Goal: Task Accomplishment & Management: Use online tool/utility

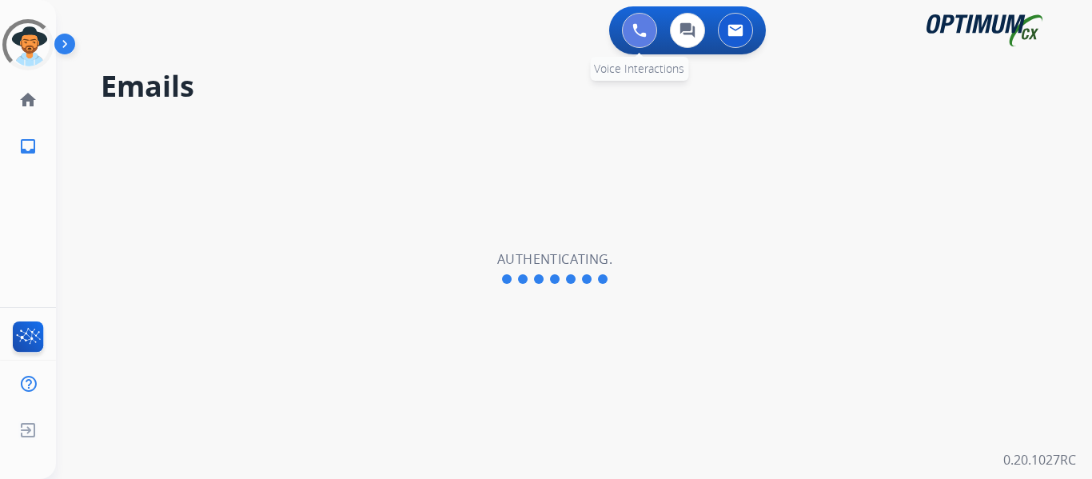
click at [649, 34] on button at bounding box center [639, 30] width 35 height 35
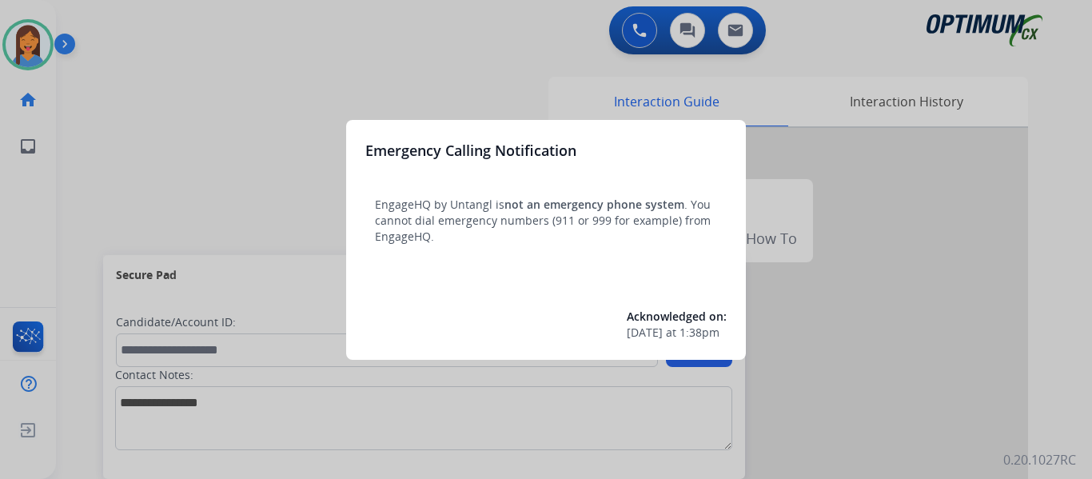
click at [91, 162] on div at bounding box center [546, 239] width 1092 height 479
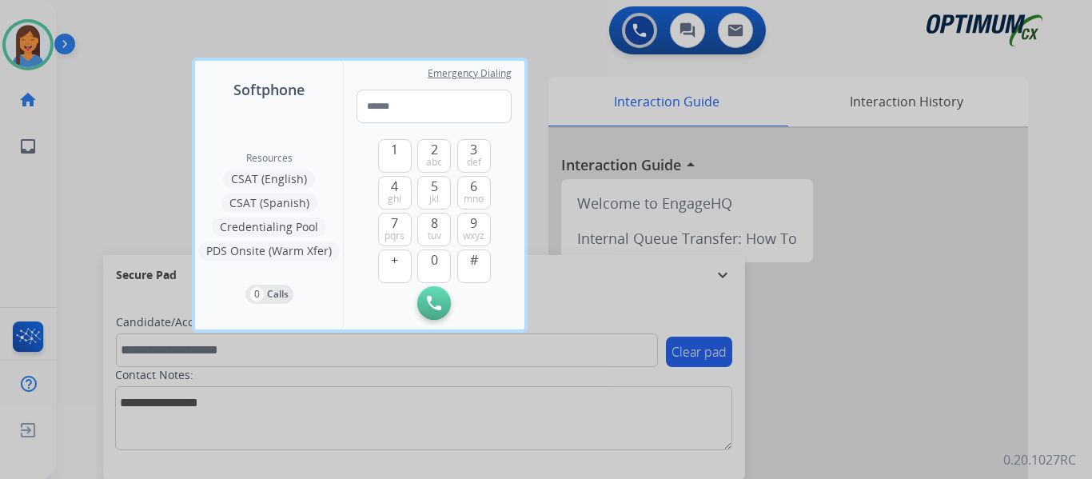
click at [91, 162] on div at bounding box center [546, 239] width 1092 height 479
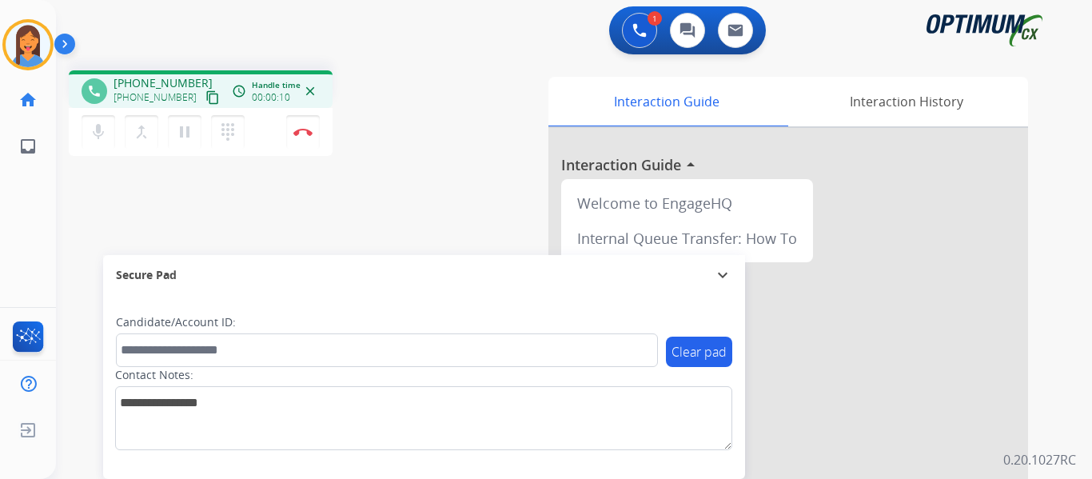
click at [205, 95] on mat-icon "content_copy" at bounding box center [212, 97] width 14 height 14
click at [307, 134] on img at bounding box center [302, 132] width 19 height 8
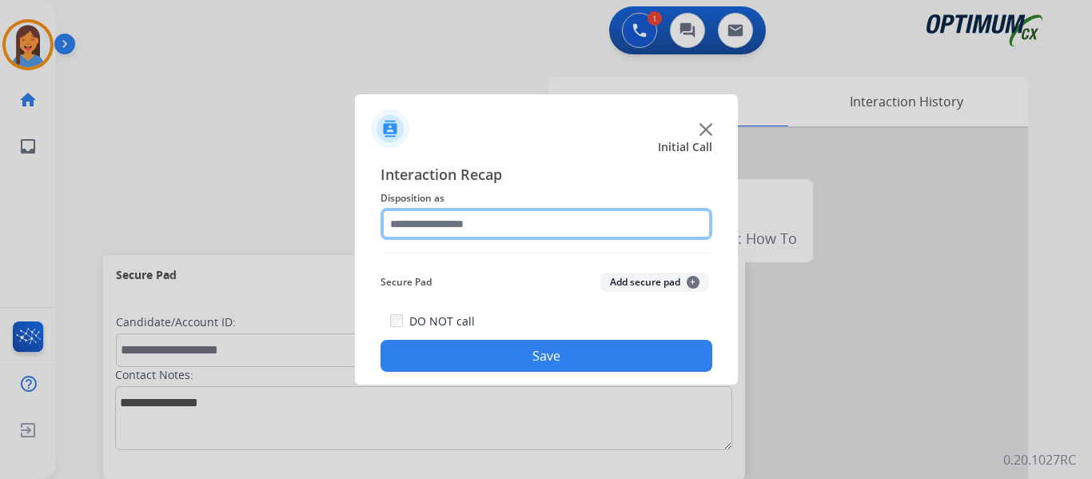
click at [510, 224] on input "text" at bounding box center [546, 224] width 332 height 32
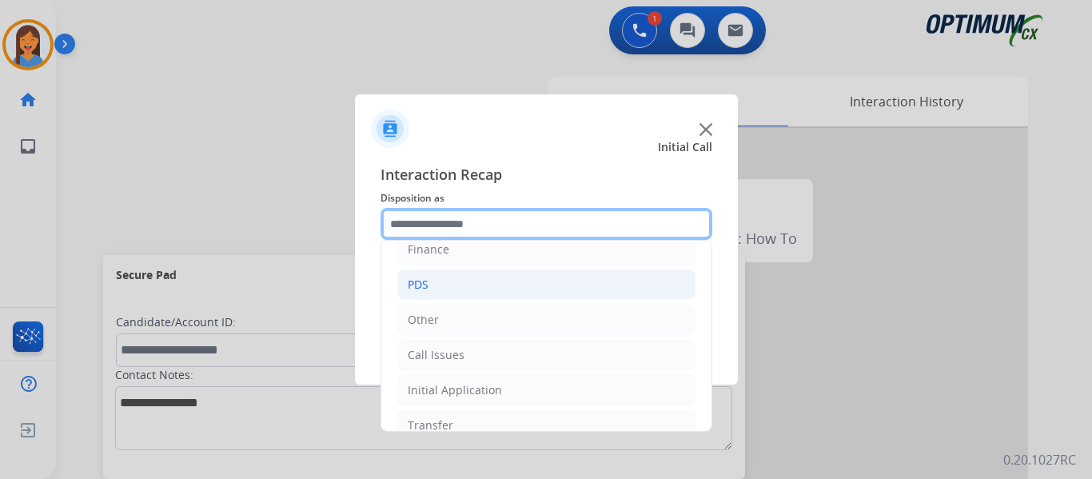
scroll to position [109, 0]
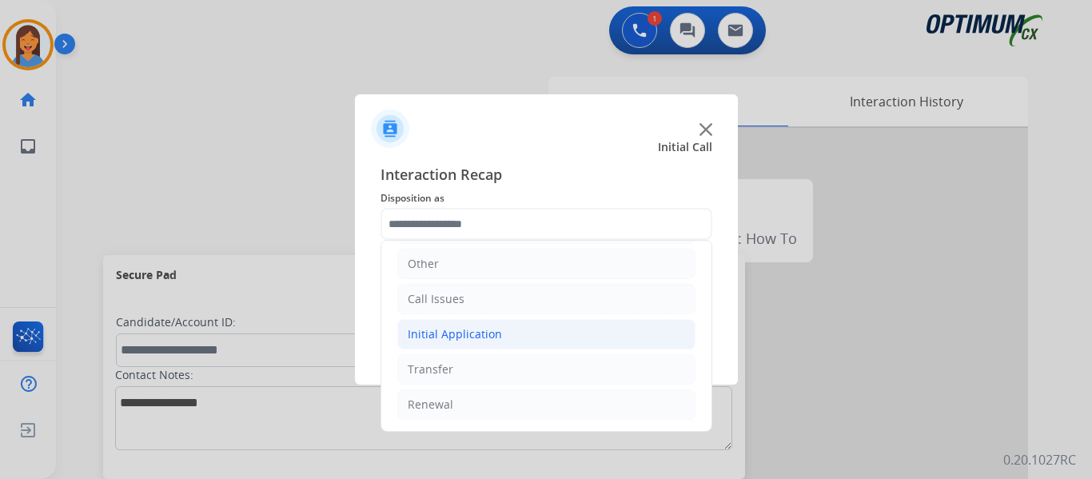
click at [463, 328] on div "Initial Application" at bounding box center [455, 334] width 94 height 16
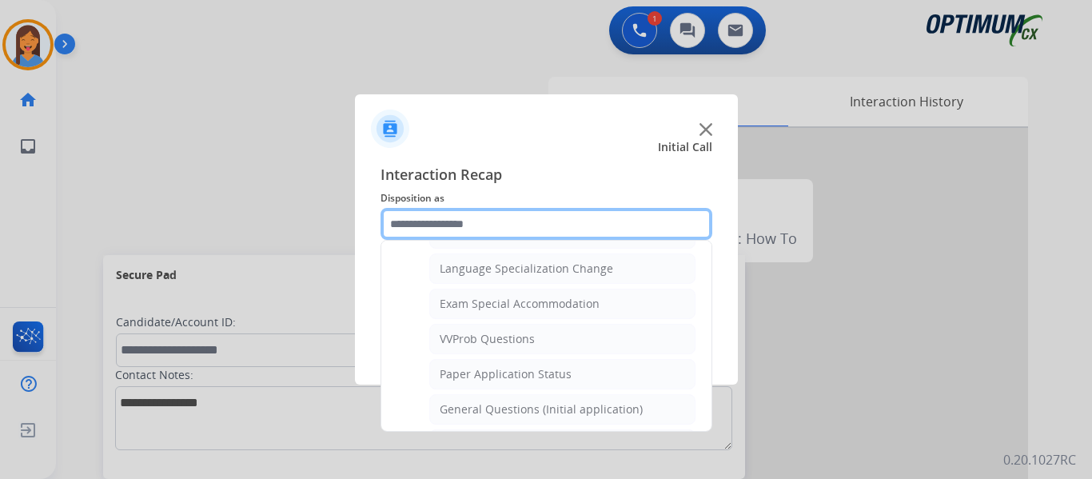
scroll to position [828, 0]
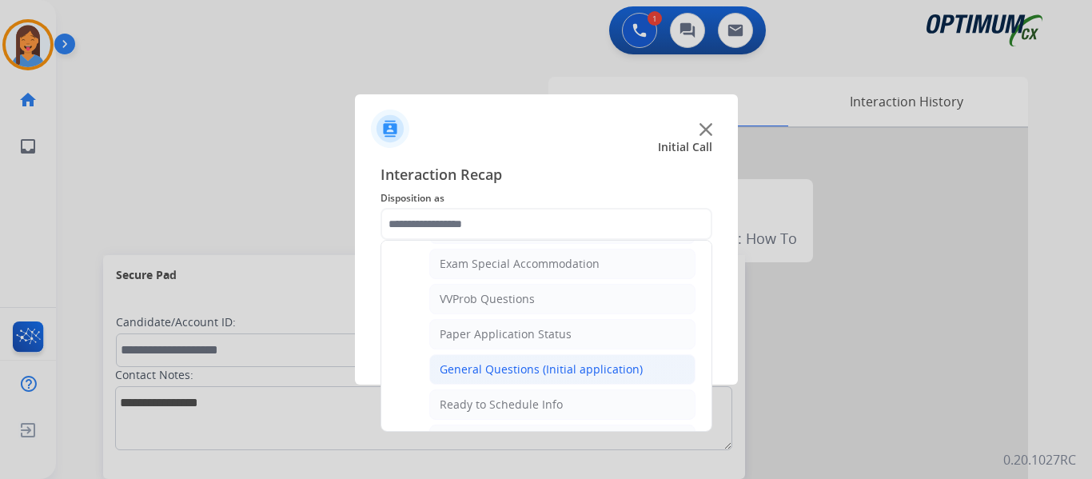
click at [499, 364] on div "General Questions (Initial application)" at bounding box center [541, 369] width 203 height 16
type input "**********"
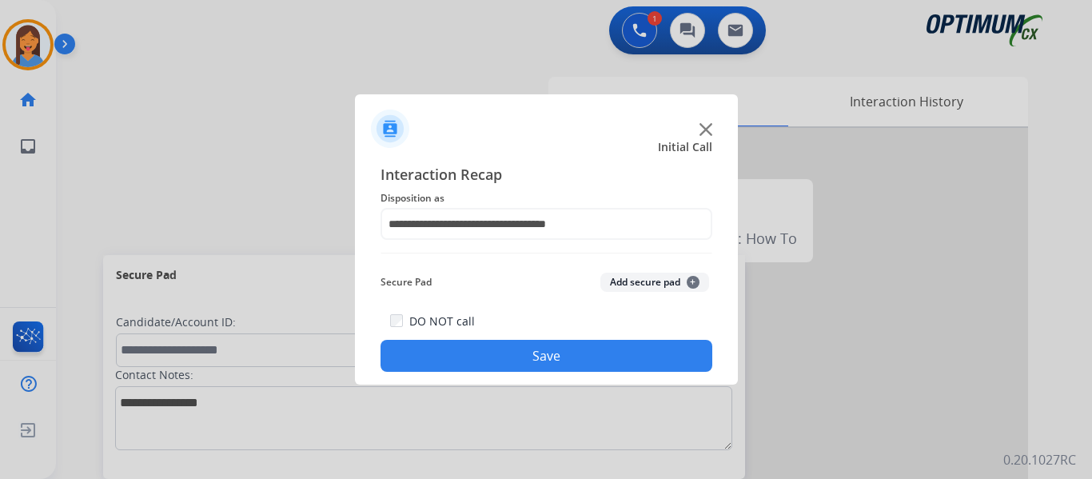
click at [509, 358] on button "Save" at bounding box center [546, 356] width 332 height 32
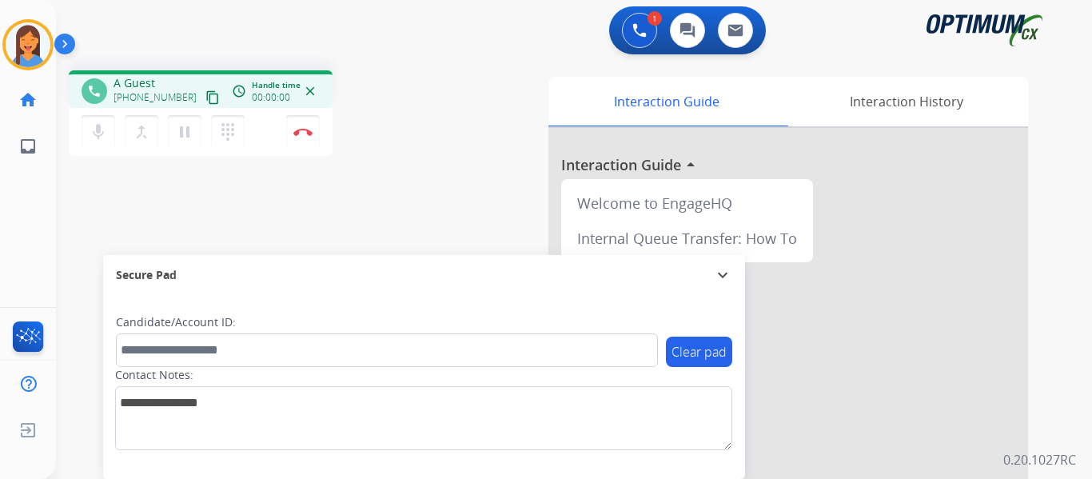
click at [205, 101] on mat-icon "content_copy" at bounding box center [212, 97] width 14 height 14
click at [301, 130] on img at bounding box center [302, 132] width 19 height 8
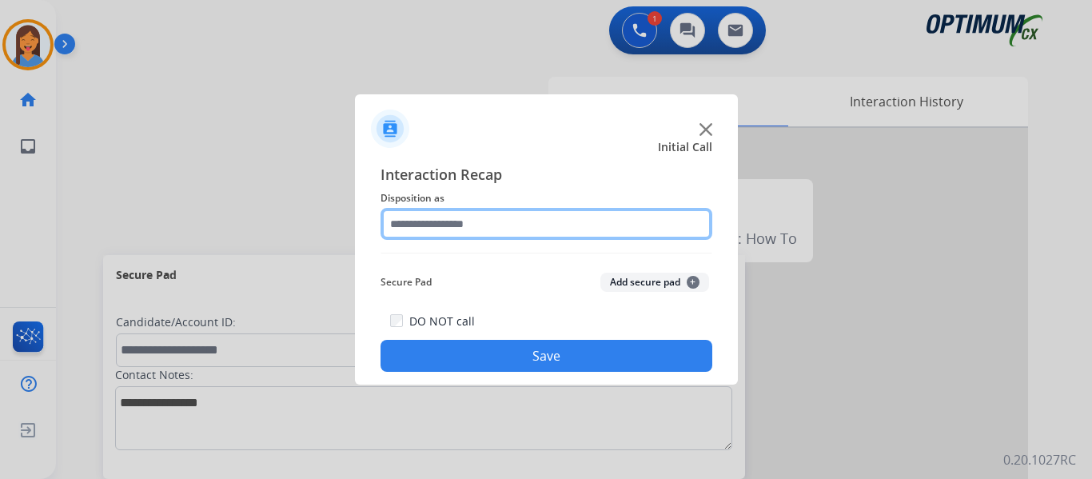
click at [429, 222] on input "text" at bounding box center [546, 224] width 332 height 32
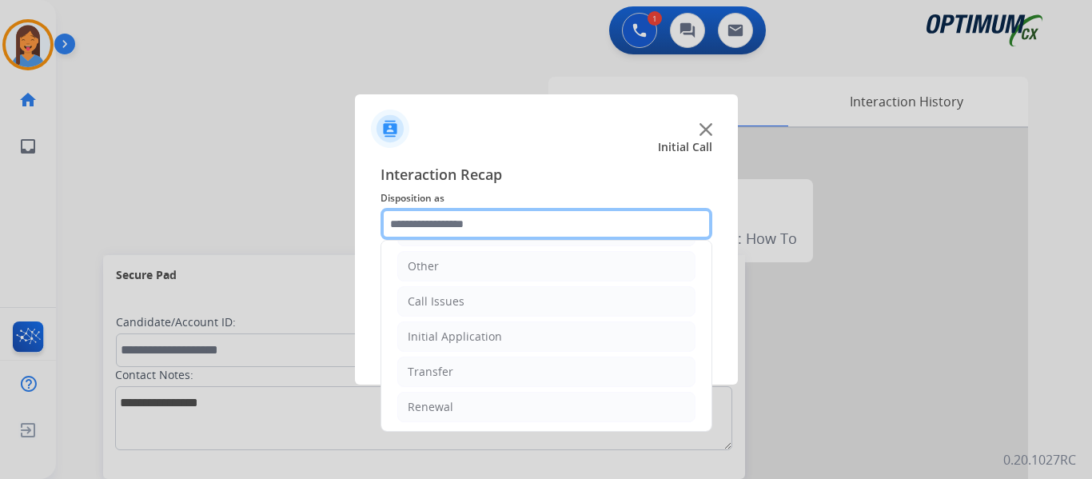
scroll to position [109, 0]
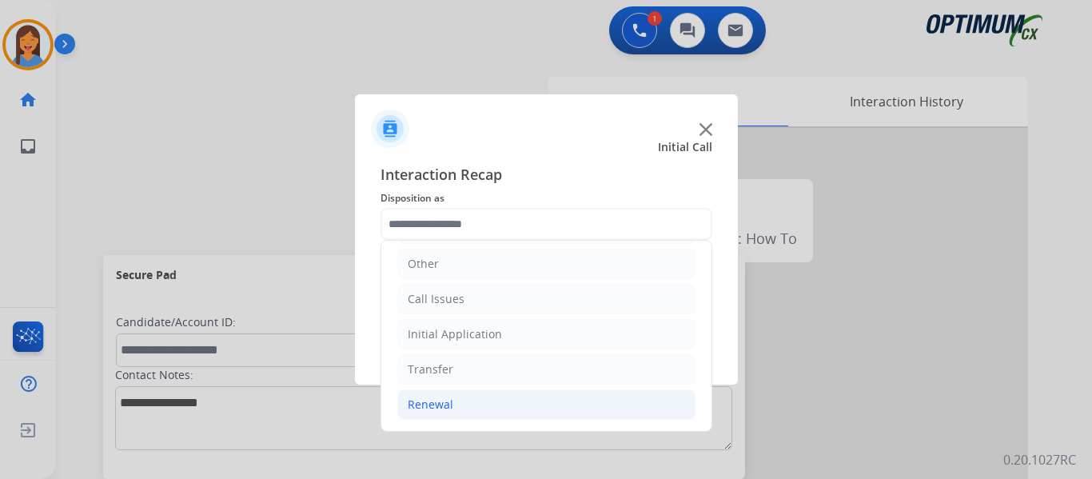
click at [443, 408] on div "Renewal" at bounding box center [431, 404] width 46 height 16
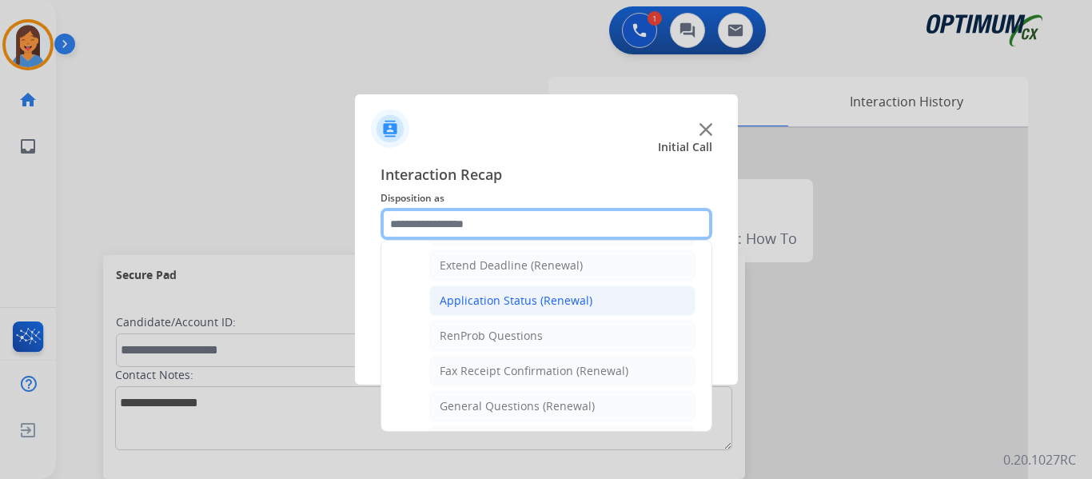
scroll to position [428, 0]
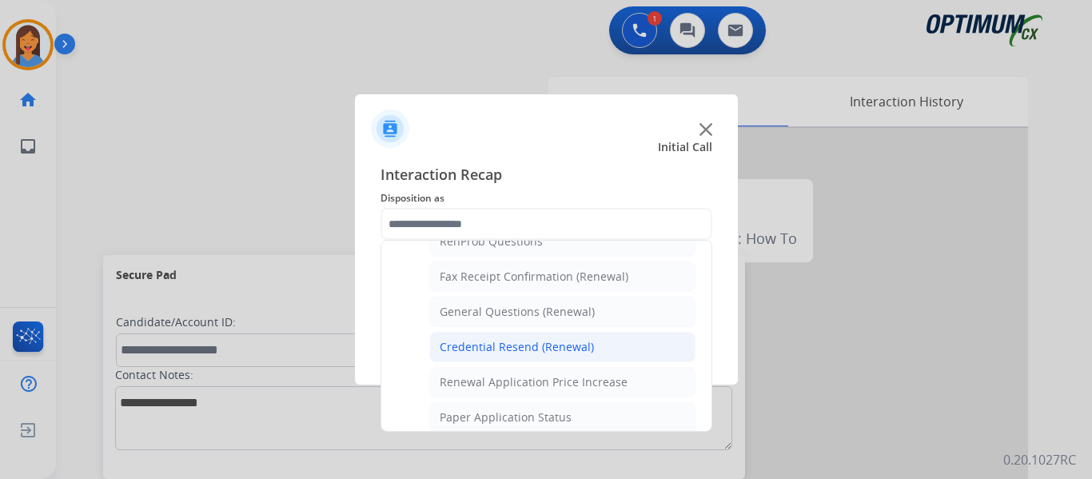
click at [496, 350] on div "Credential Resend (Renewal)" at bounding box center [517, 347] width 154 height 16
type input "**********"
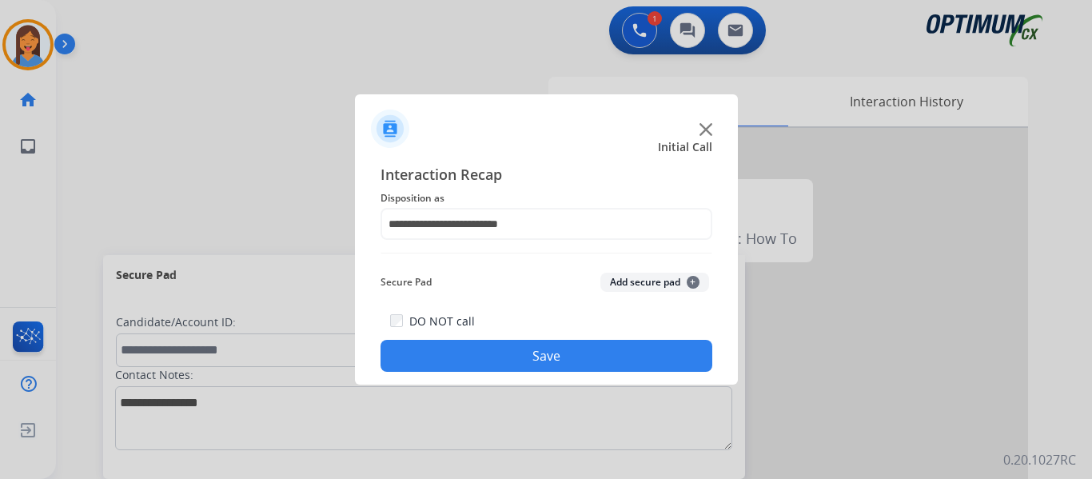
click at [500, 363] on button "Save" at bounding box center [546, 356] width 332 height 32
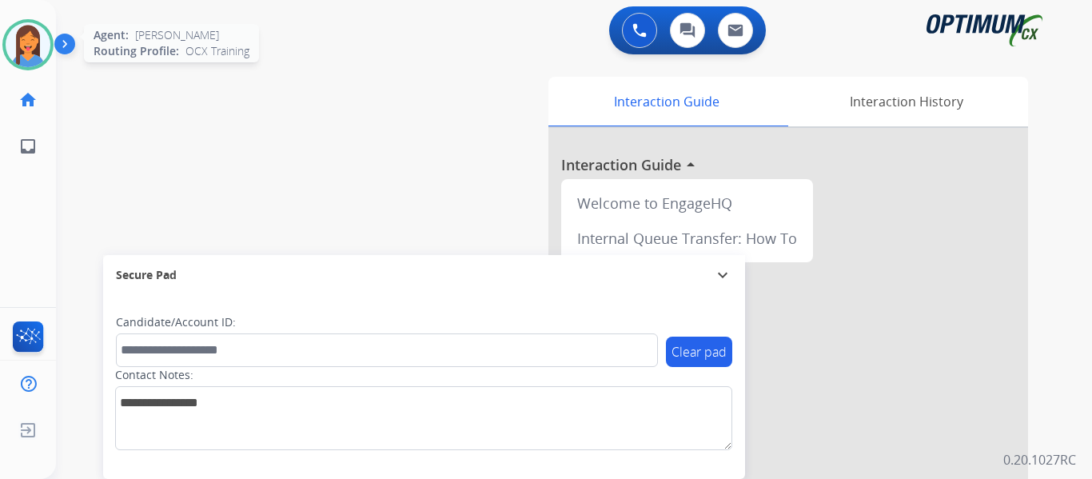
click at [35, 54] on img at bounding box center [28, 44] width 45 height 45
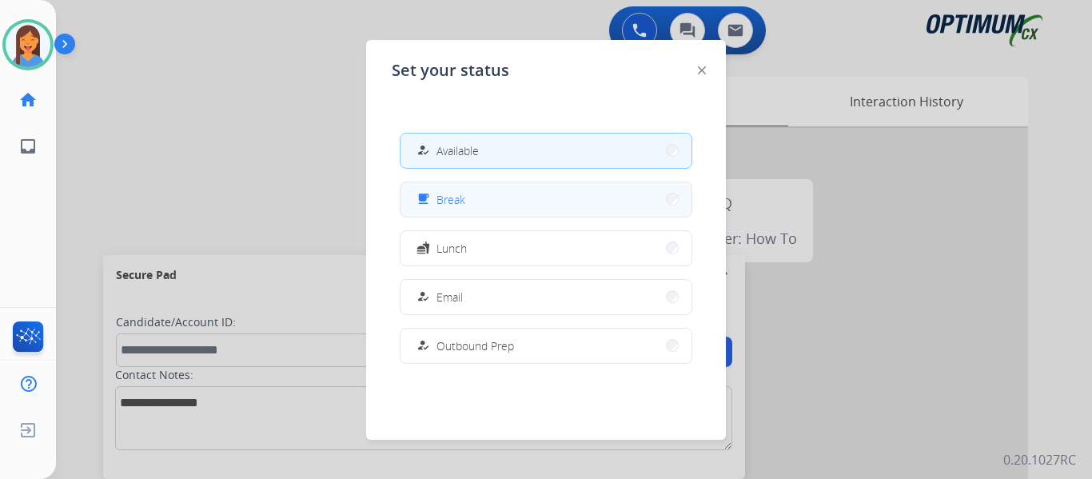
click at [438, 190] on div "free_breakfast Break" at bounding box center [439, 198] width 52 height 19
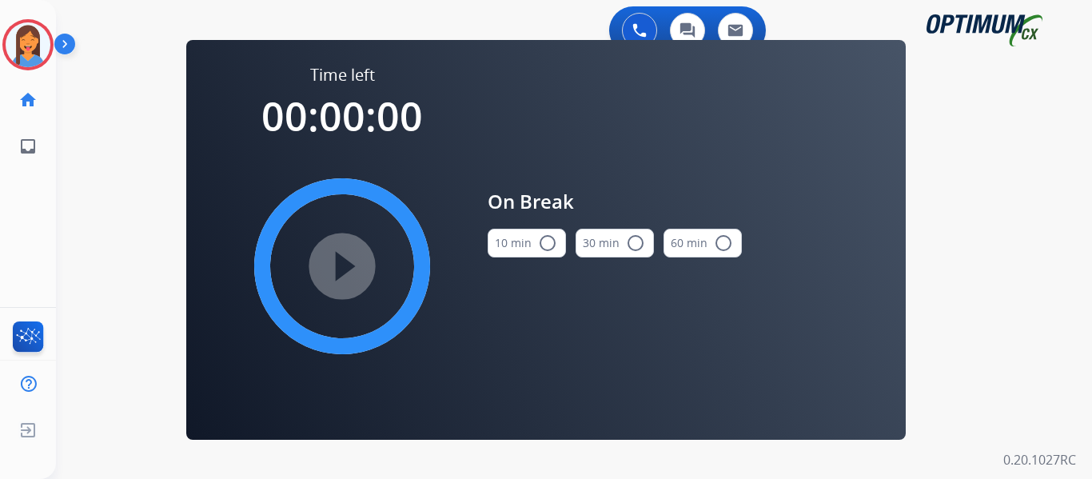
click at [525, 240] on button "10 min radio_button_unchecked" at bounding box center [527, 243] width 78 height 29
click at [348, 257] on mat-icon "play_circle_filled" at bounding box center [341, 266] width 19 height 19
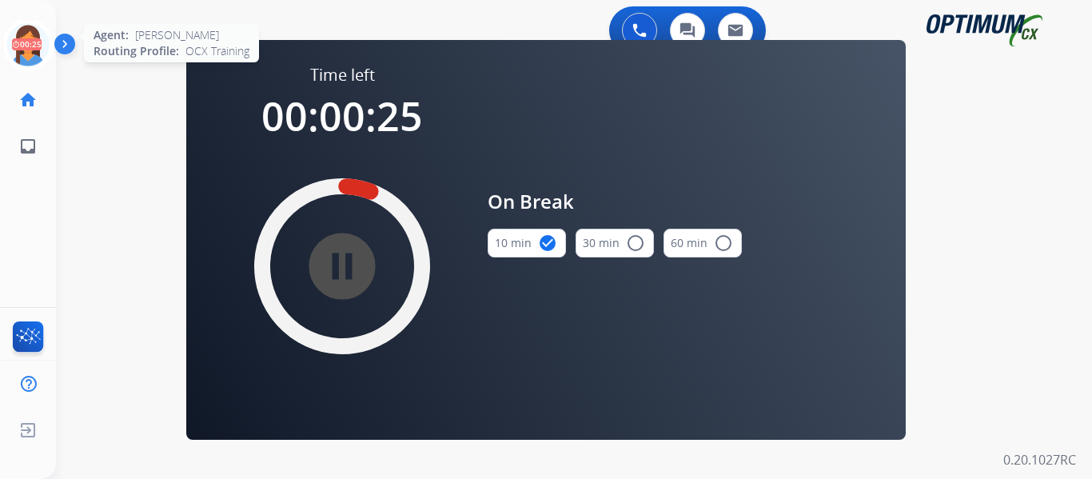
drag, startPoint x: 6, startPoint y: 50, endPoint x: 15, endPoint y: 50, distance: 9.6
click at [6, 50] on icon at bounding box center [28, 45] width 52 height 52
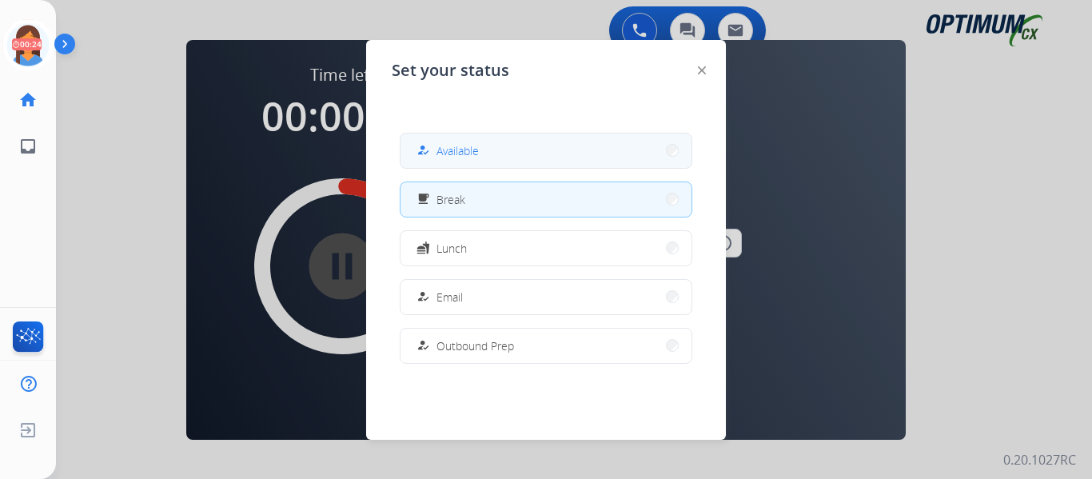
click at [478, 161] on button "how_to_reg Available" at bounding box center [545, 150] width 291 height 34
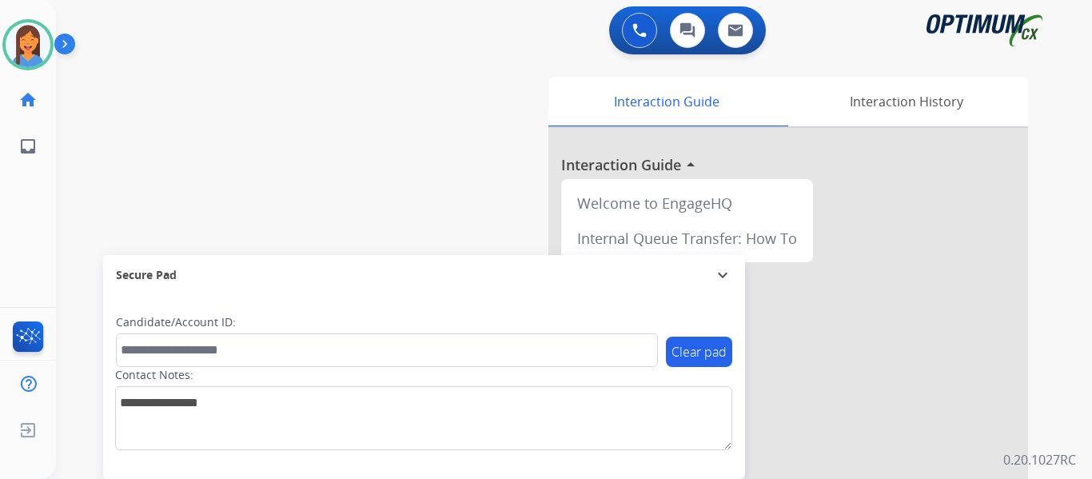
click at [37, 230] on div "[PERSON_NAME] Available Edit Avatar Agent: [PERSON_NAME] Profile: OCX Training …" at bounding box center [28, 239] width 56 height 479
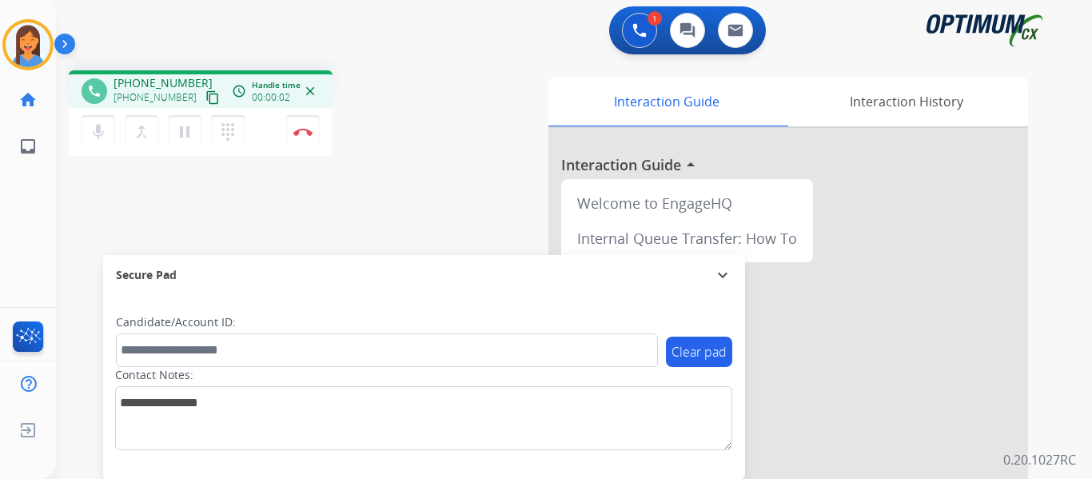
click at [205, 95] on mat-icon "content_copy" at bounding box center [212, 97] width 14 height 14
click at [300, 133] on img at bounding box center [302, 132] width 19 height 8
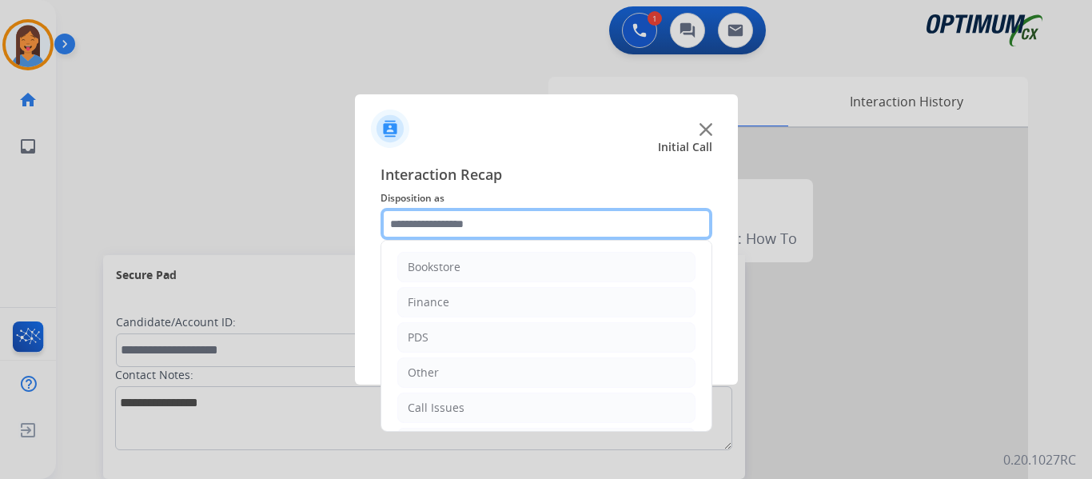
click at [416, 230] on input "text" at bounding box center [546, 224] width 332 height 32
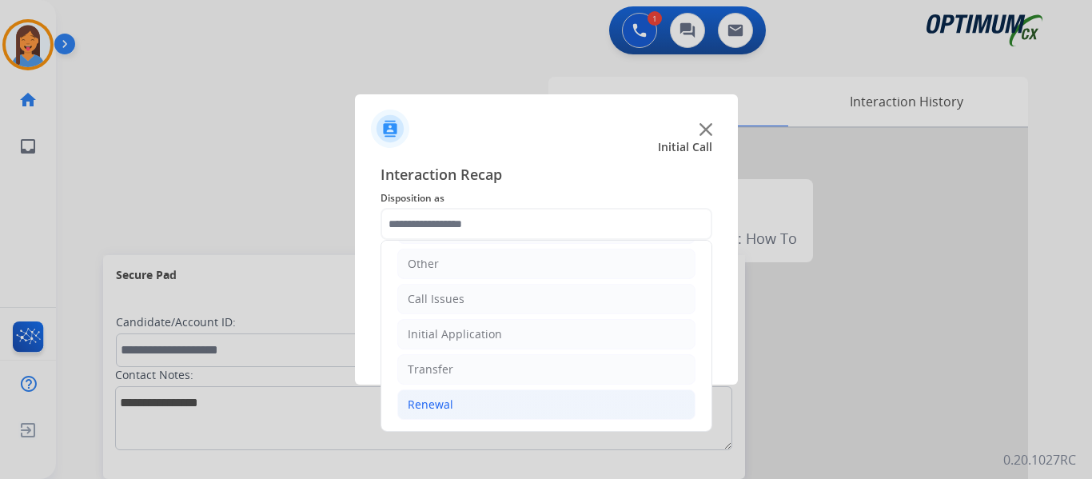
click at [436, 407] on div "Renewal" at bounding box center [431, 404] width 46 height 16
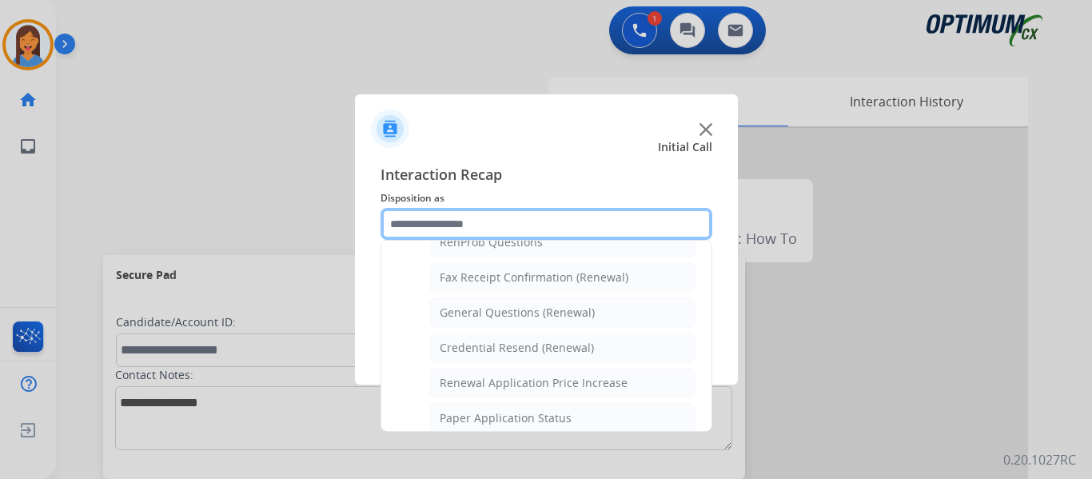
scroll to position [428, 0]
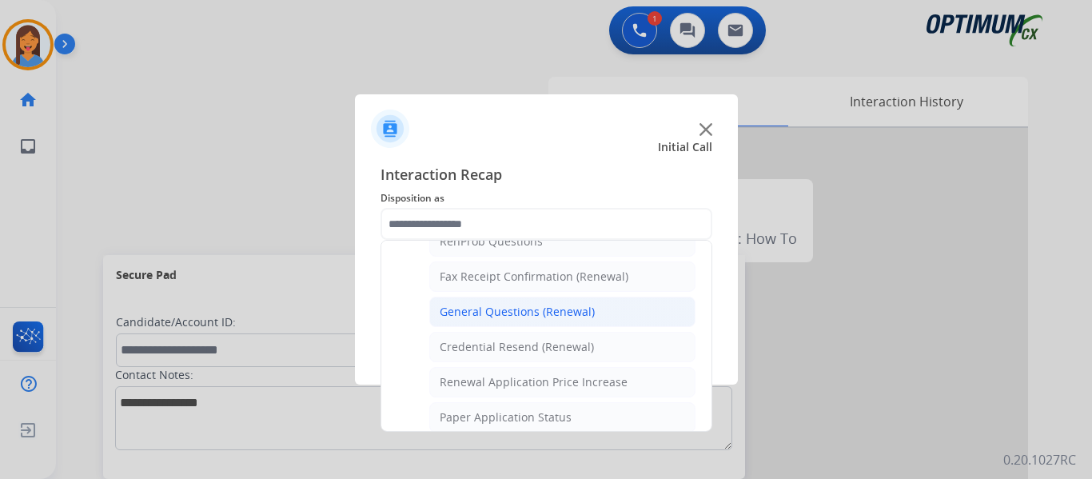
click at [514, 318] on div "General Questions (Renewal)" at bounding box center [517, 312] width 155 height 16
type input "**********"
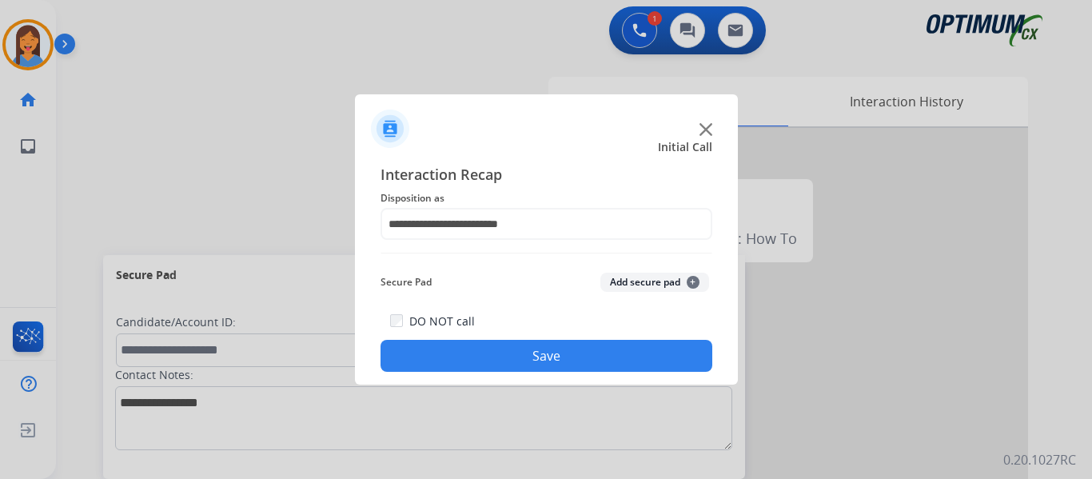
click at [524, 360] on button "Save" at bounding box center [546, 356] width 332 height 32
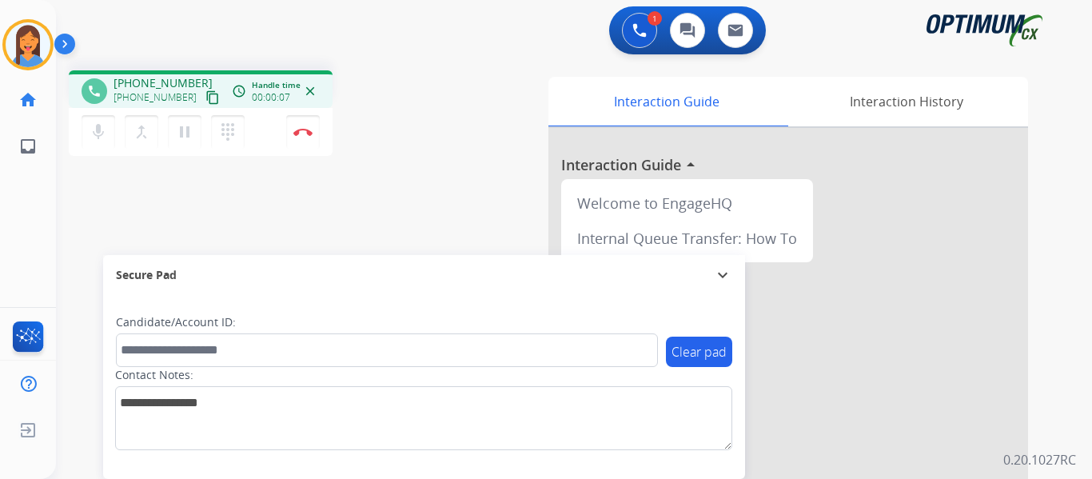
click at [205, 100] on mat-icon "content_copy" at bounding box center [212, 97] width 14 height 14
click at [471, 154] on div "Interaction Guide Interaction History Interaction Guide arrow_drop_up Welcome t…" at bounding box center [749, 400] width 558 height 647
click at [301, 136] on button "Disconnect" at bounding box center [303, 132] width 34 height 34
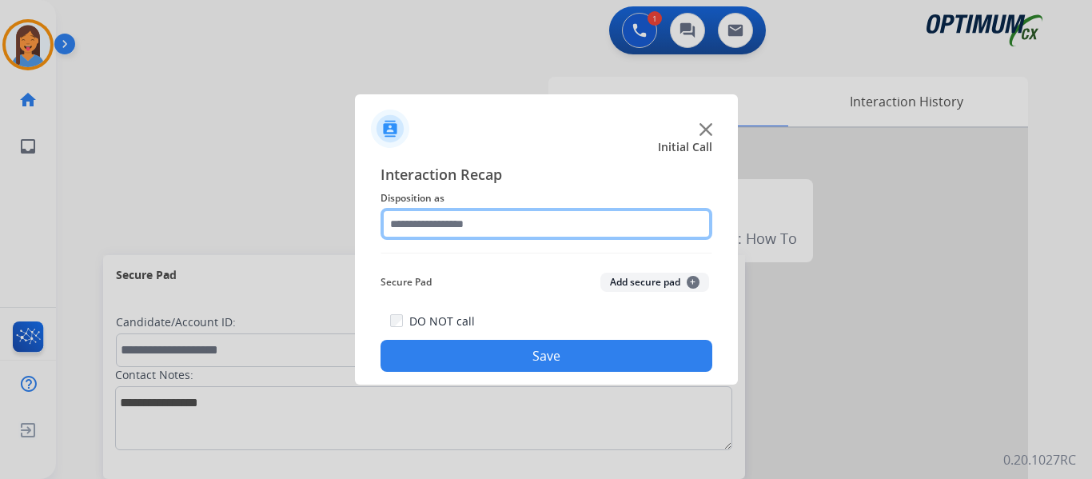
click at [452, 222] on input "text" at bounding box center [546, 224] width 332 height 32
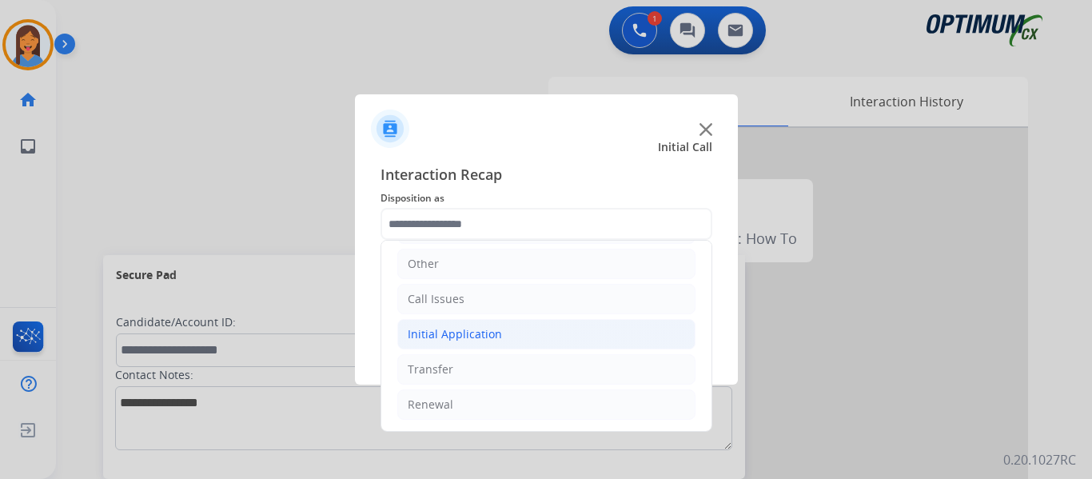
click at [463, 325] on li "Initial Application" at bounding box center [546, 334] width 298 height 30
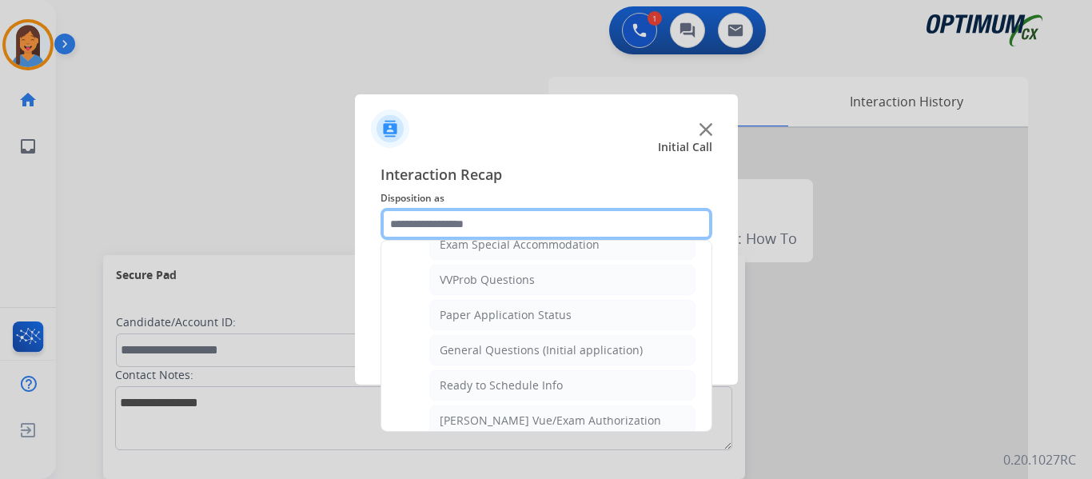
scroll to position [809, 0]
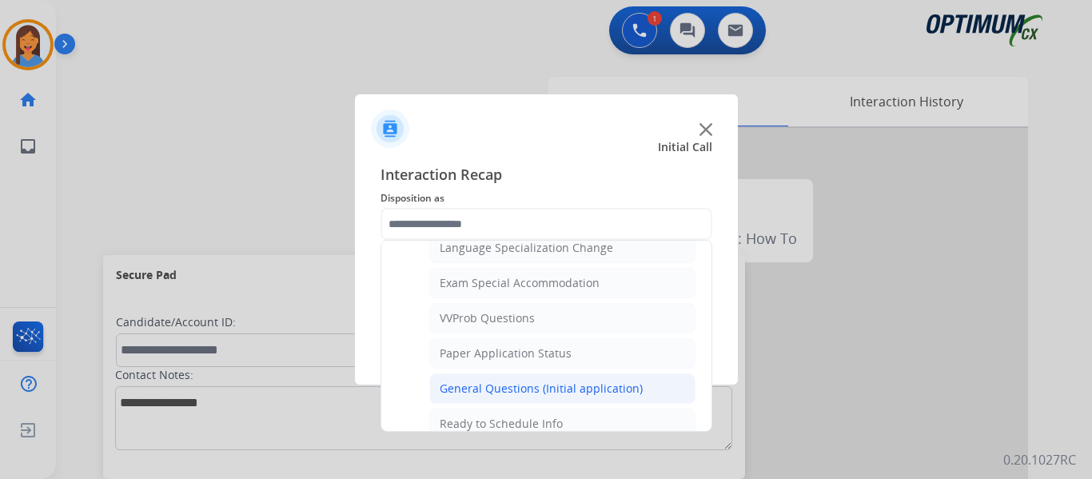
click at [500, 392] on div "General Questions (Initial application)" at bounding box center [541, 388] width 203 height 16
type input "**********"
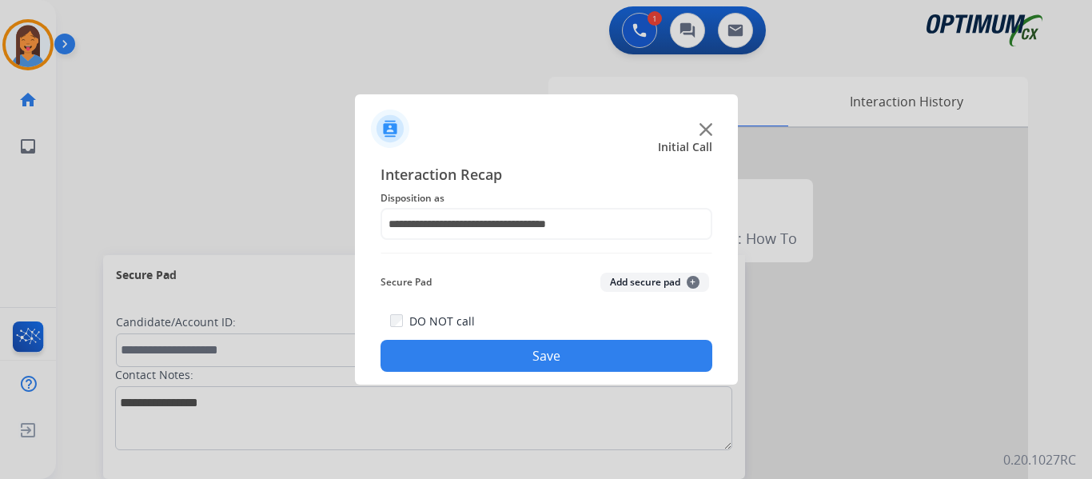
click at [508, 355] on button "Save" at bounding box center [546, 356] width 332 height 32
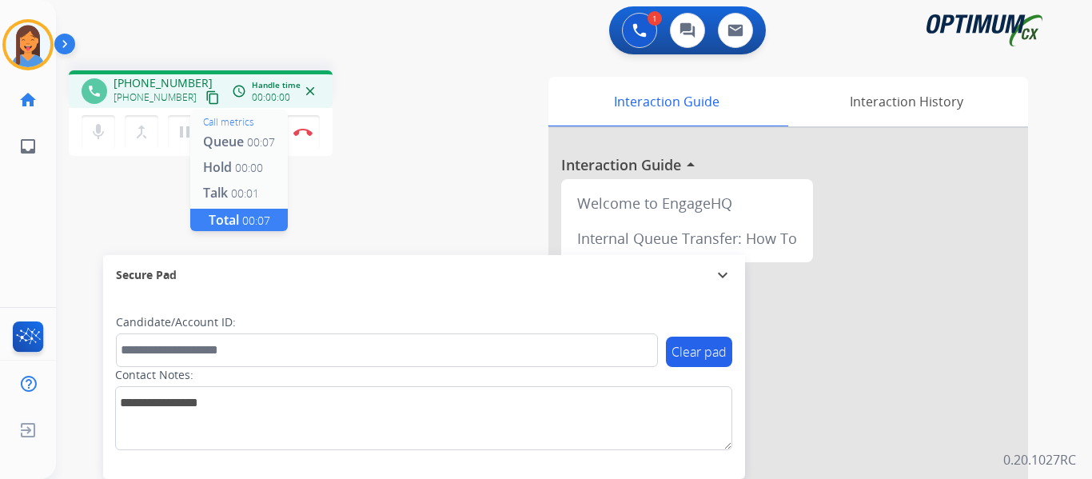
drag, startPoint x: 198, startPoint y: 94, endPoint x: 231, endPoint y: 95, distance: 32.8
click at [205, 94] on mat-icon "content_copy" at bounding box center [212, 97] width 14 height 14
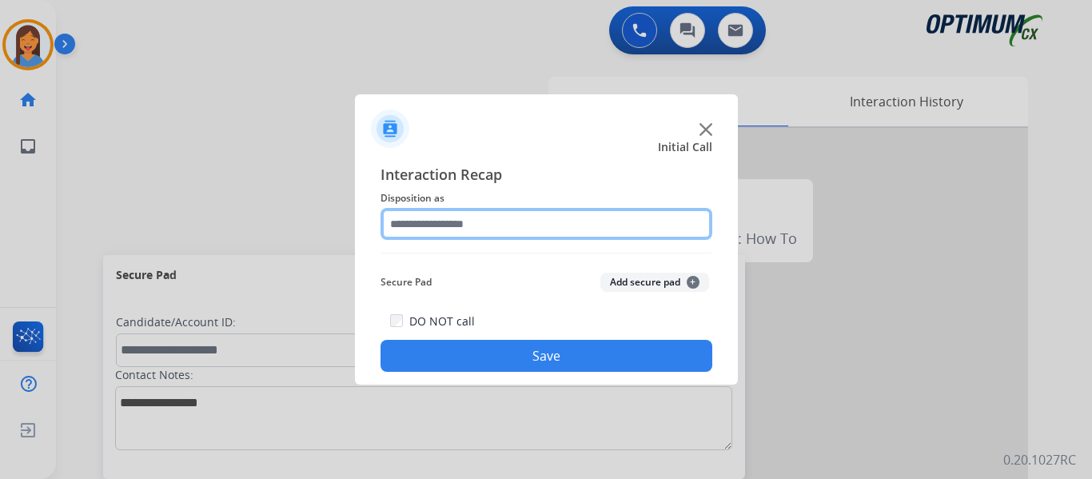
click at [472, 230] on input "text" at bounding box center [546, 224] width 332 height 32
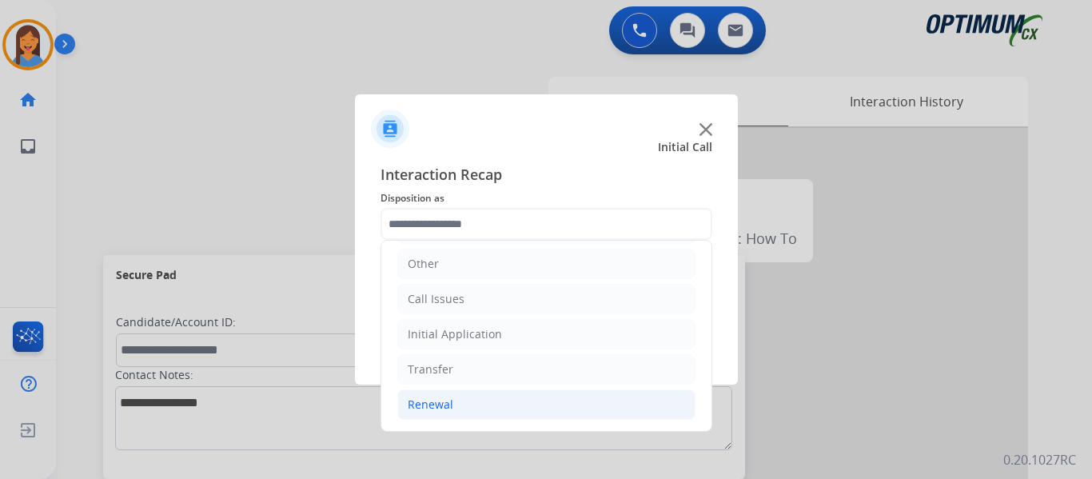
click at [442, 412] on div "Renewal" at bounding box center [431, 404] width 46 height 16
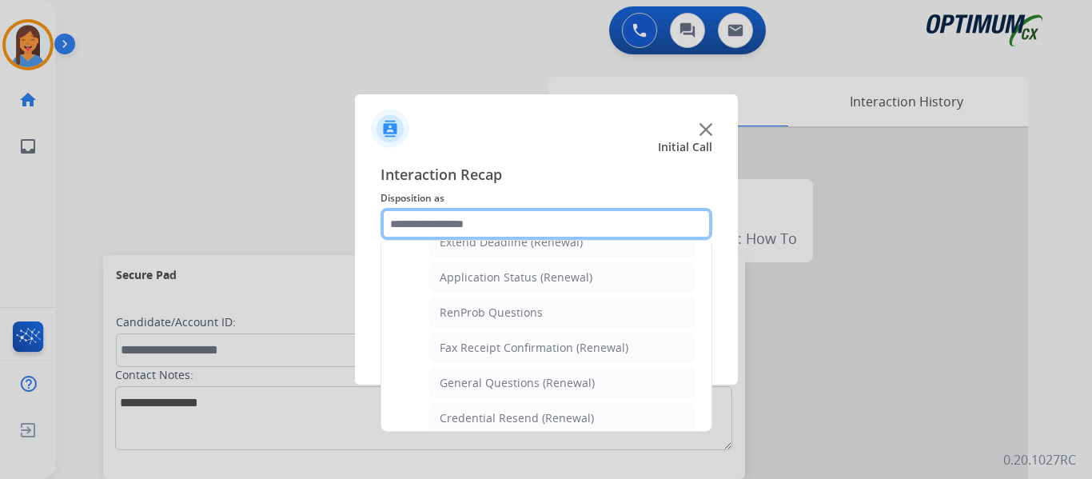
scroll to position [428, 0]
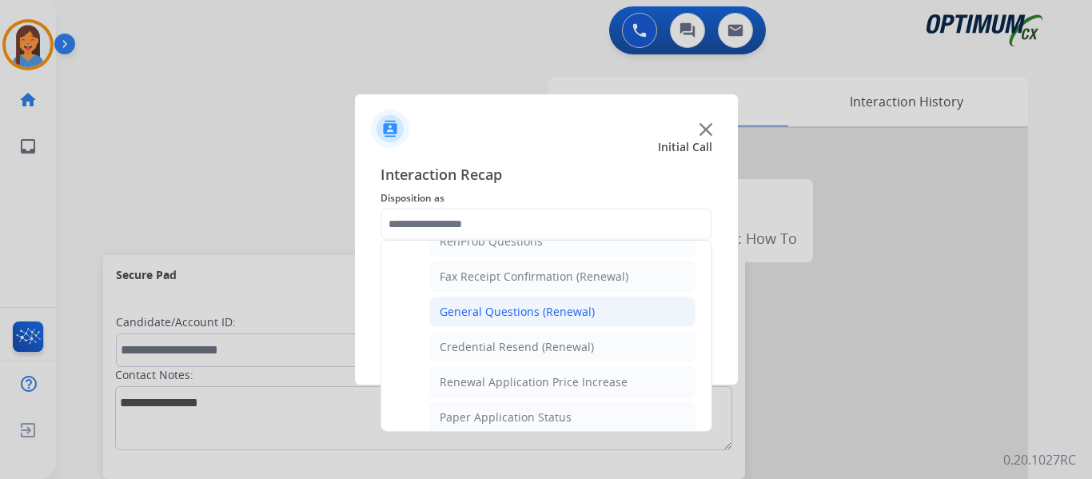
click at [520, 309] on div "General Questions (Renewal)" at bounding box center [517, 312] width 155 height 16
type input "**********"
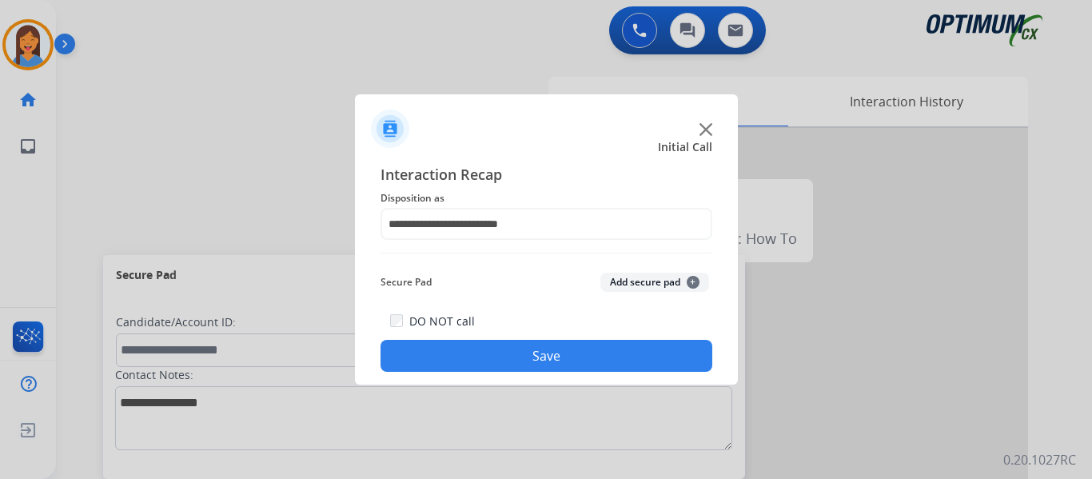
click at [502, 353] on button "Save" at bounding box center [546, 356] width 332 height 32
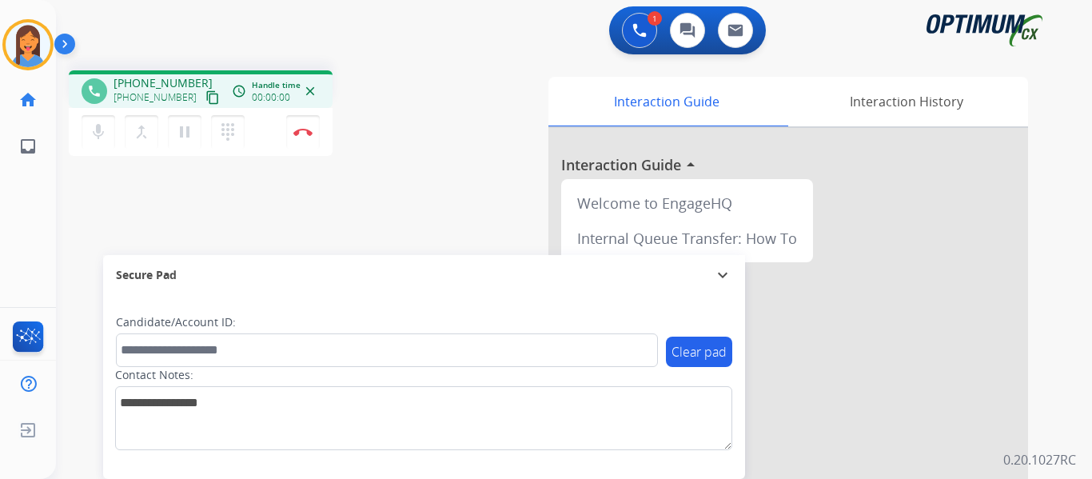
click at [205, 98] on mat-icon "content_copy" at bounding box center [212, 97] width 14 height 14
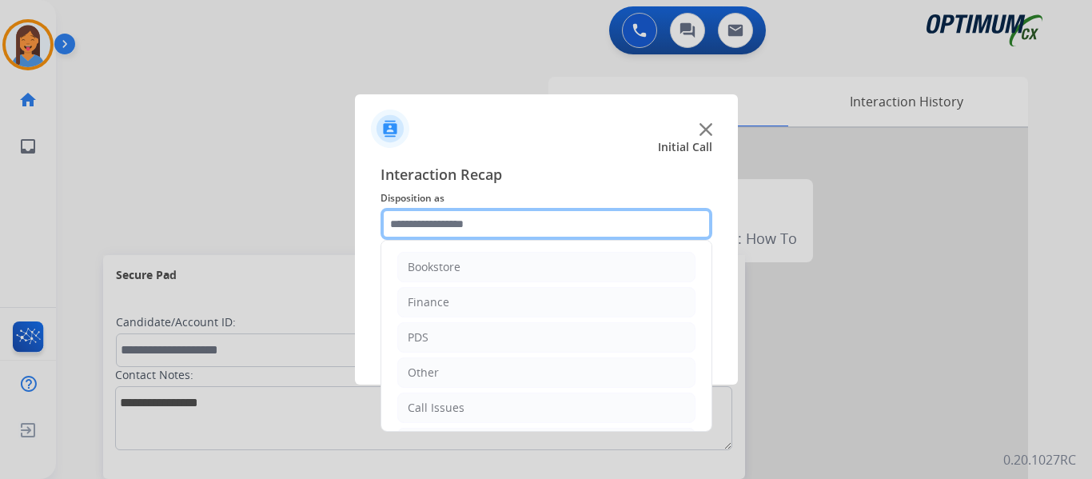
click at [422, 212] on input "text" at bounding box center [546, 224] width 332 height 32
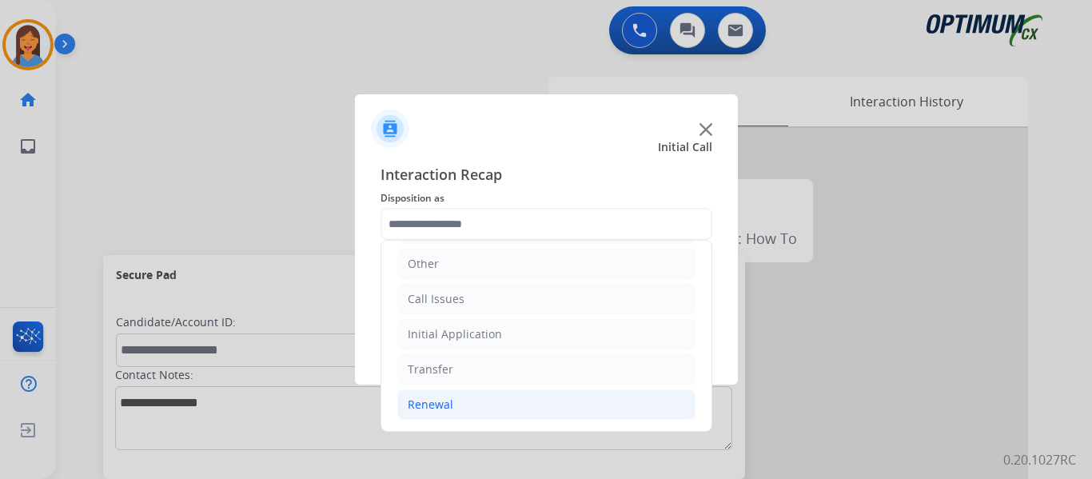
click at [436, 400] on div "Renewal" at bounding box center [431, 404] width 46 height 16
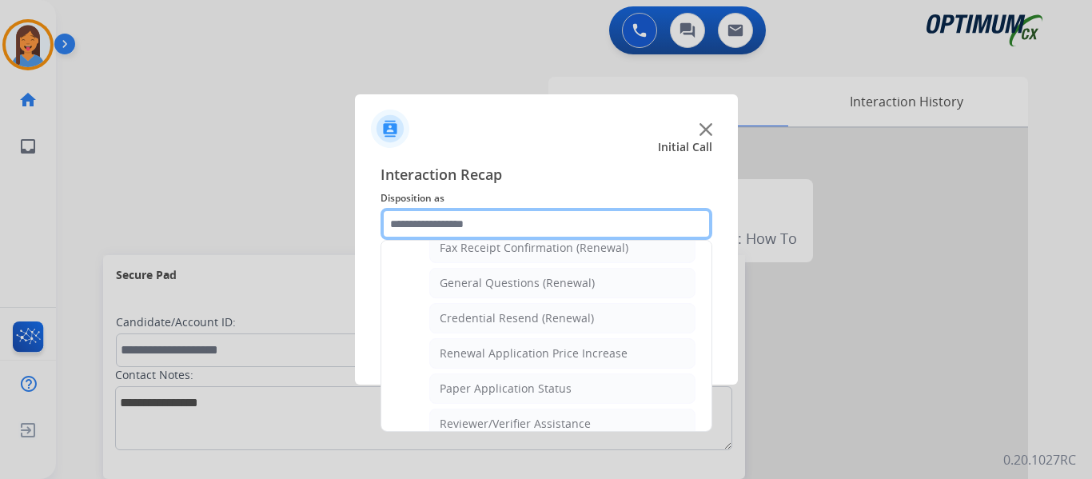
scroll to position [377, 0]
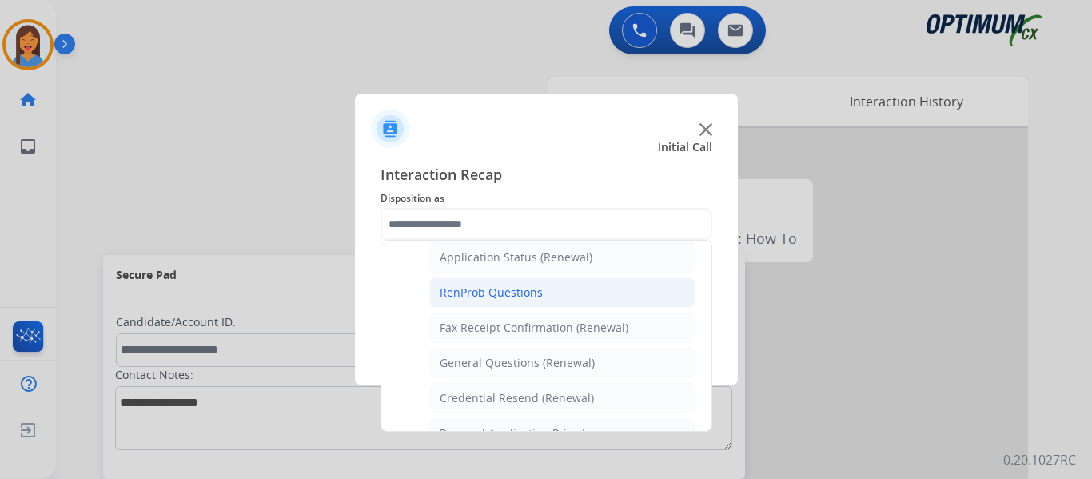
click at [472, 295] on div "RenProb Questions" at bounding box center [491, 293] width 103 height 16
type input "**********"
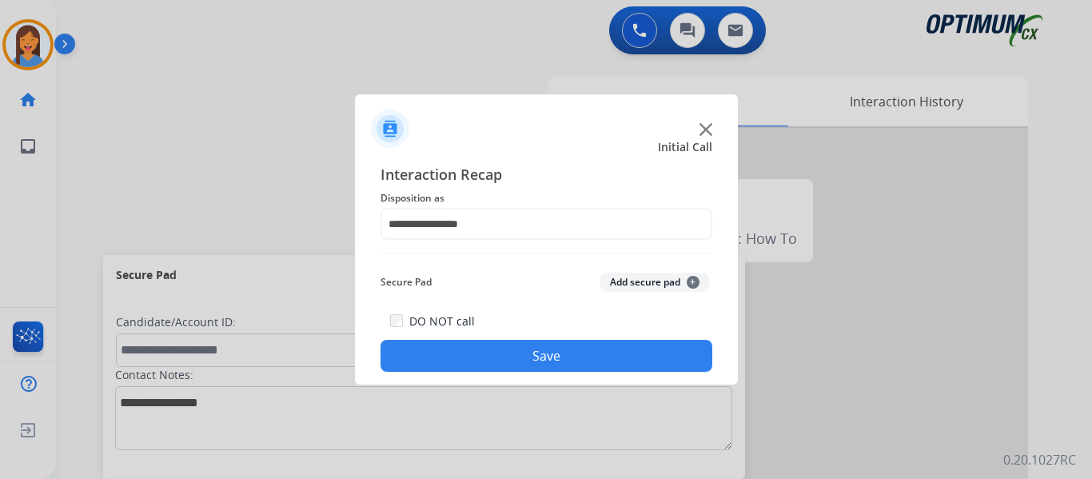
click at [490, 362] on button "Save" at bounding box center [546, 356] width 332 height 32
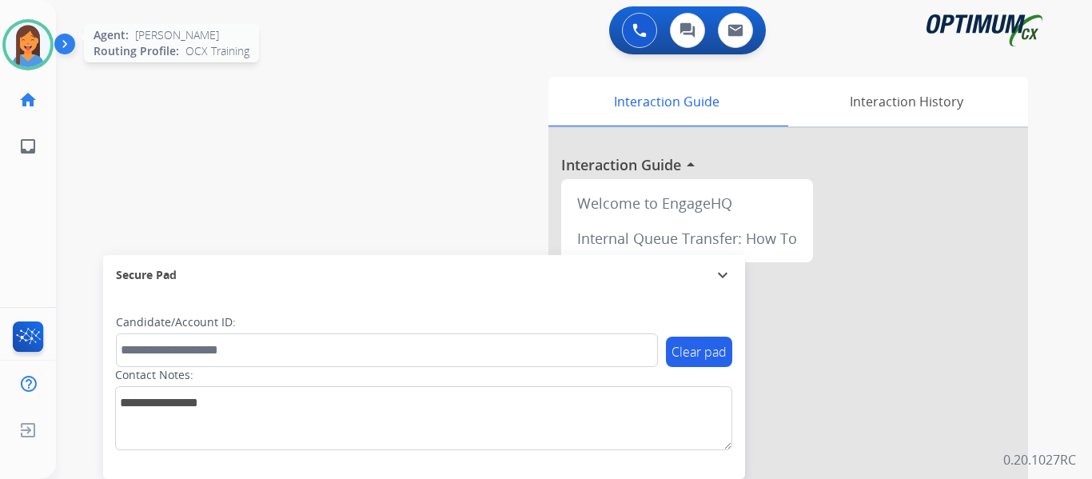
click at [46, 54] on img at bounding box center [28, 44] width 45 height 45
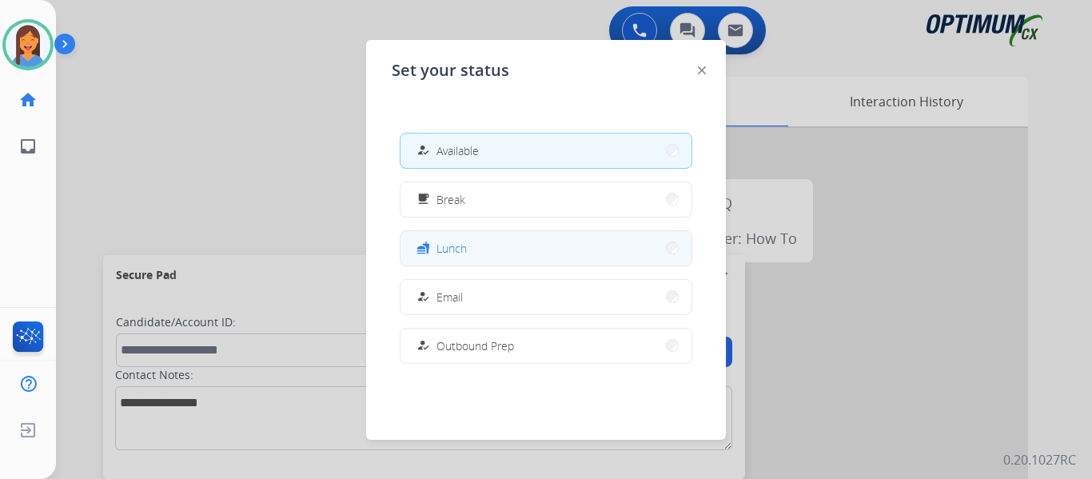
click at [474, 252] on button "fastfood Lunch" at bounding box center [545, 248] width 291 height 34
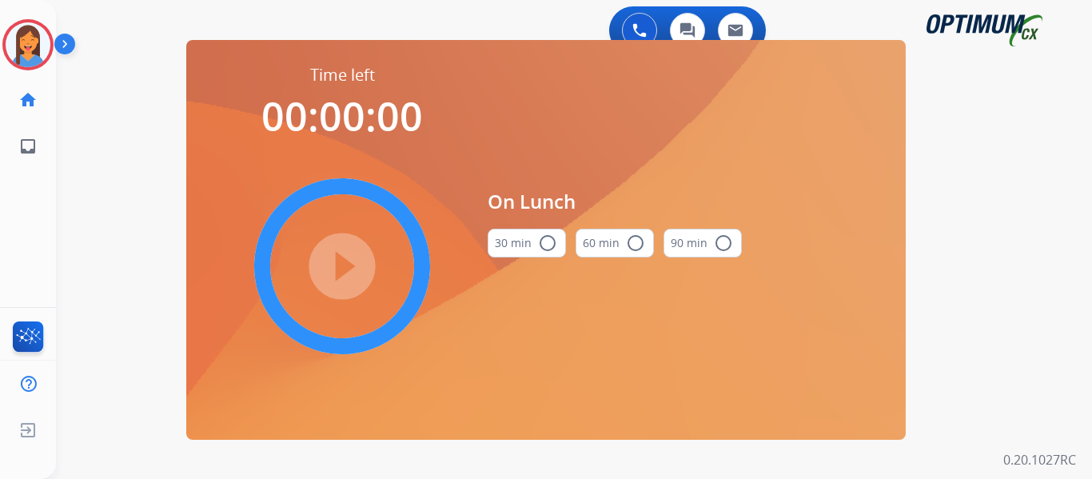
click at [539, 244] on mat-icon "radio_button_unchecked" at bounding box center [547, 242] width 19 height 19
click at [345, 262] on mat-icon "play_circle_filled" at bounding box center [341, 266] width 19 height 19
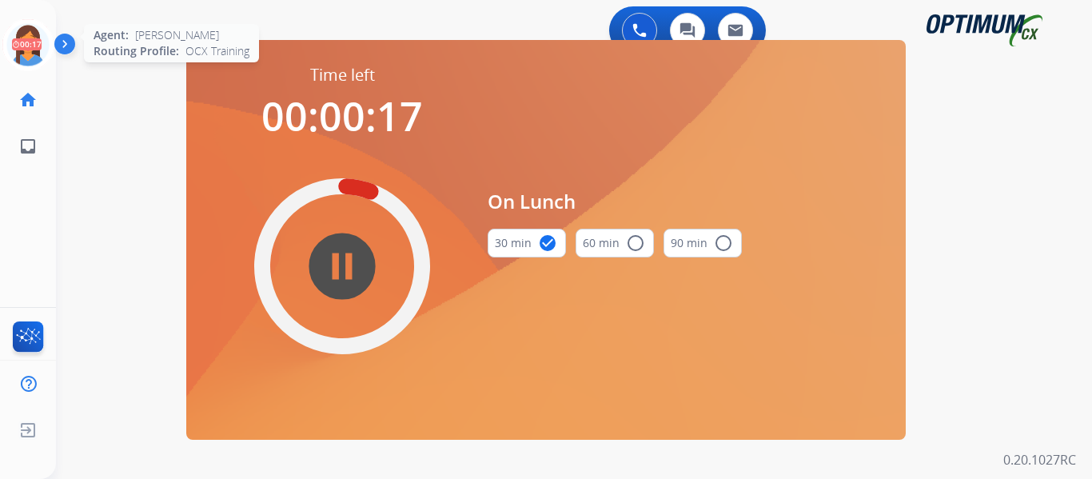
click at [28, 38] on icon at bounding box center [28, 45] width 52 height 52
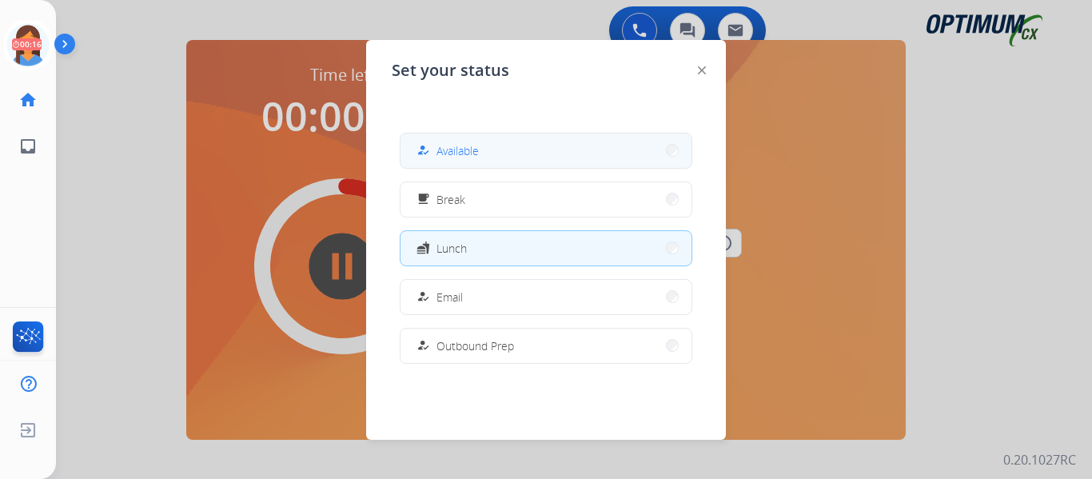
click at [436, 144] on div "how_to_reg" at bounding box center [424, 150] width 23 height 19
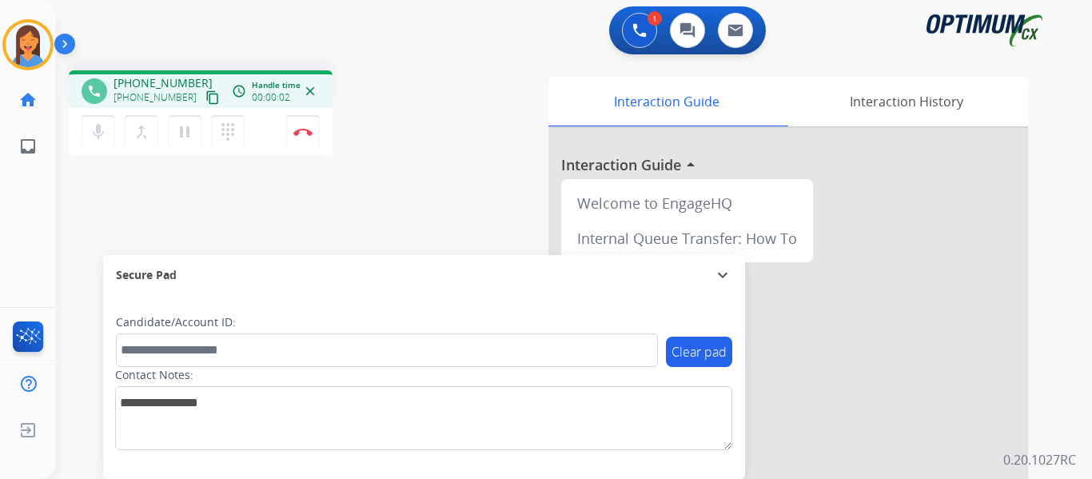
click at [205, 98] on mat-icon "content_copy" at bounding box center [212, 97] width 14 height 14
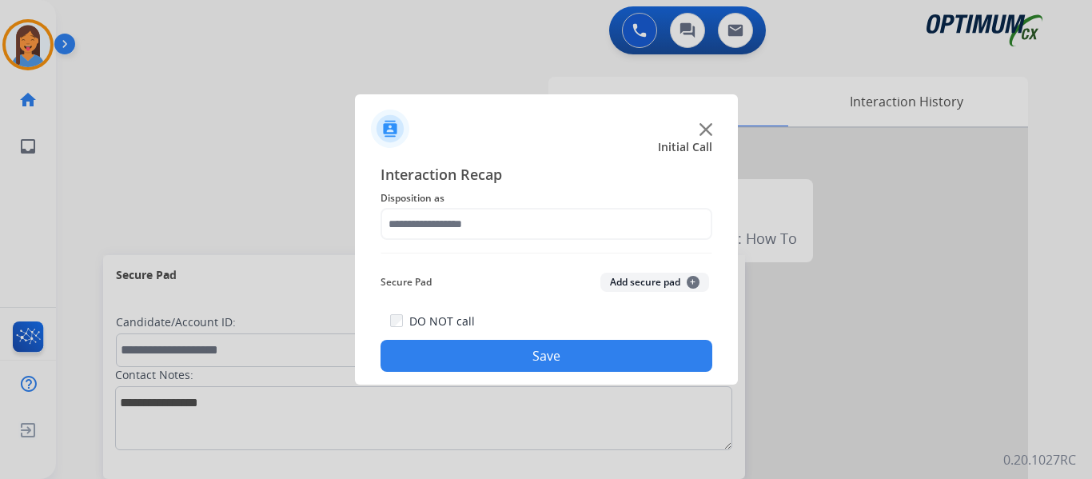
click at [527, 345] on button "Save" at bounding box center [546, 356] width 332 height 32
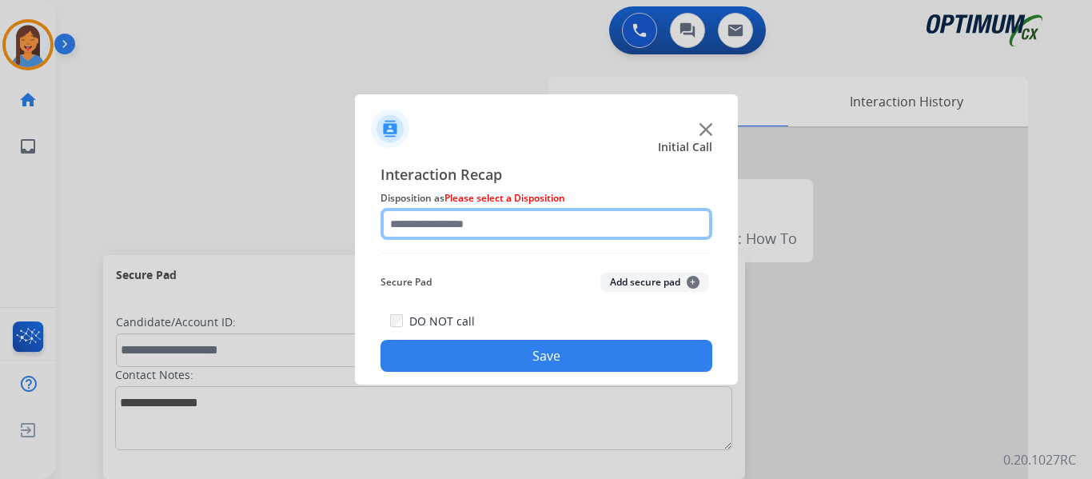
click at [472, 232] on input "text" at bounding box center [546, 224] width 332 height 32
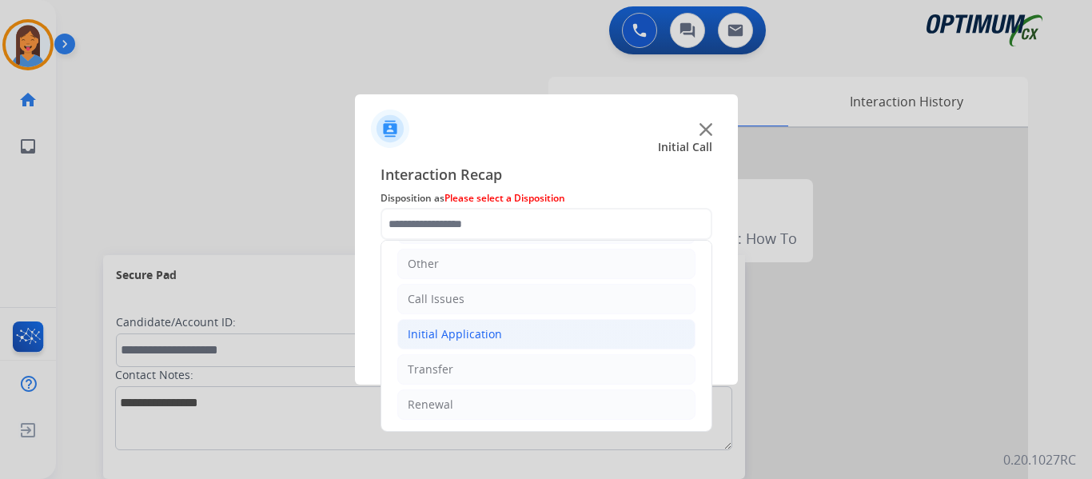
click at [458, 336] on div "Initial Application" at bounding box center [455, 334] width 94 height 16
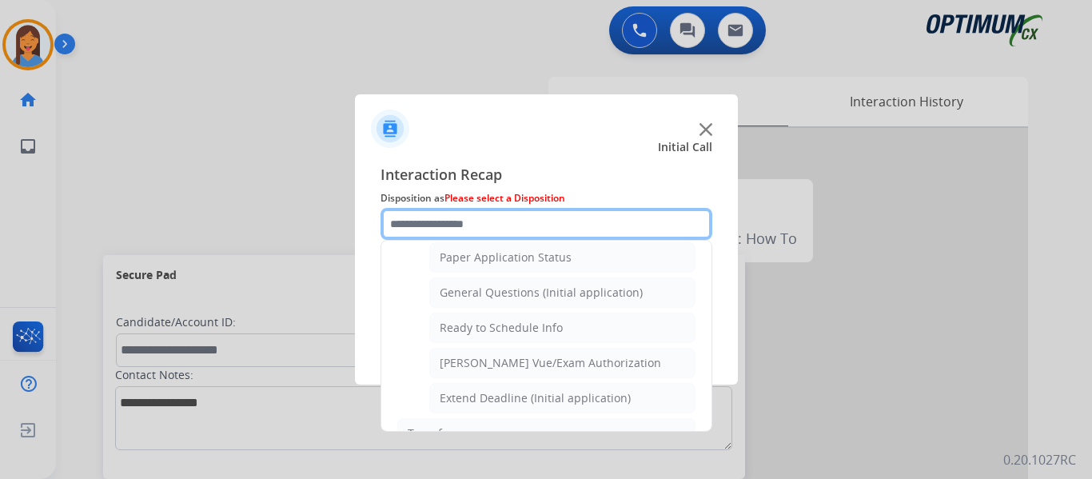
scroll to position [809, 0]
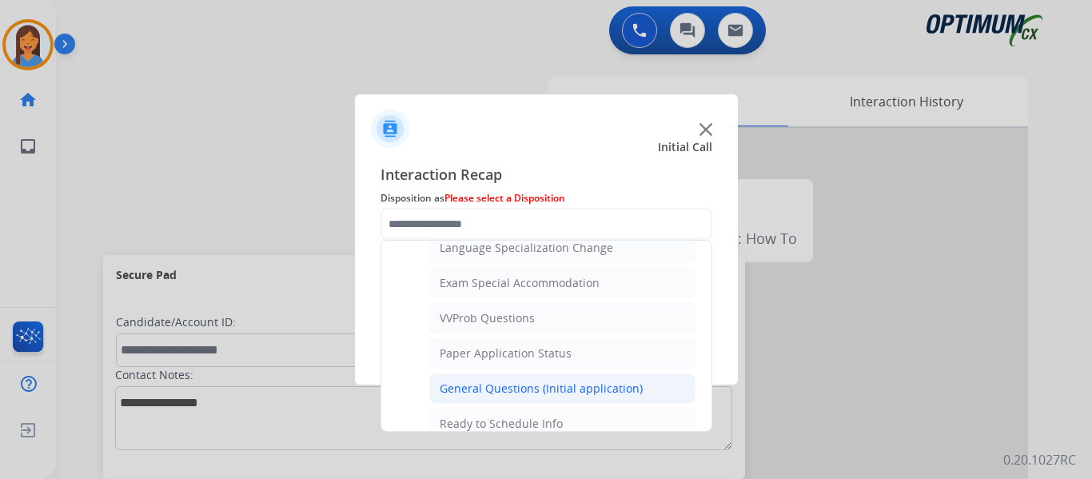
click at [524, 390] on div "General Questions (Initial application)" at bounding box center [541, 388] width 203 height 16
type input "**********"
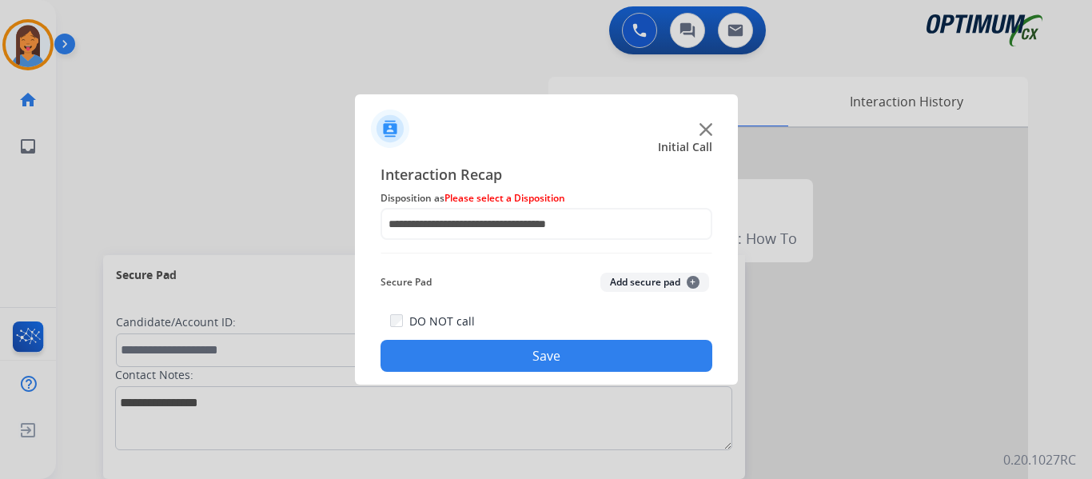
click at [524, 355] on button "Save" at bounding box center [546, 356] width 332 height 32
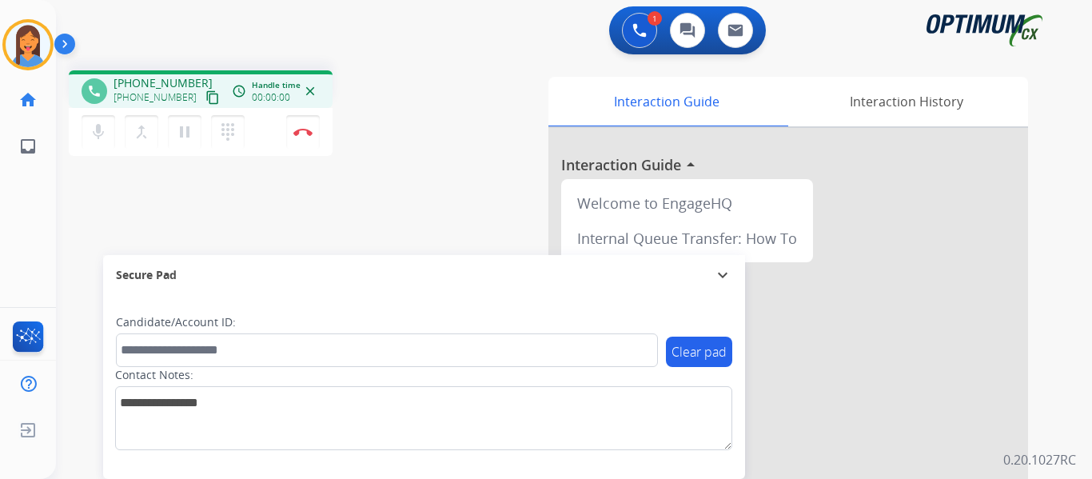
click at [205, 102] on mat-icon "content_copy" at bounding box center [212, 97] width 14 height 14
click at [308, 137] on button "Disconnect" at bounding box center [303, 132] width 34 height 34
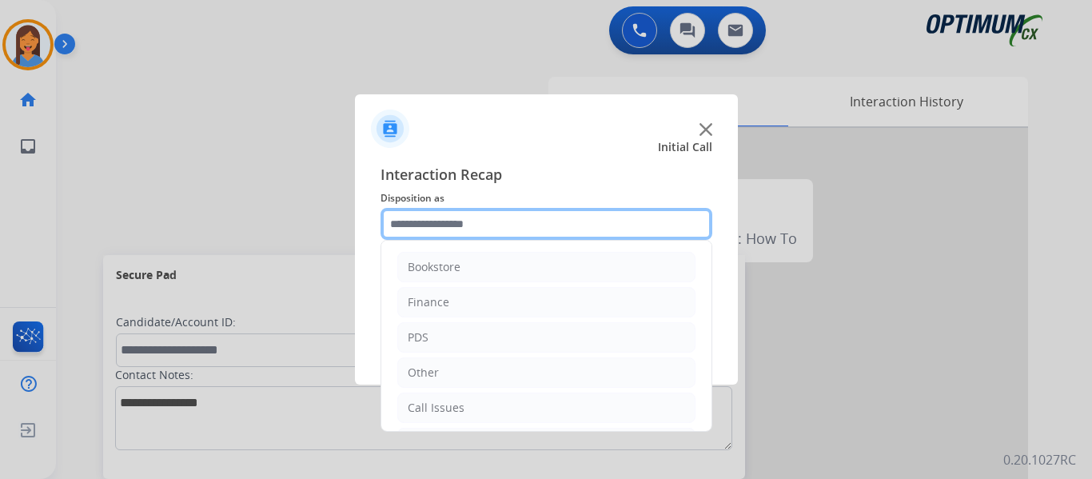
click at [479, 227] on input "text" at bounding box center [546, 224] width 332 height 32
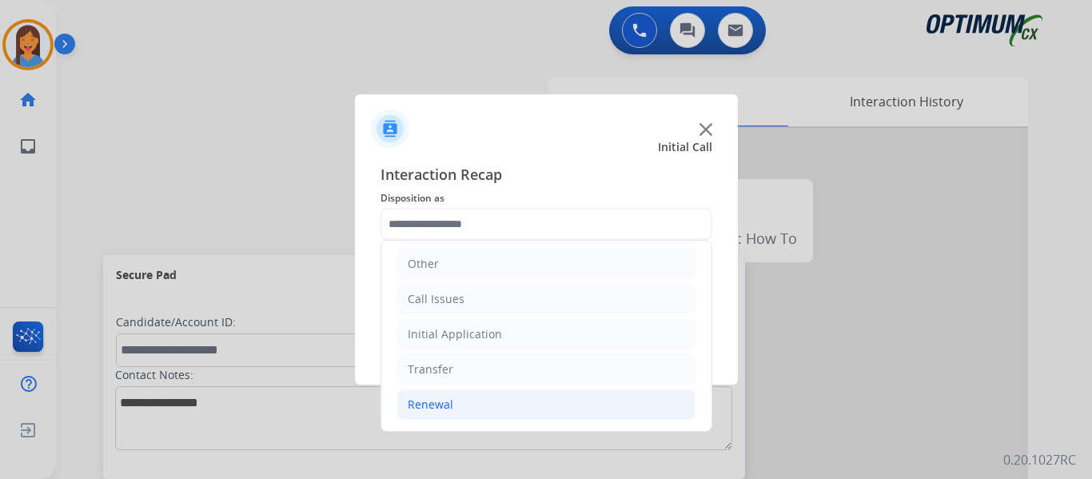
click at [434, 400] on div "Renewal" at bounding box center [431, 404] width 46 height 16
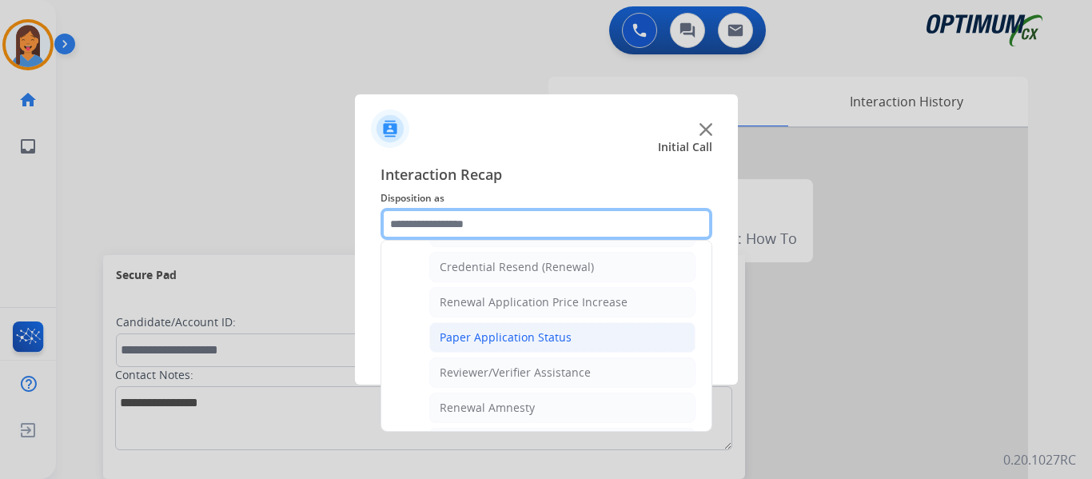
scroll to position [428, 0]
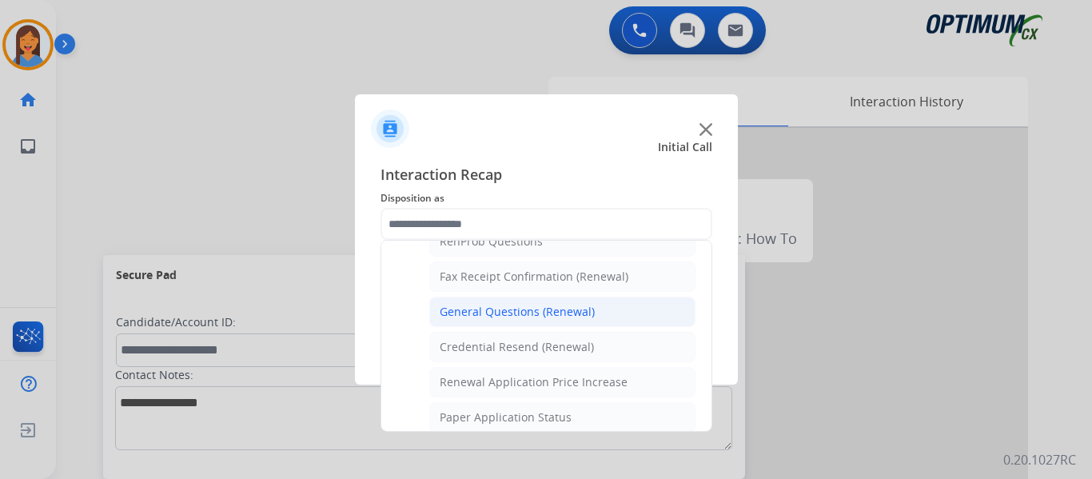
click at [509, 310] on div "General Questions (Renewal)" at bounding box center [517, 312] width 155 height 16
type input "**********"
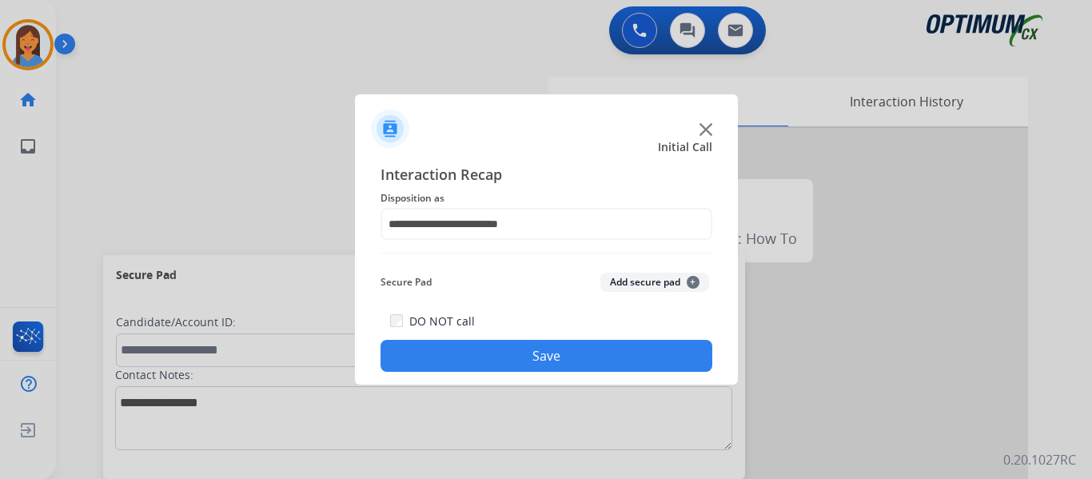
click at [542, 357] on button "Save" at bounding box center [546, 356] width 332 height 32
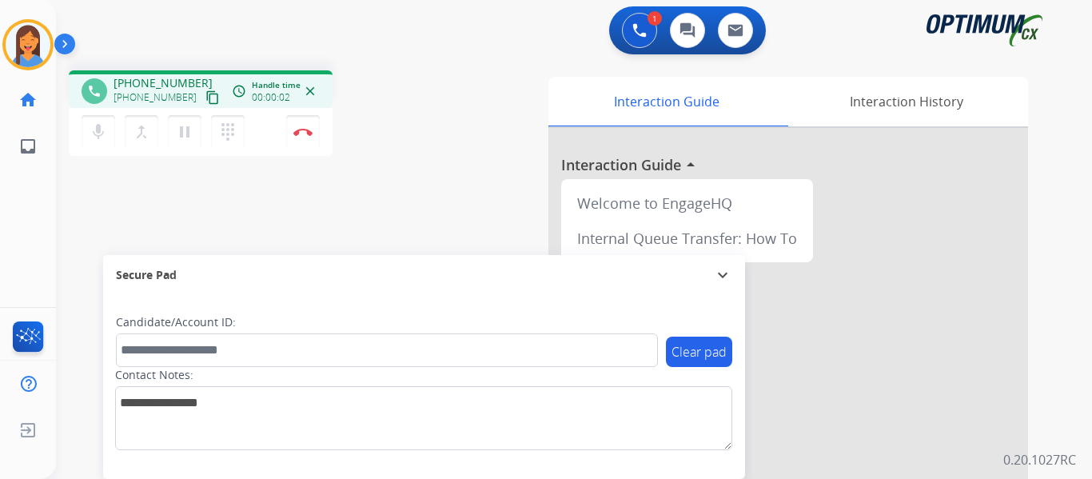
click at [205, 96] on mat-icon "content_copy" at bounding box center [212, 97] width 14 height 14
click at [305, 137] on button "Disconnect" at bounding box center [303, 132] width 34 height 34
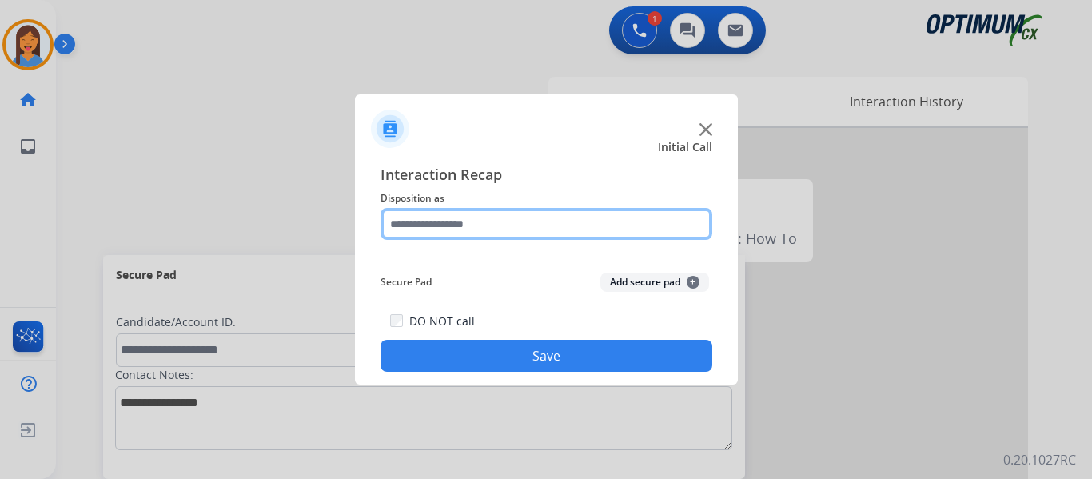
click at [490, 235] on input "text" at bounding box center [546, 224] width 332 height 32
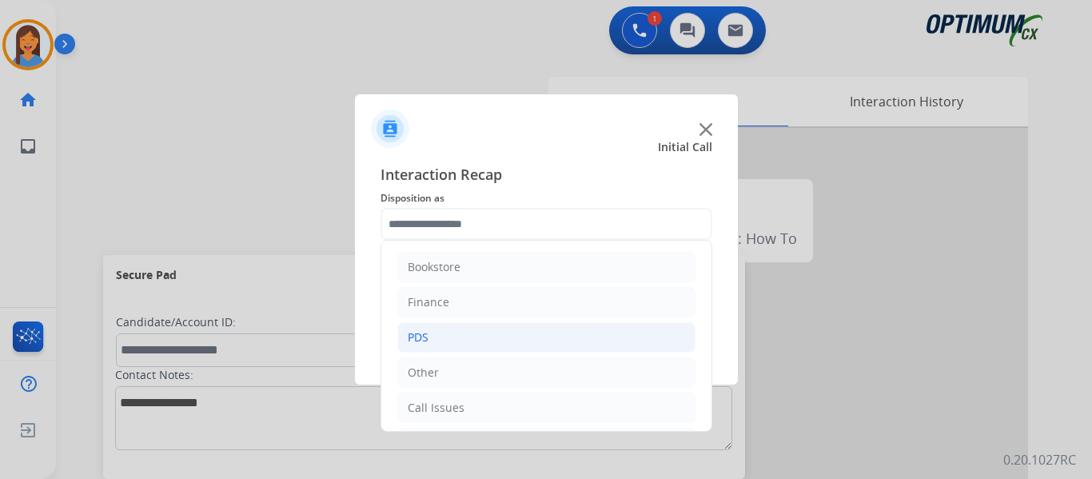
click at [463, 333] on li "PDS" at bounding box center [546, 337] width 298 height 30
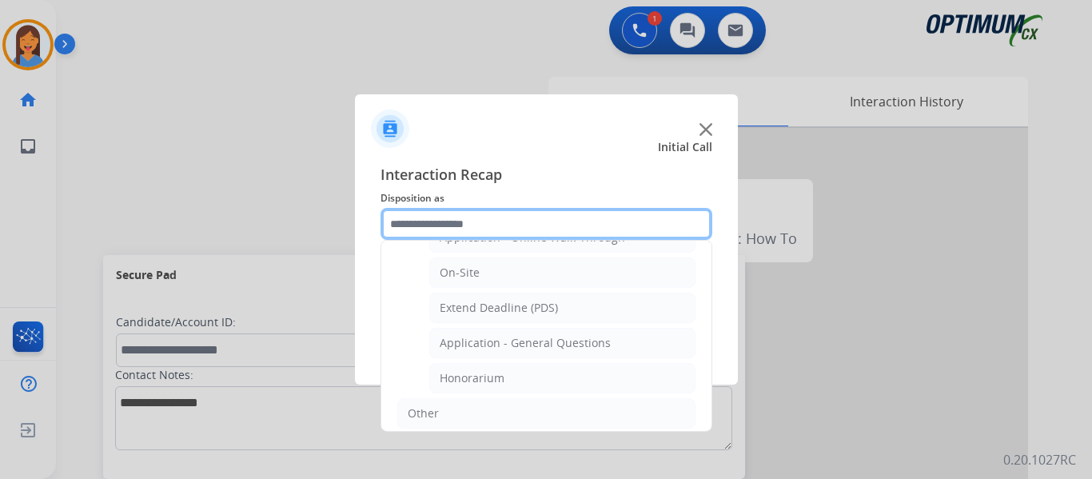
scroll to position [400, 0]
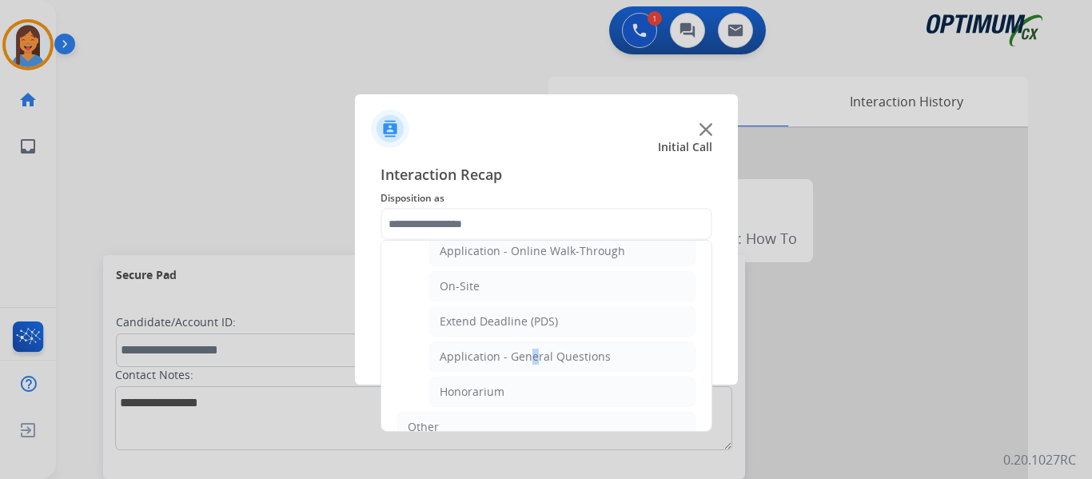
click at [527, 354] on div "Application - General Questions" at bounding box center [525, 356] width 171 height 16
type input "**********"
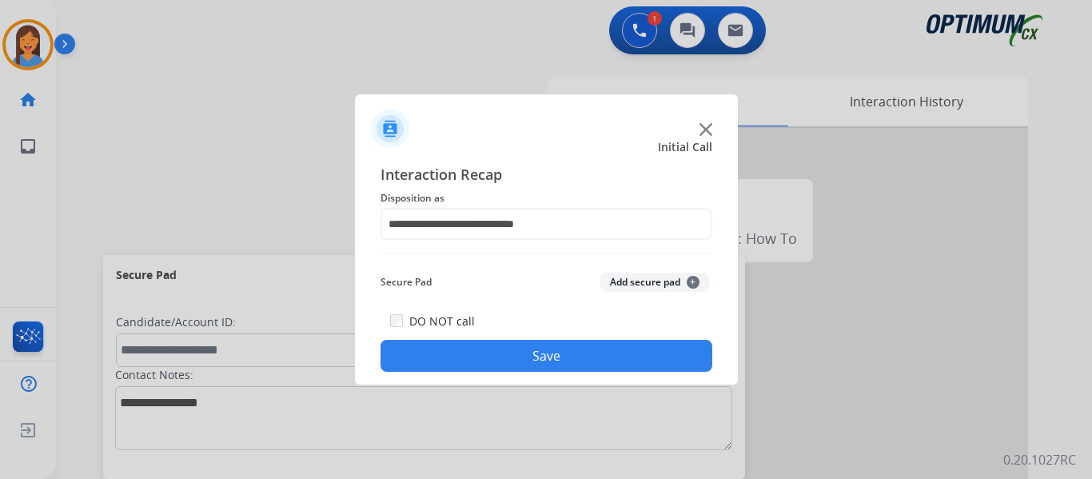
click at [535, 361] on button "Save" at bounding box center [546, 356] width 332 height 32
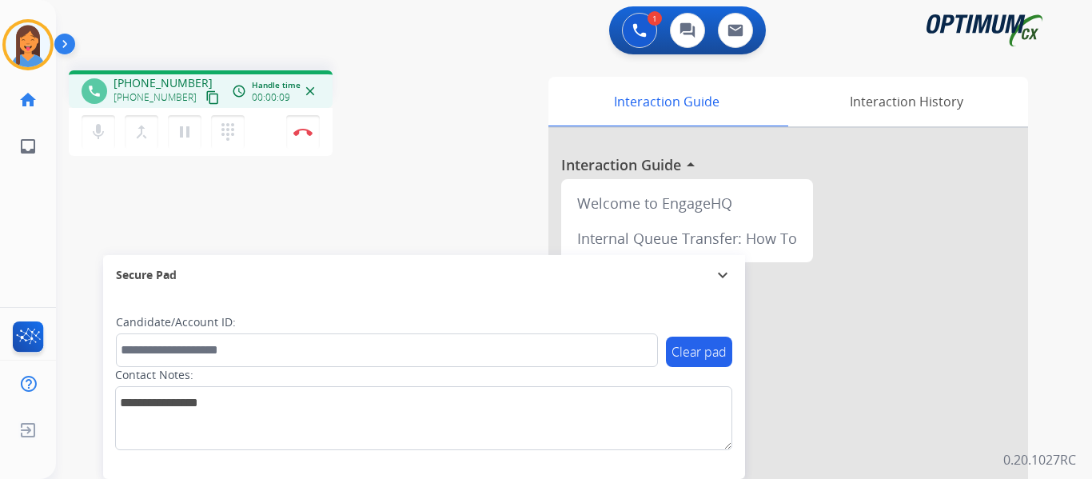
click at [205, 98] on mat-icon "content_copy" at bounding box center [212, 97] width 14 height 14
click at [300, 136] on button "Disconnect" at bounding box center [303, 132] width 34 height 34
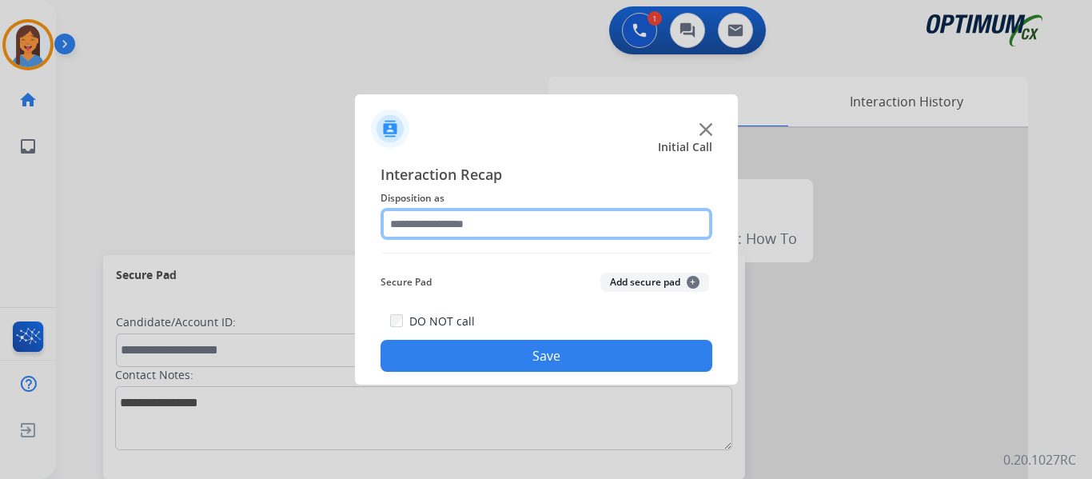
click at [429, 226] on input "text" at bounding box center [546, 224] width 332 height 32
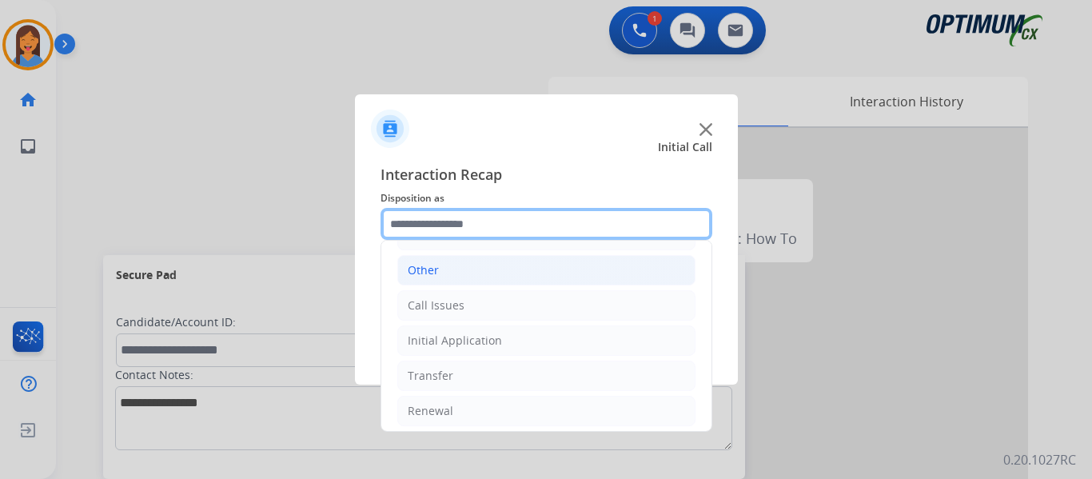
scroll to position [109, 0]
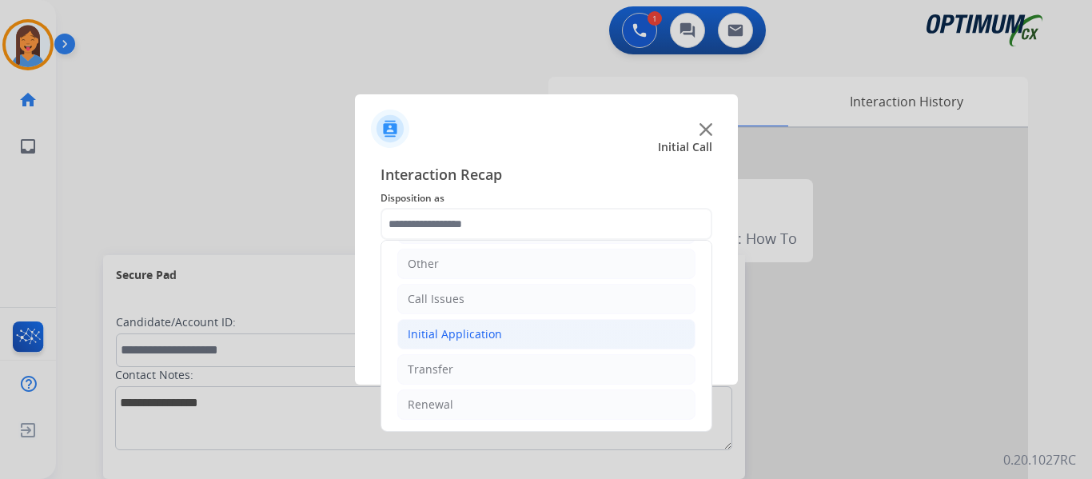
click at [474, 341] on div "Initial Application" at bounding box center [455, 334] width 94 height 16
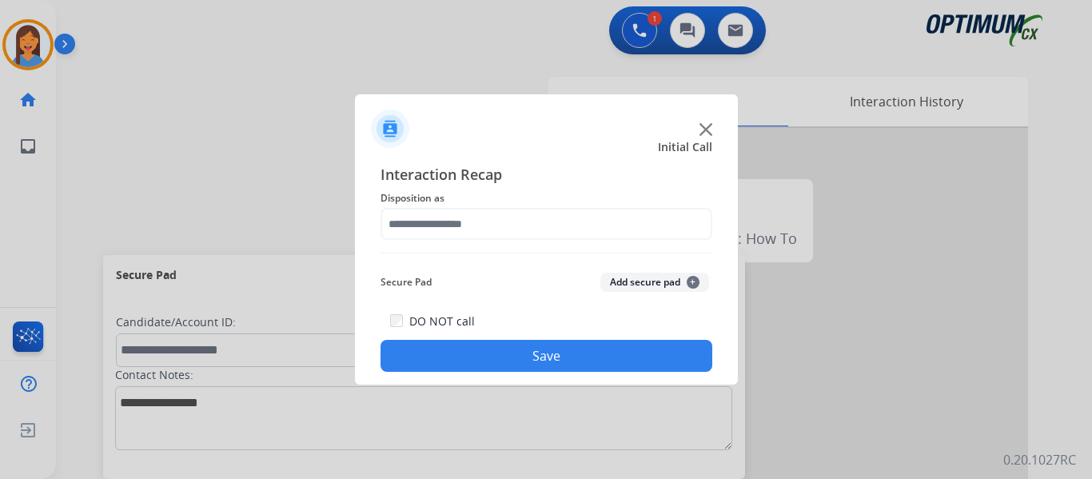
click at [492, 129] on div at bounding box center [546, 122] width 383 height 56
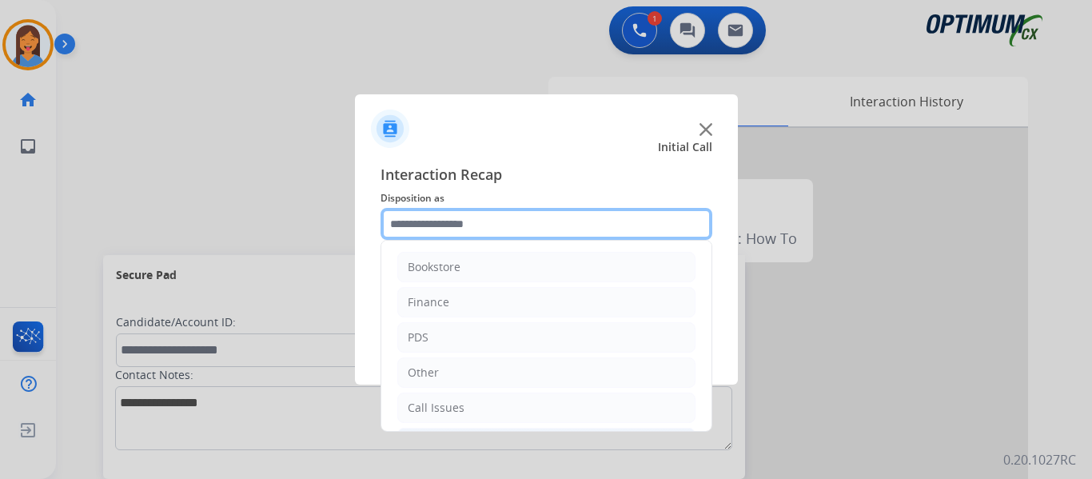
click at [470, 227] on input "text" at bounding box center [546, 224] width 332 height 32
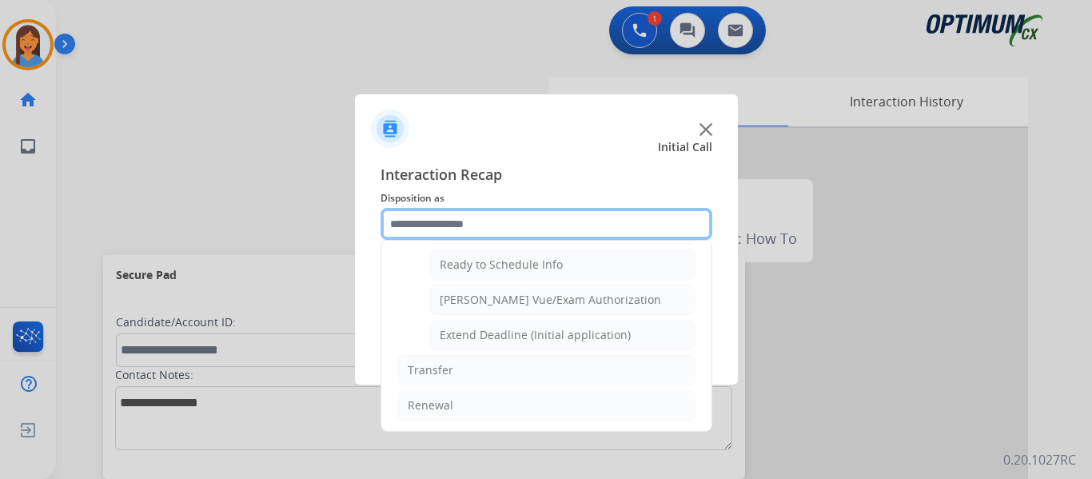
scroll to position [969, 0]
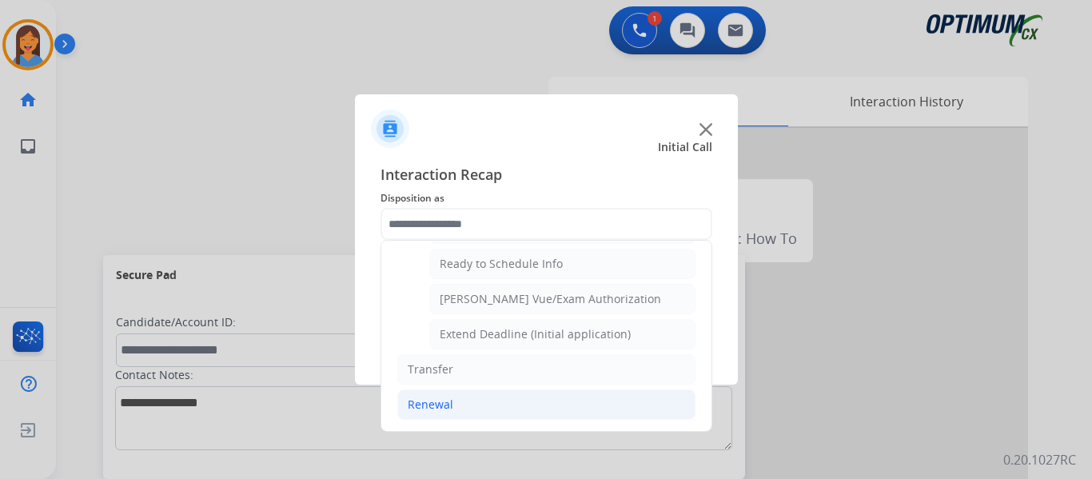
click at [433, 401] on div "Renewal" at bounding box center [431, 404] width 46 height 16
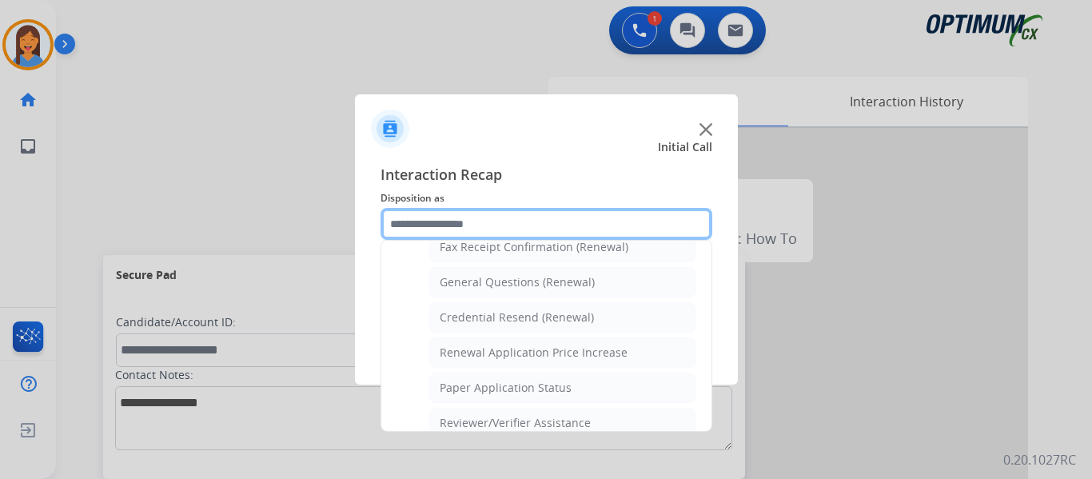
scroll to position [457, 0]
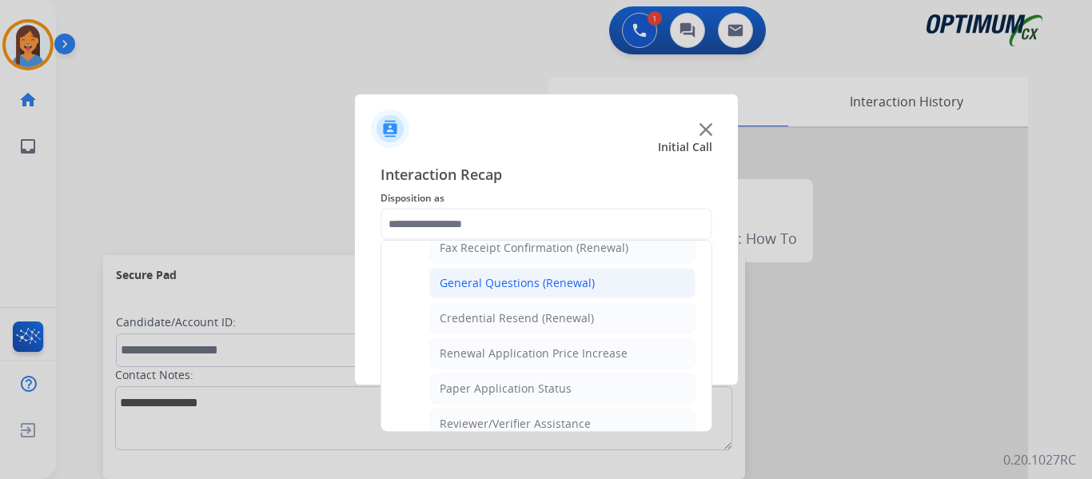
click at [499, 285] on div "General Questions (Renewal)" at bounding box center [517, 283] width 155 height 16
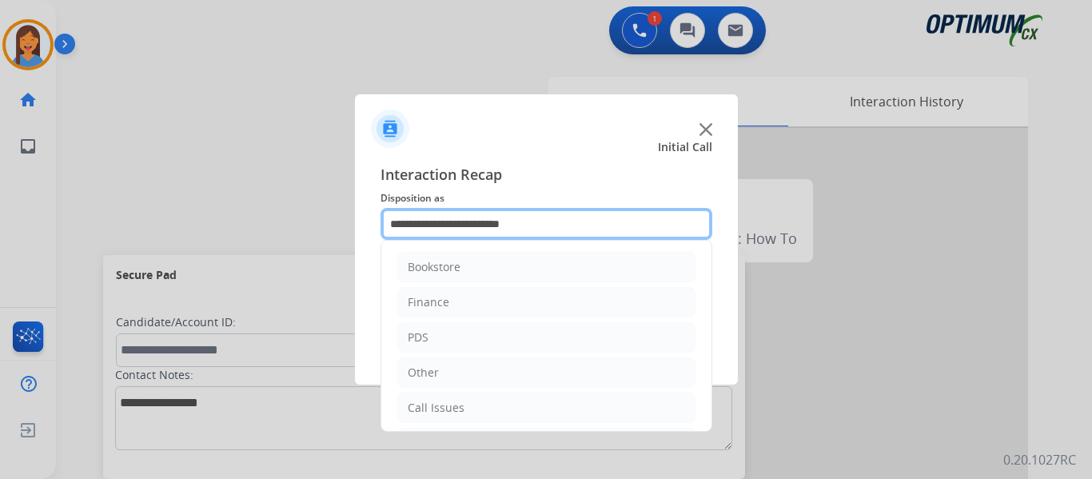
click at [475, 228] on input "**********" at bounding box center [546, 224] width 332 height 32
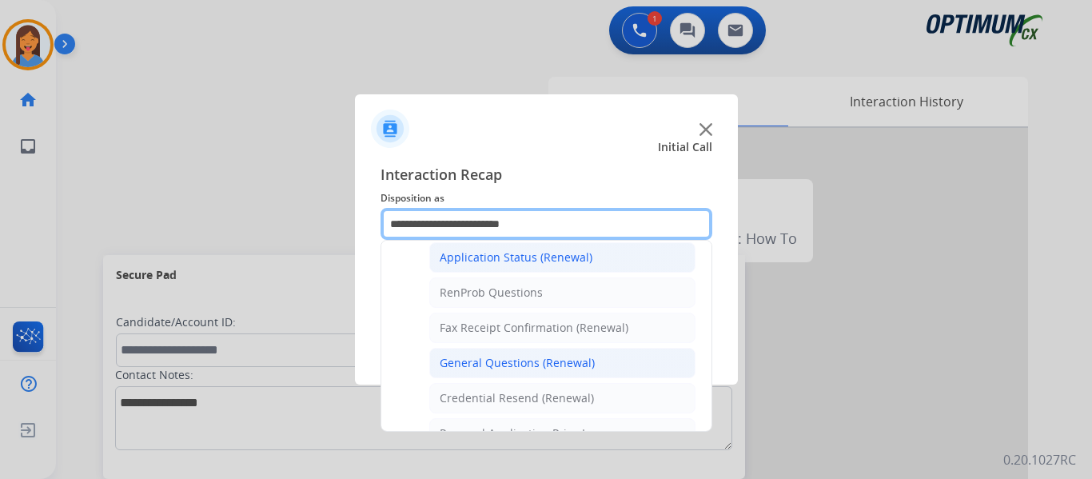
scroll to position [480, 0]
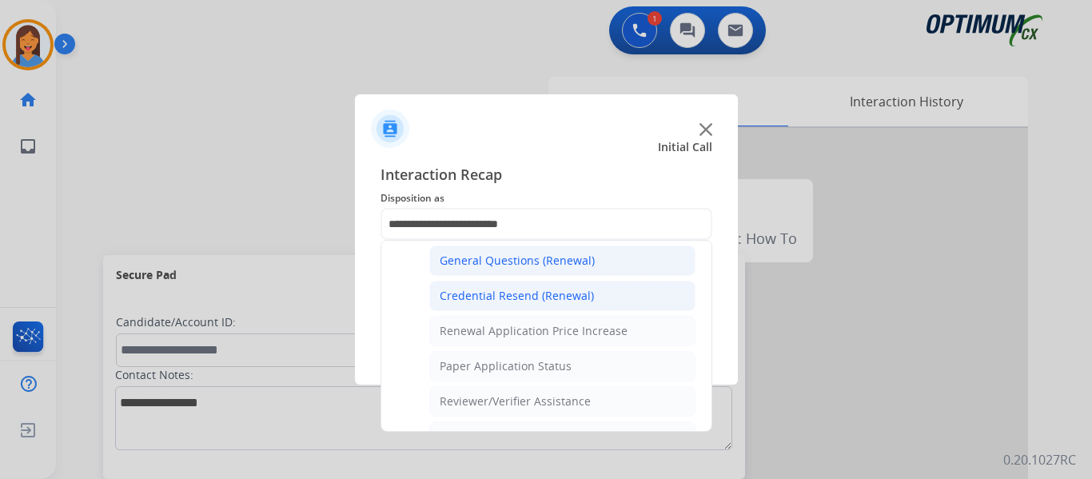
click at [494, 297] on div "Credential Resend (Renewal)" at bounding box center [517, 296] width 154 height 16
type input "**********"
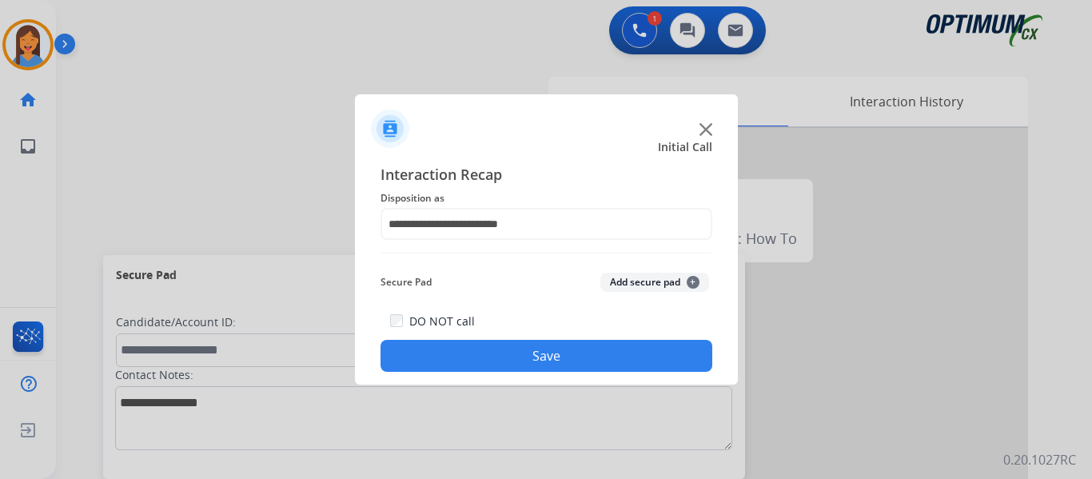
click at [536, 356] on button "Save" at bounding box center [546, 356] width 332 height 32
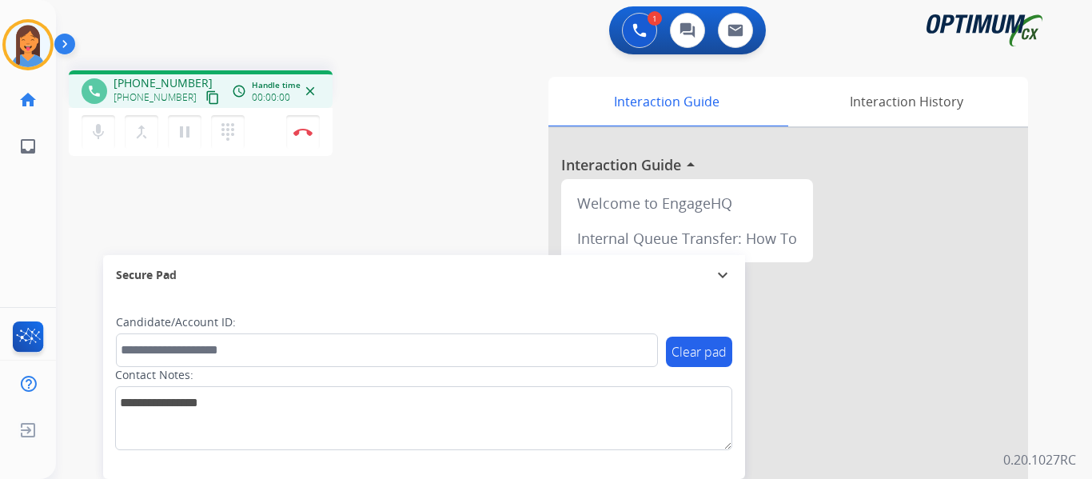
click at [205, 96] on mat-icon "content_copy" at bounding box center [212, 97] width 14 height 14
click at [304, 134] on img at bounding box center [302, 132] width 19 height 8
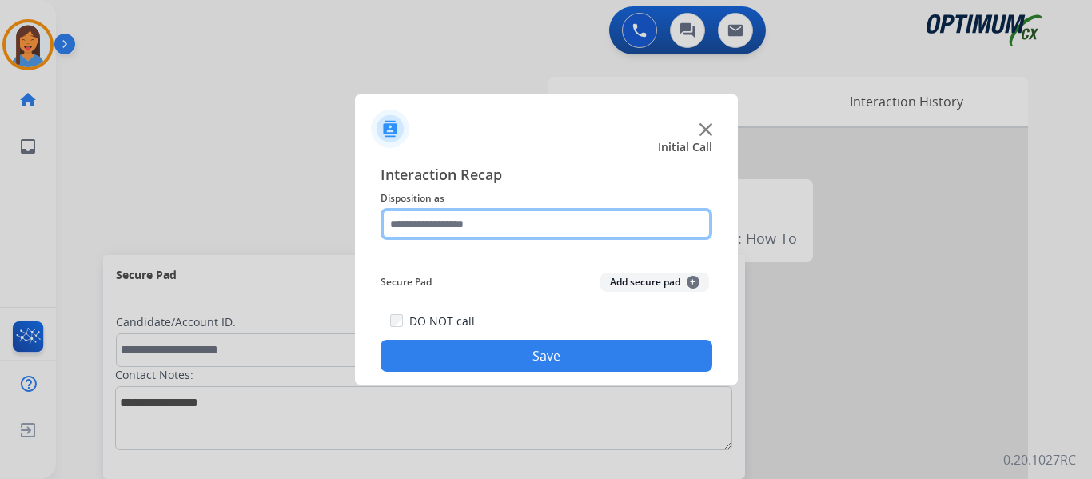
click at [452, 223] on input "text" at bounding box center [546, 224] width 332 height 32
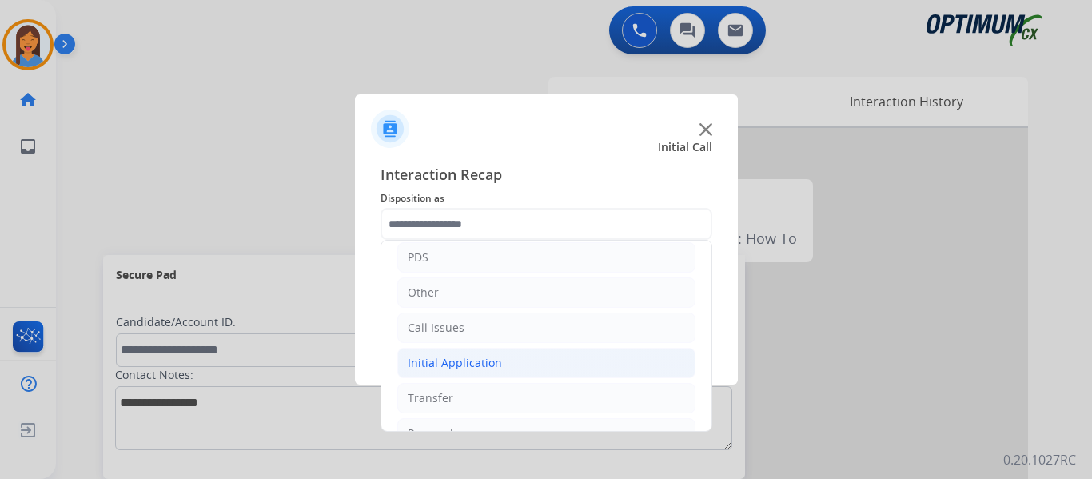
click at [472, 372] on li "Initial Application" at bounding box center [546, 363] width 298 height 30
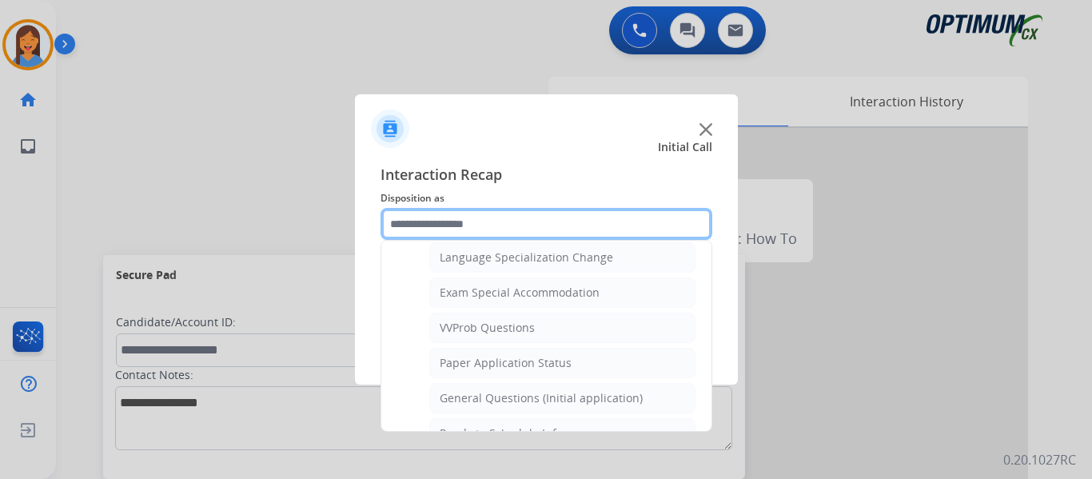
scroll to position [879, 0]
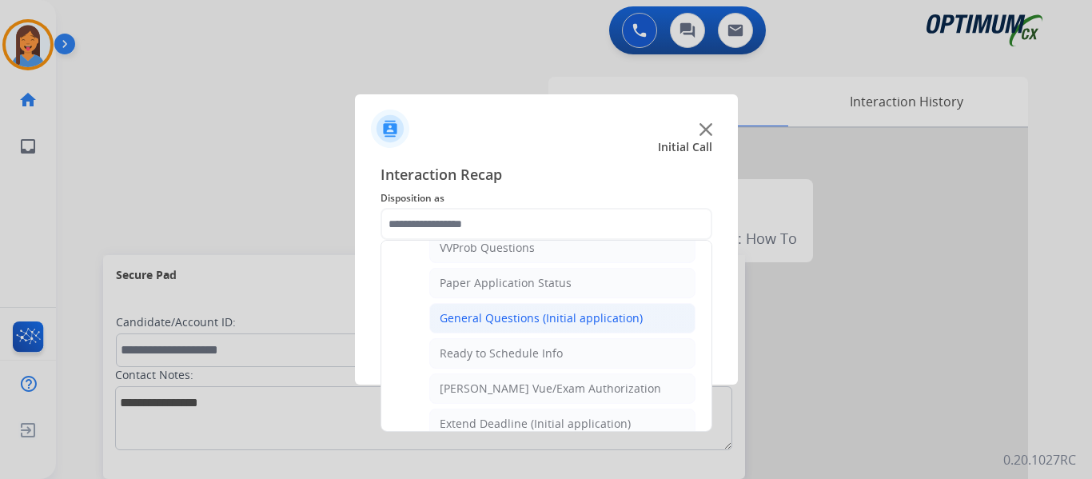
click at [476, 320] on div "General Questions (Initial application)" at bounding box center [541, 318] width 203 height 16
type input "**********"
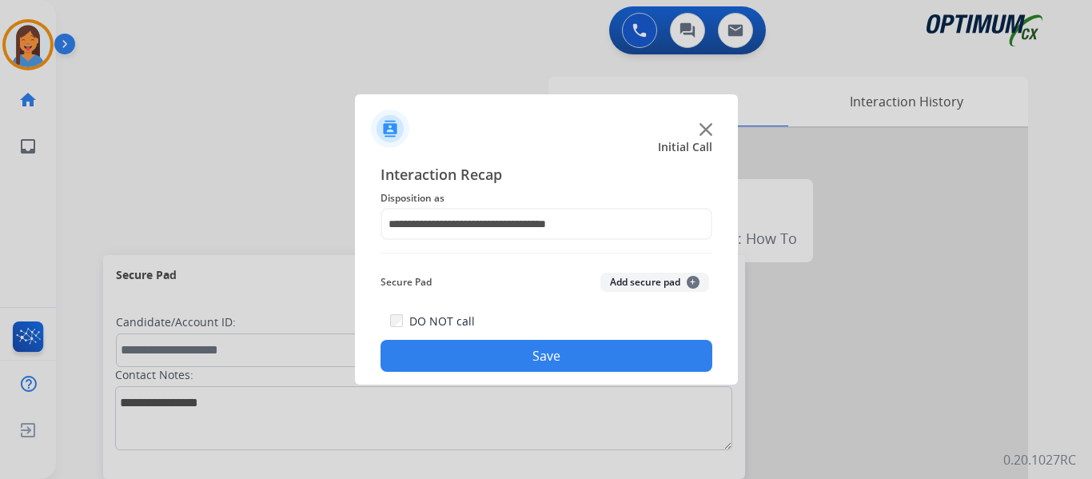
click at [486, 350] on button "Save" at bounding box center [546, 356] width 332 height 32
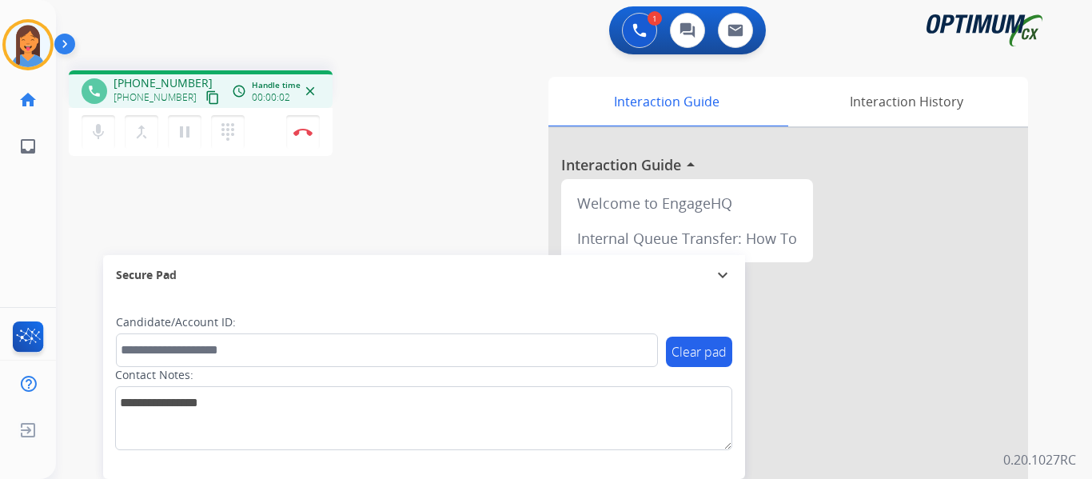
click at [205, 100] on mat-icon "content_copy" at bounding box center [212, 97] width 14 height 14
click at [303, 128] on img at bounding box center [302, 132] width 19 height 8
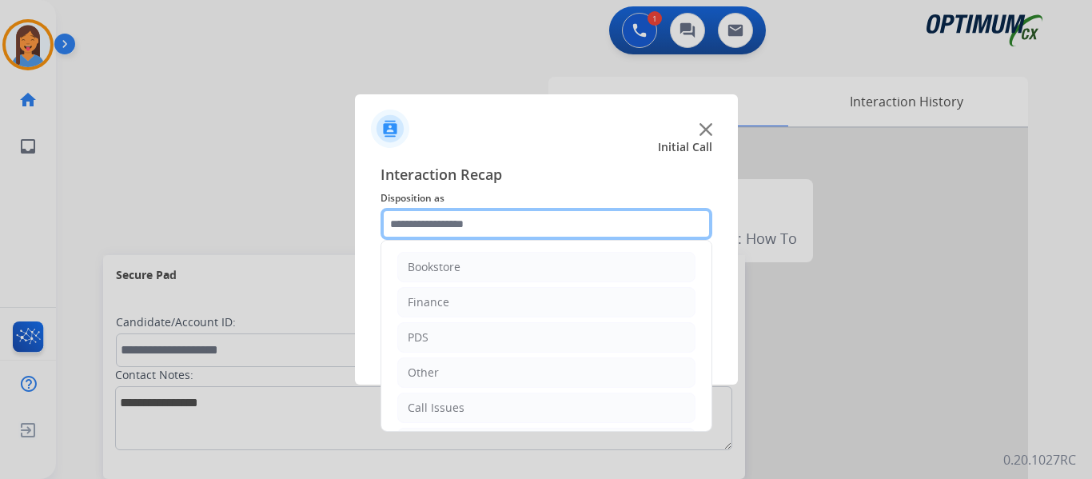
click at [459, 229] on input "text" at bounding box center [546, 224] width 332 height 32
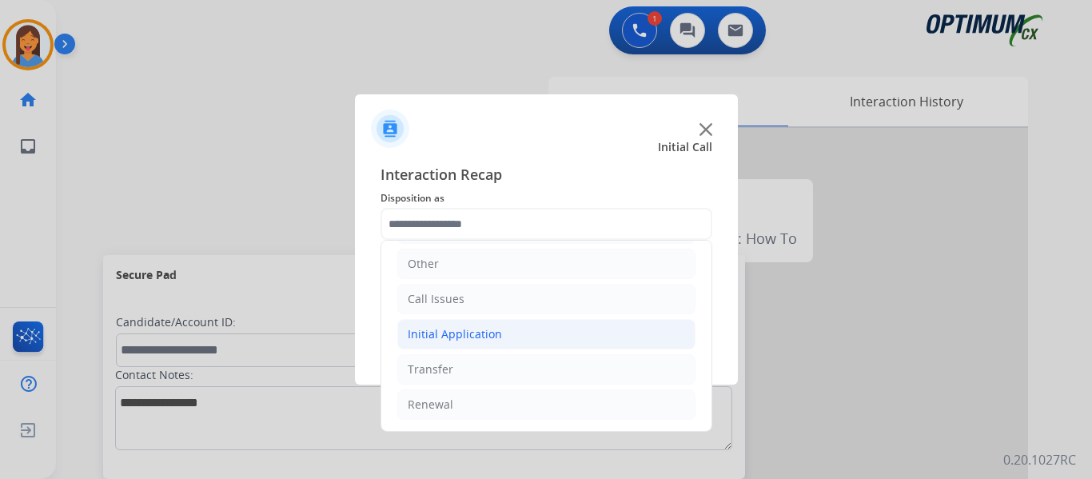
click at [466, 340] on div "Initial Application" at bounding box center [455, 334] width 94 height 16
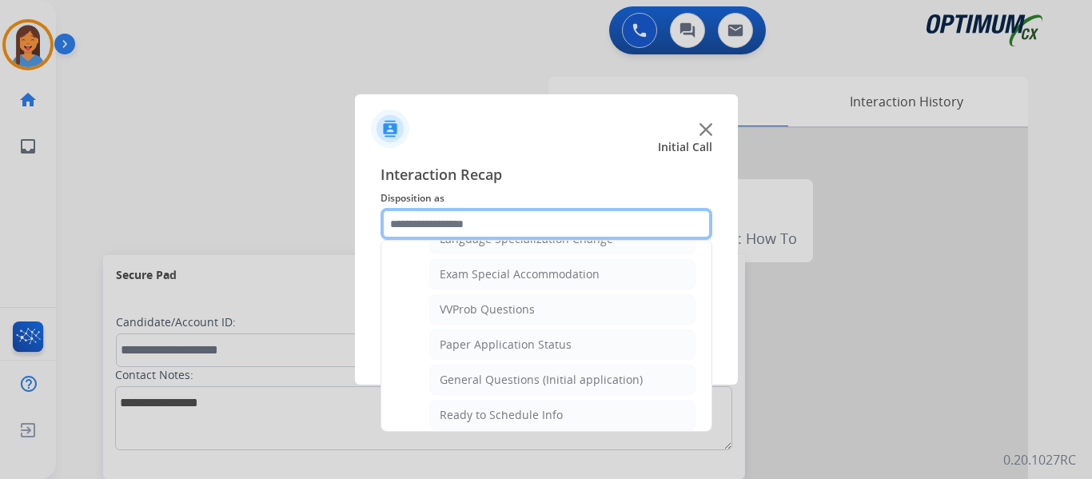
scroll to position [828, 0]
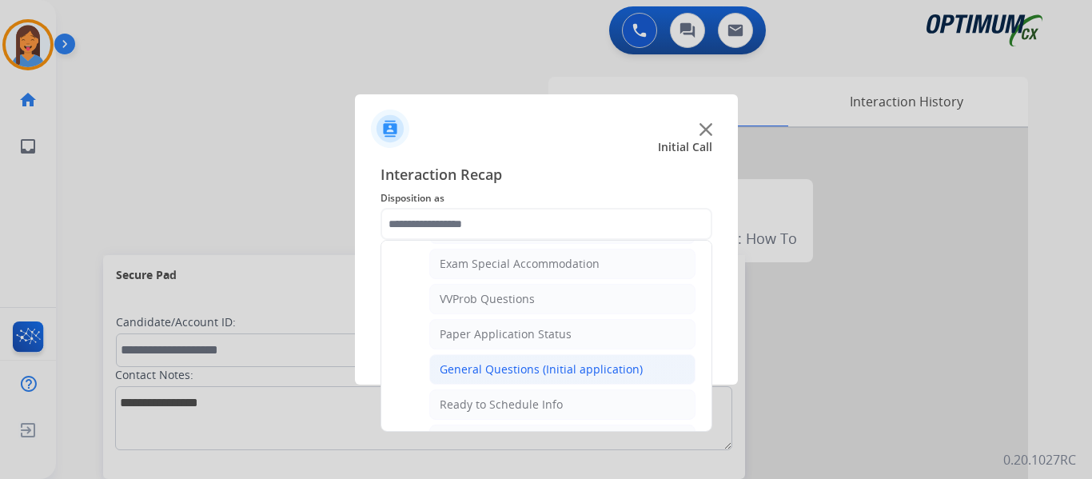
click at [479, 363] on div "General Questions (Initial application)" at bounding box center [541, 369] width 203 height 16
type input "**********"
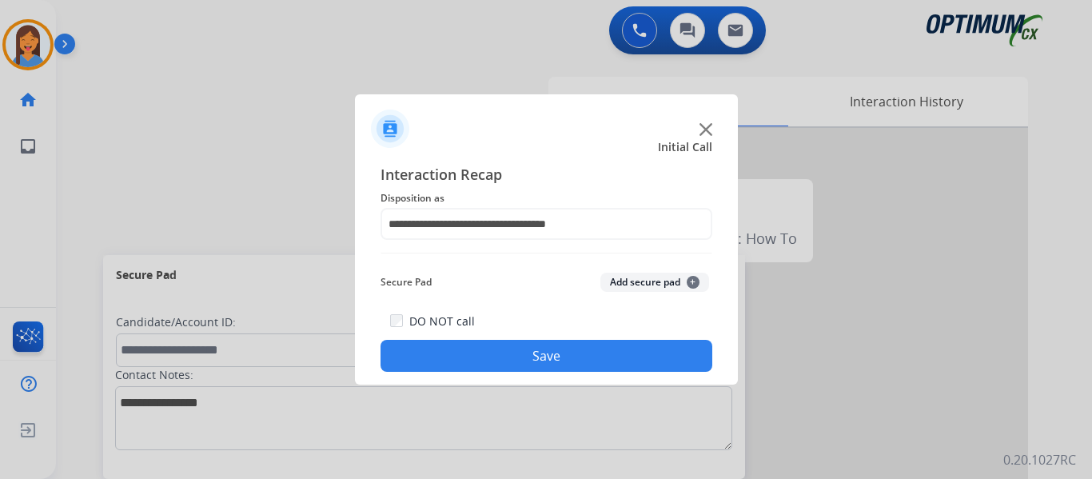
click at [492, 363] on button "Save" at bounding box center [546, 356] width 332 height 32
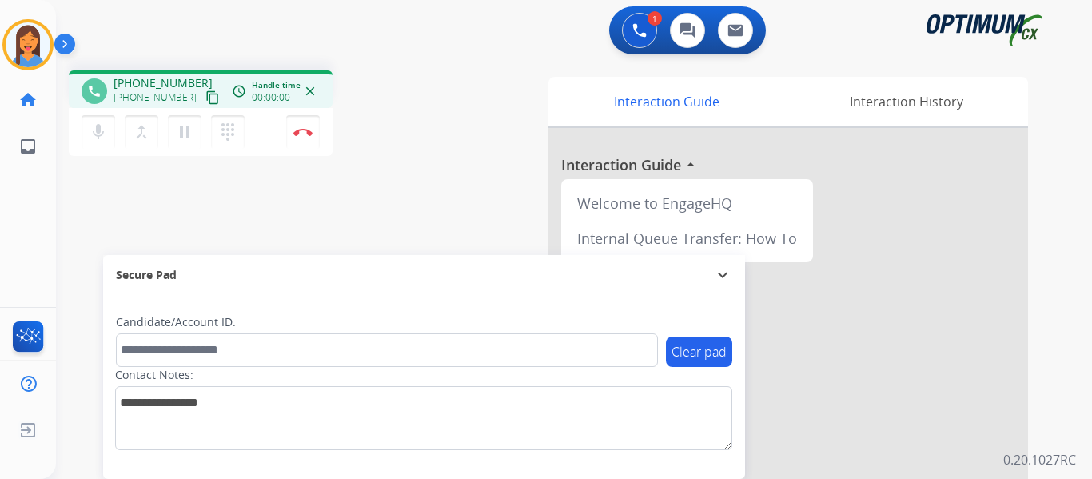
click at [203, 97] on button "content_copy" at bounding box center [212, 97] width 19 height 19
click at [309, 131] on img at bounding box center [302, 132] width 19 height 8
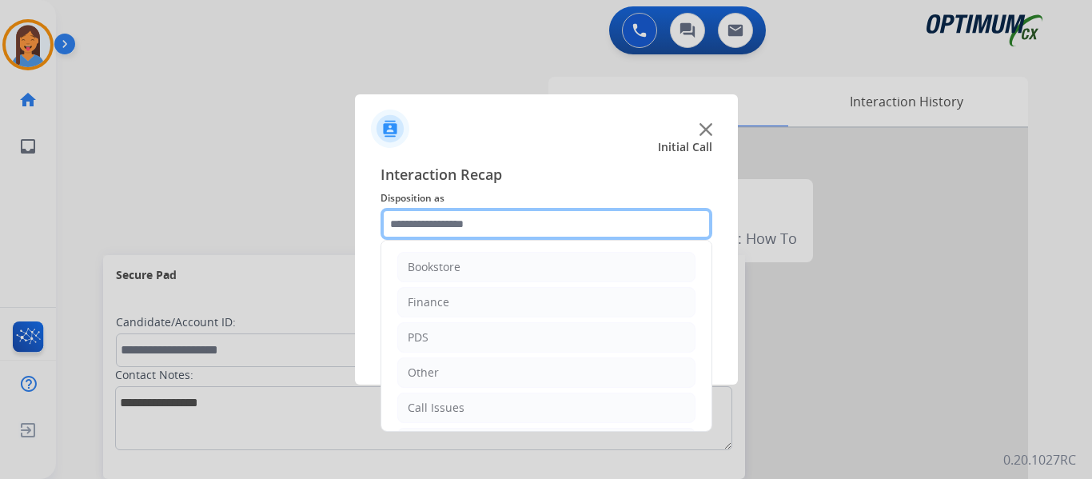
click at [472, 228] on input "text" at bounding box center [546, 224] width 332 height 32
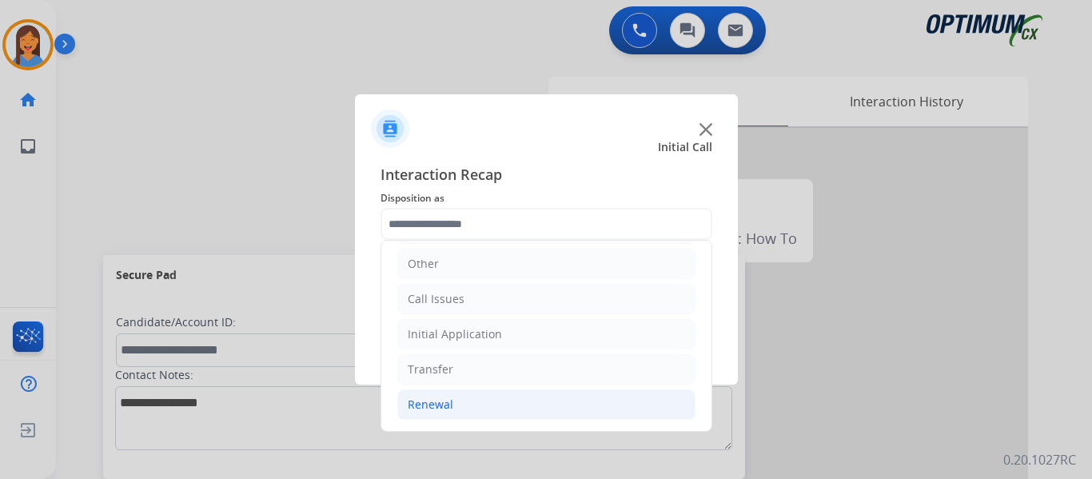
click at [450, 405] on div "Renewal" at bounding box center [431, 404] width 46 height 16
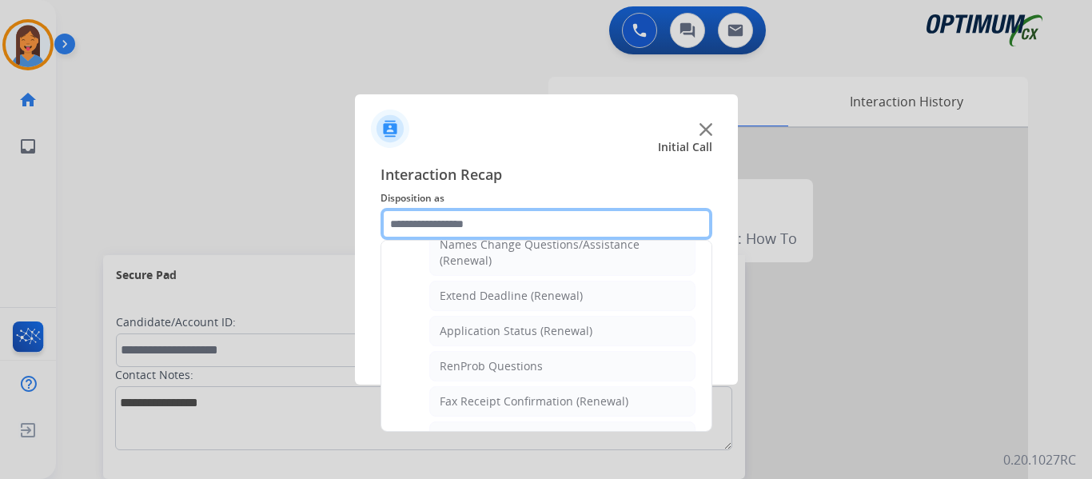
scroll to position [348, 0]
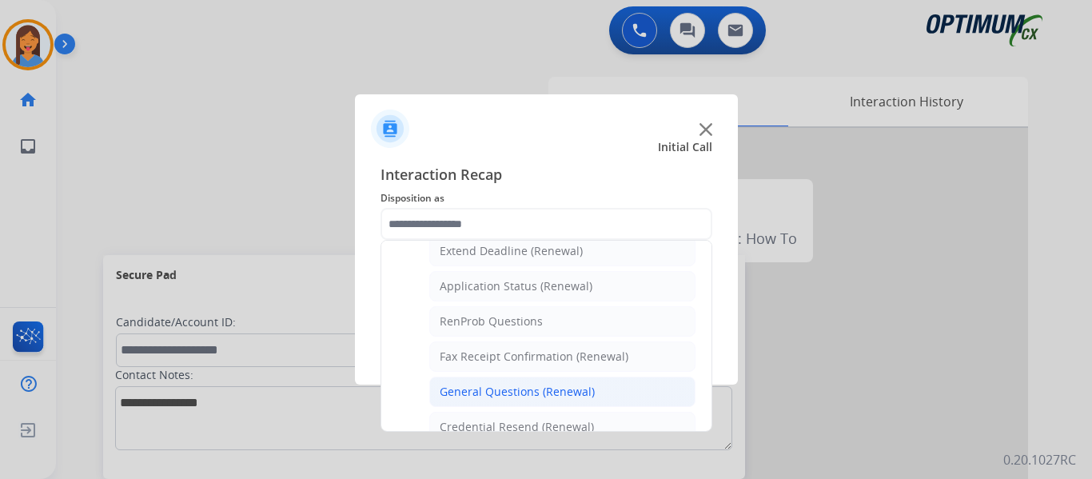
click at [495, 392] on div "General Questions (Renewal)" at bounding box center [517, 392] width 155 height 16
type input "**********"
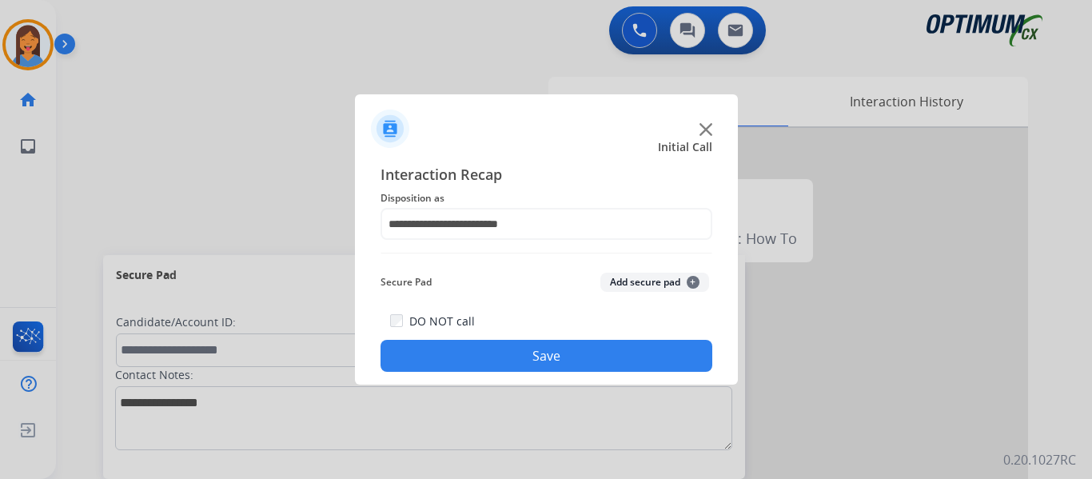
click at [512, 365] on button "Save" at bounding box center [546, 356] width 332 height 32
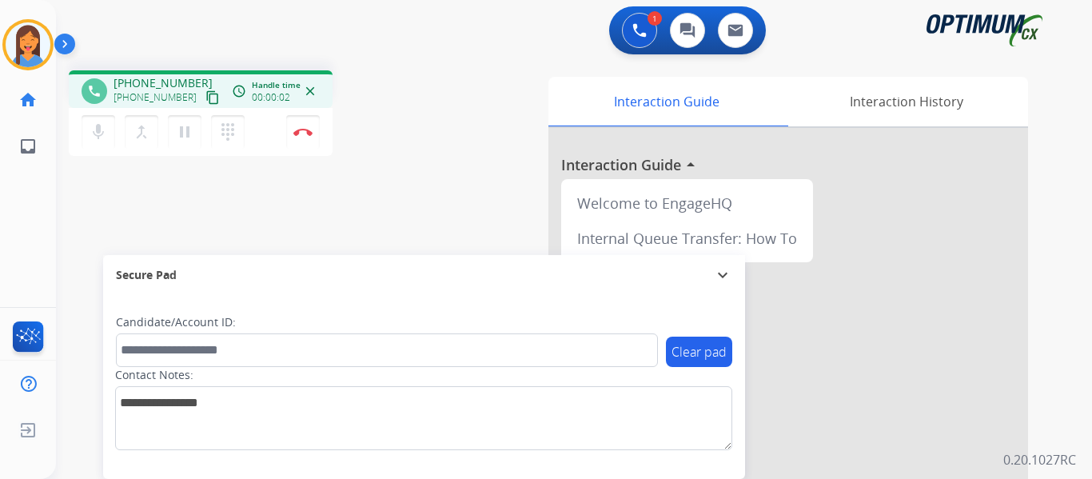
click at [205, 101] on mat-icon "content_copy" at bounding box center [212, 97] width 14 height 14
click at [307, 137] on button "Disconnect" at bounding box center [303, 132] width 34 height 34
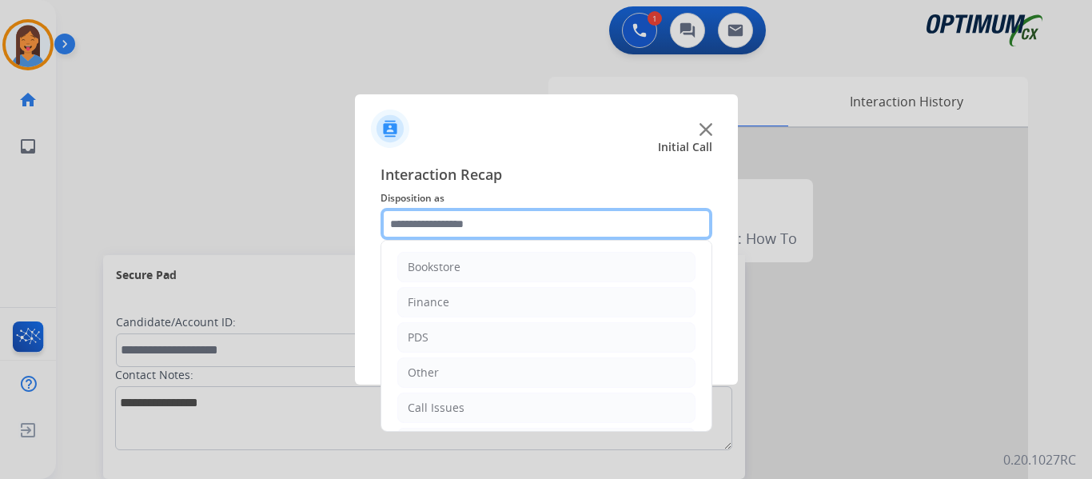
click at [496, 236] on input "text" at bounding box center [546, 224] width 332 height 32
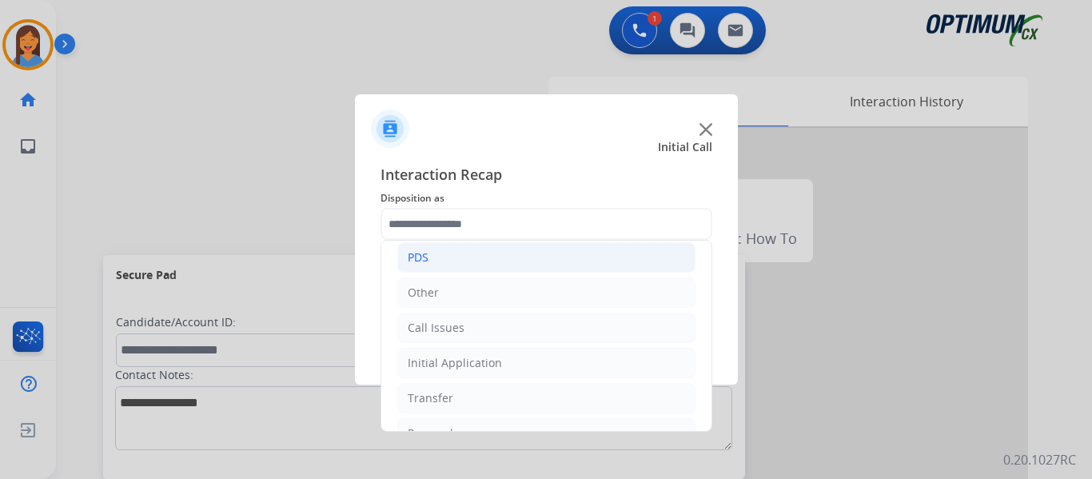
click at [428, 270] on li "PDS" at bounding box center [546, 257] width 298 height 30
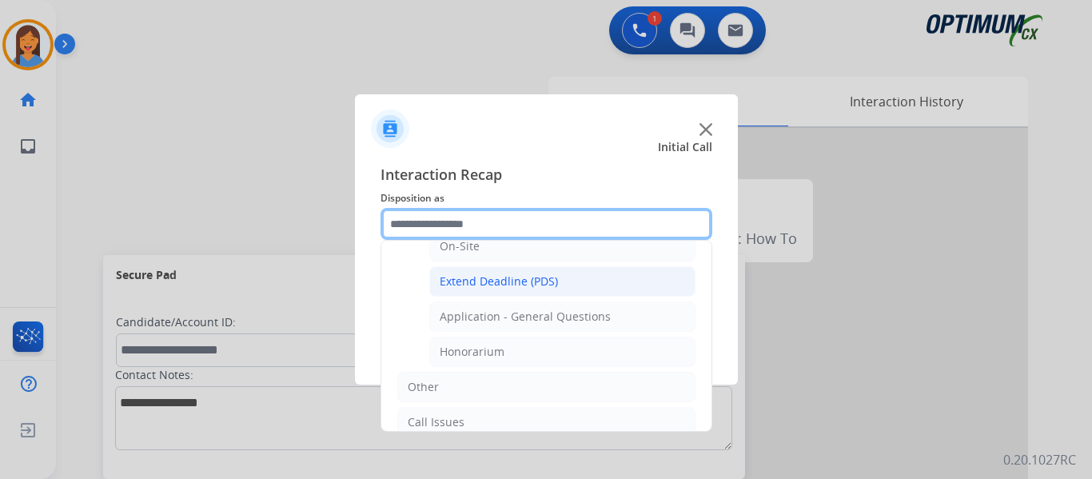
scroll to position [480, 0]
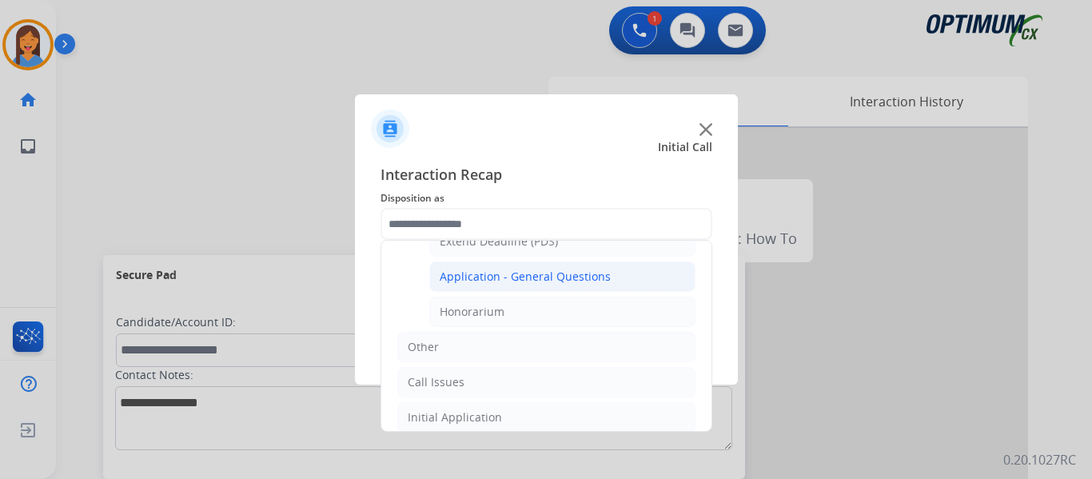
click at [554, 277] on div "Application - General Questions" at bounding box center [525, 277] width 171 height 16
type input "**********"
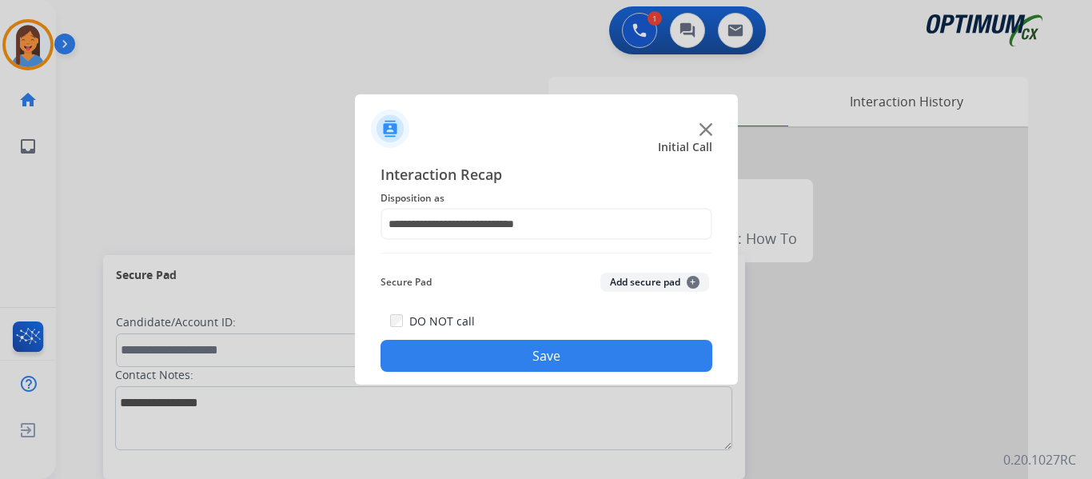
click at [587, 363] on button "Save" at bounding box center [546, 356] width 332 height 32
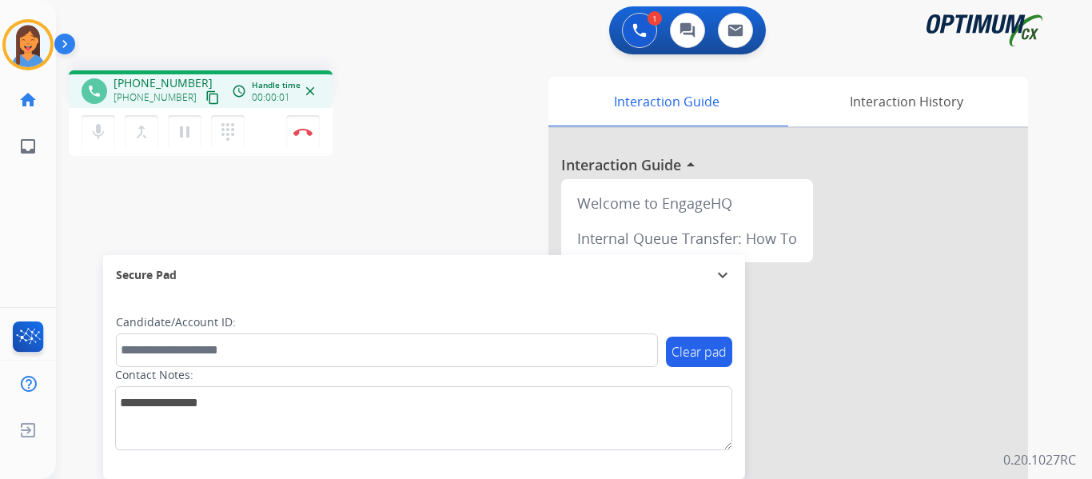
click at [205, 95] on mat-icon "content_copy" at bounding box center [212, 97] width 14 height 14
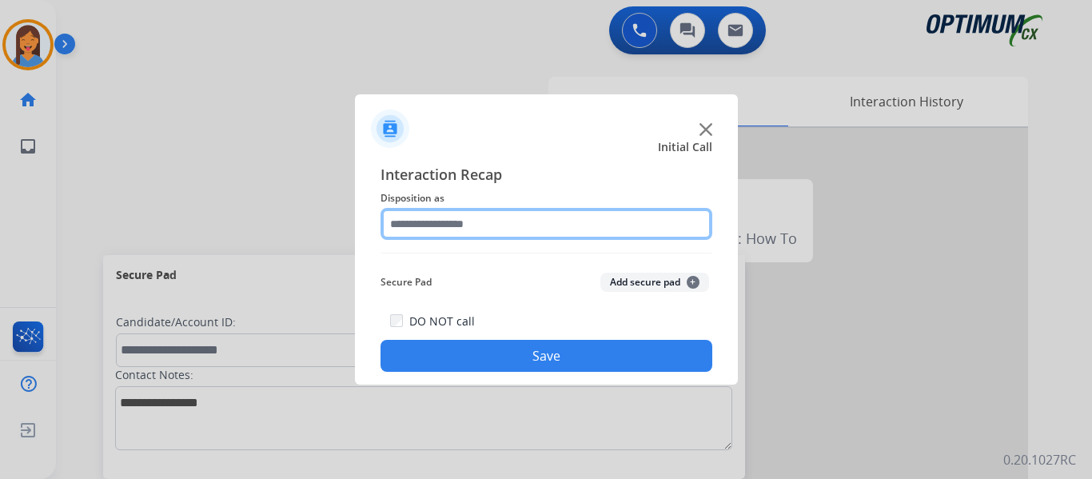
drag, startPoint x: 416, startPoint y: 217, endPoint x: 422, endPoint y: 230, distance: 14.0
click at [416, 217] on input "text" at bounding box center [546, 224] width 332 height 32
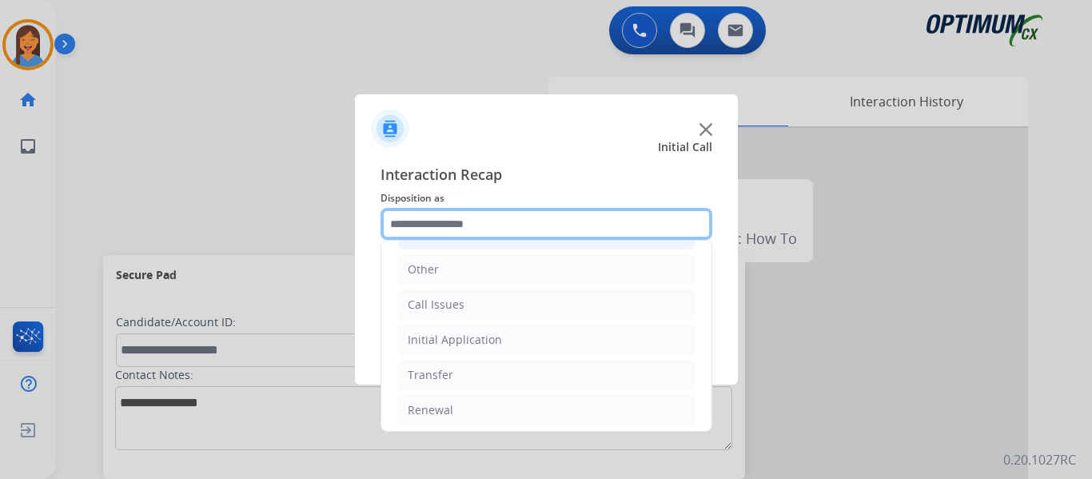
scroll to position [109, 0]
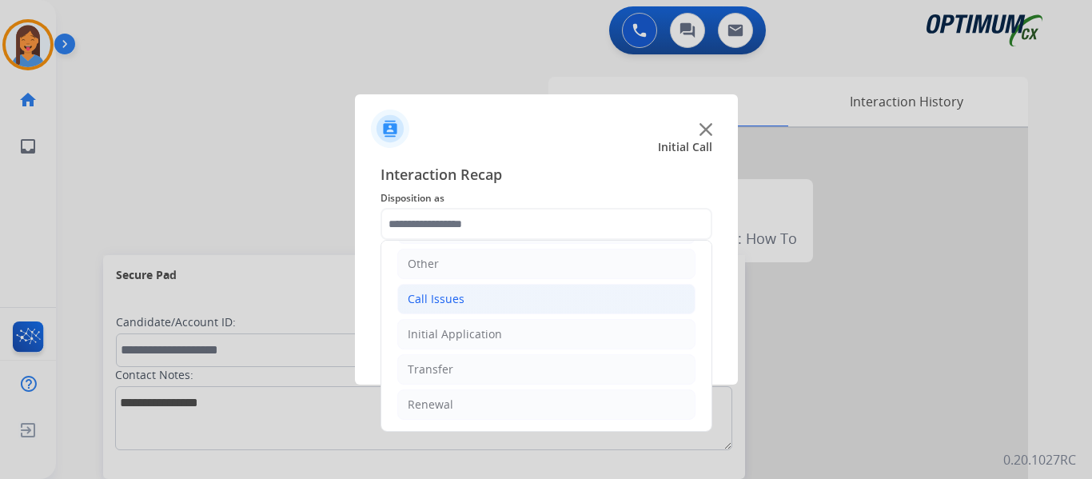
click at [445, 302] on div "Call Issues" at bounding box center [436, 299] width 57 height 16
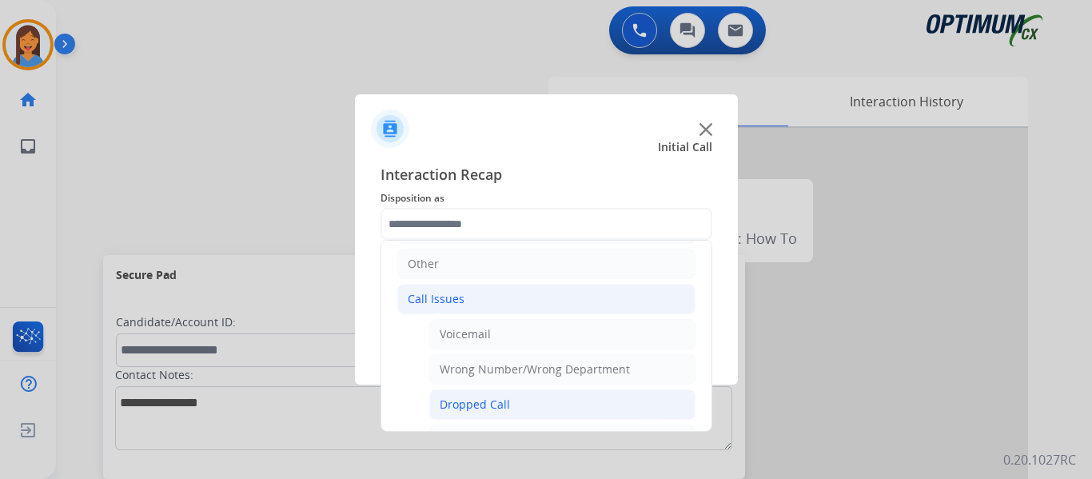
click at [486, 405] on div "Dropped Call" at bounding box center [475, 404] width 70 height 16
type input "**********"
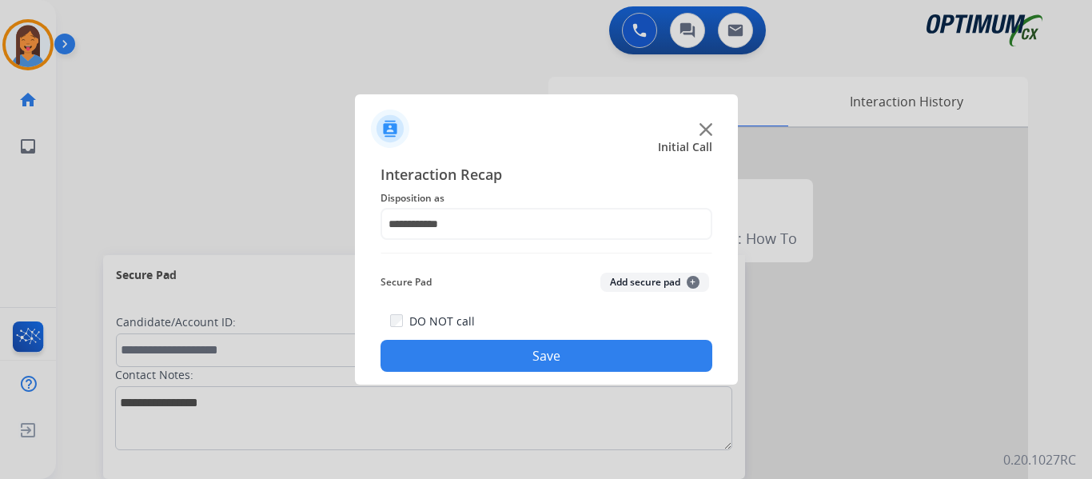
click at [548, 344] on button "Save" at bounding box center [546, 356] width 332 height 32
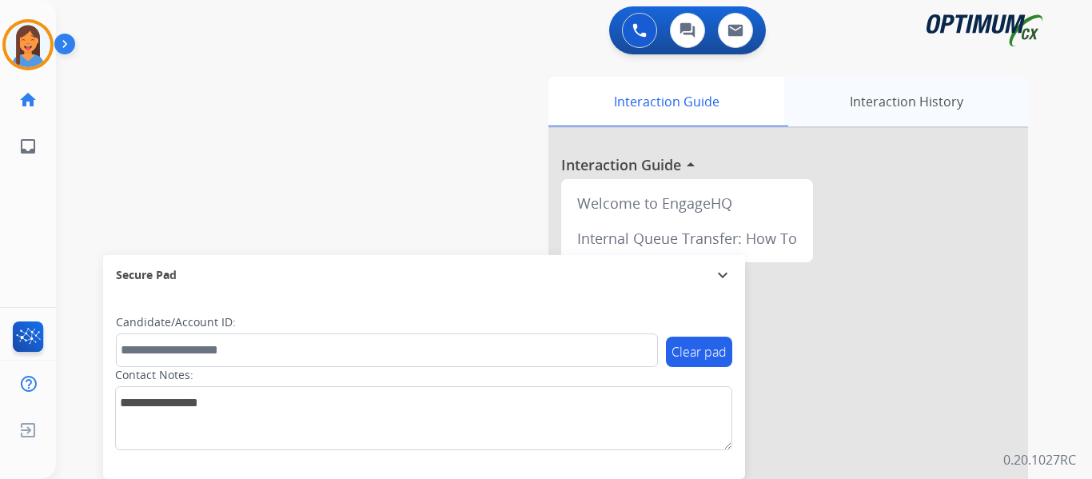
click at [867, 103] on div "Interaction History" at bounding box center [906, 102] width 244 height 50
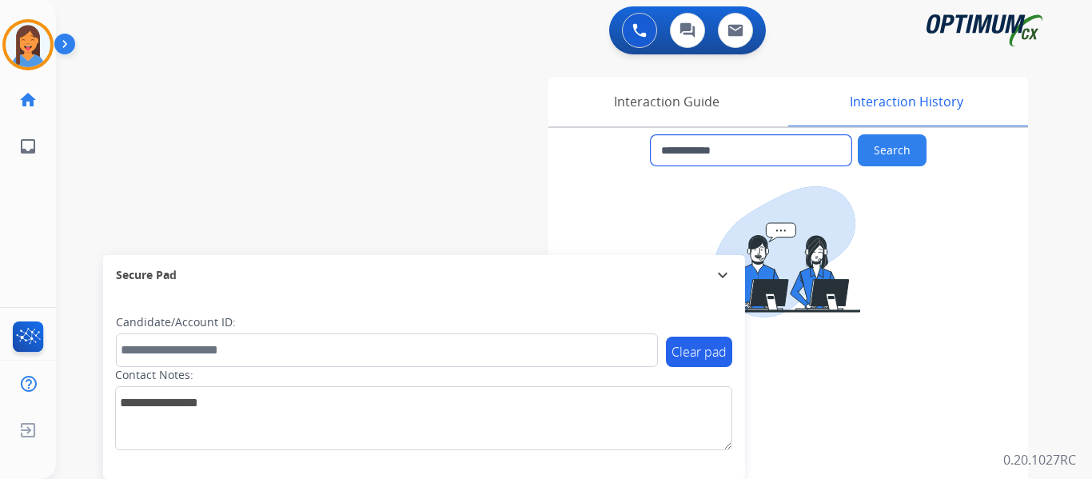
click at [750, 146] on input "**********" at bounding box center [751, 150] width 201 height 30
drag, startPoint x: 754, startPoint y: 147, endPoint x: 675, endPoint y: 148, distance: 79.1
click at [675, 148] on input "**********" at bounding box center [751, 150] width 201 height 30
click at [27, 59] on img at bounding box center [28, 44] width 45 height 45
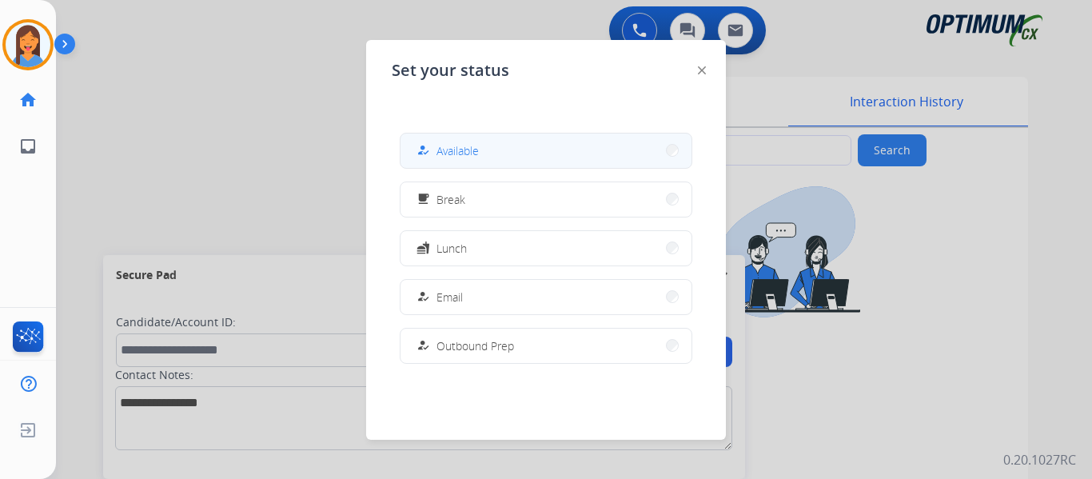
click at [489, 146] on button "how_to_reg Available" at bounding box center [545, 150] width 291 height 34
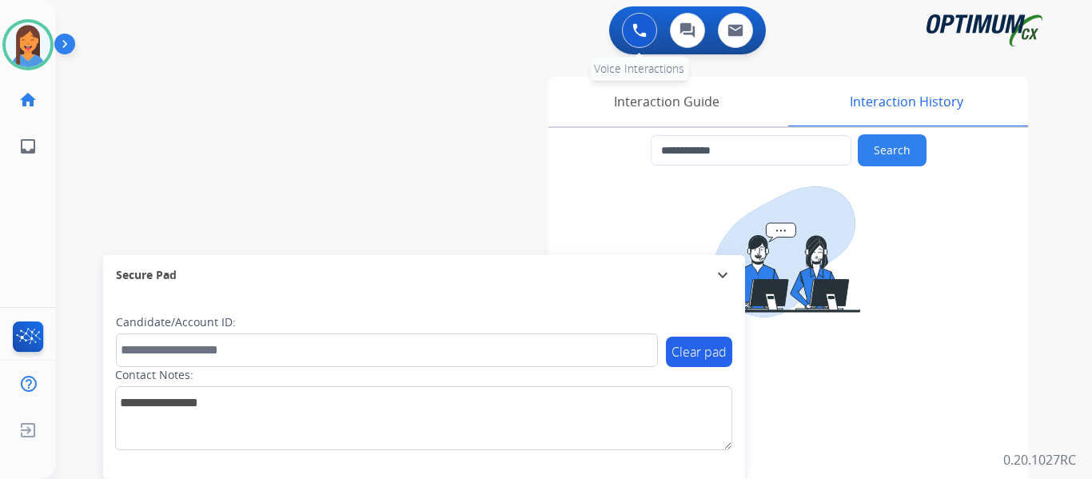
click at [636, 31] on img at bounding box center [639, 30] width 14 height 14
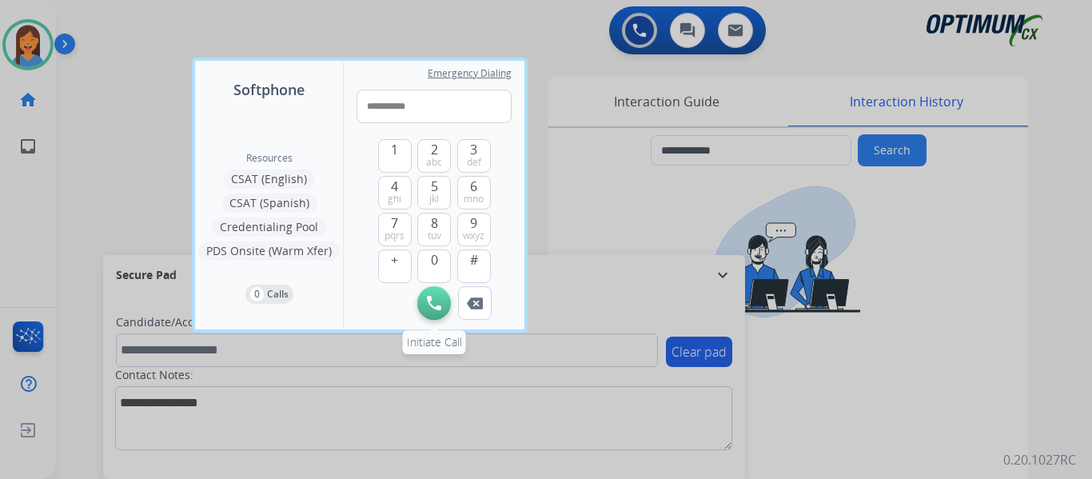
type input "**********"
click at [432, 309] on img at bounding box center [434, 303] width 14 height 14
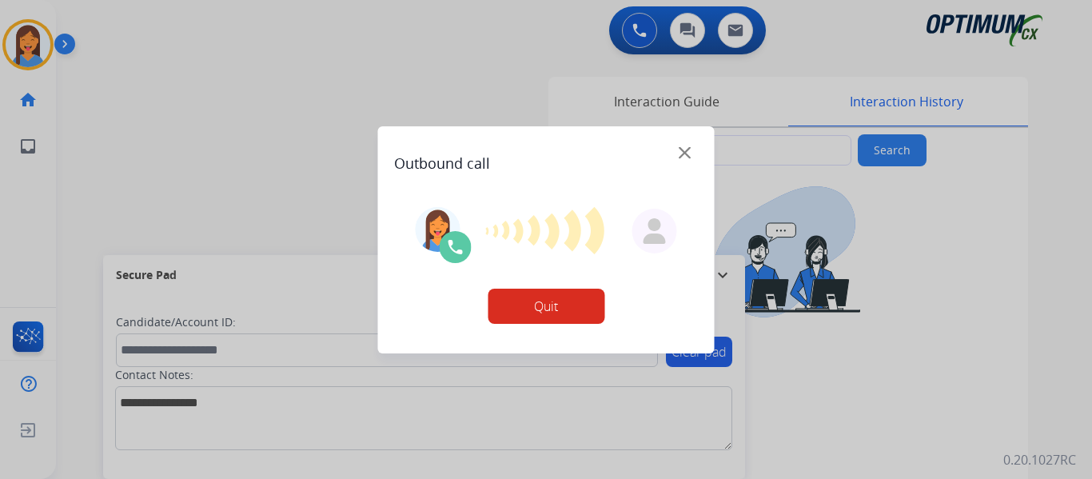
click at [659, 107] on div at bounding box center [546, 239] width 1092 height 479
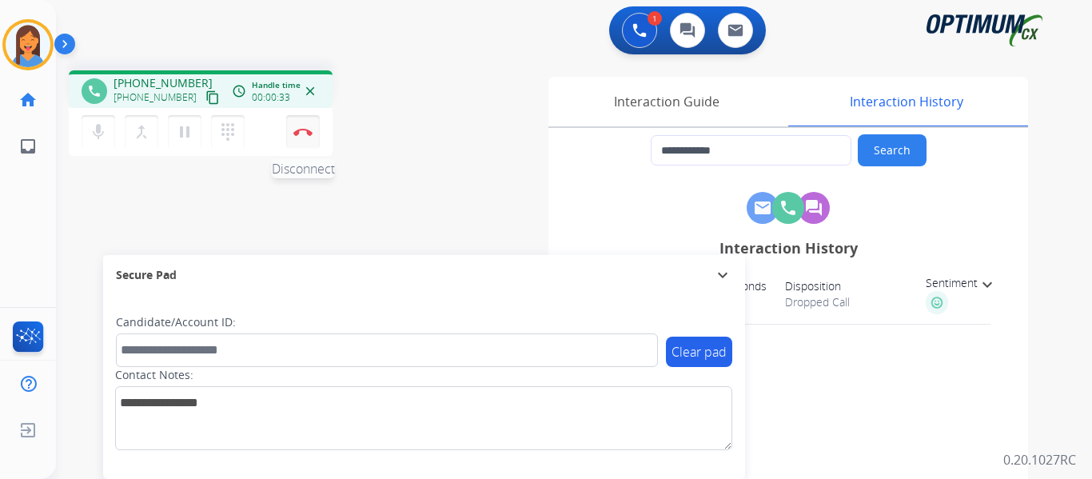
click at [302, 133] on img at bounding box center [302, 132] width 19 height 8
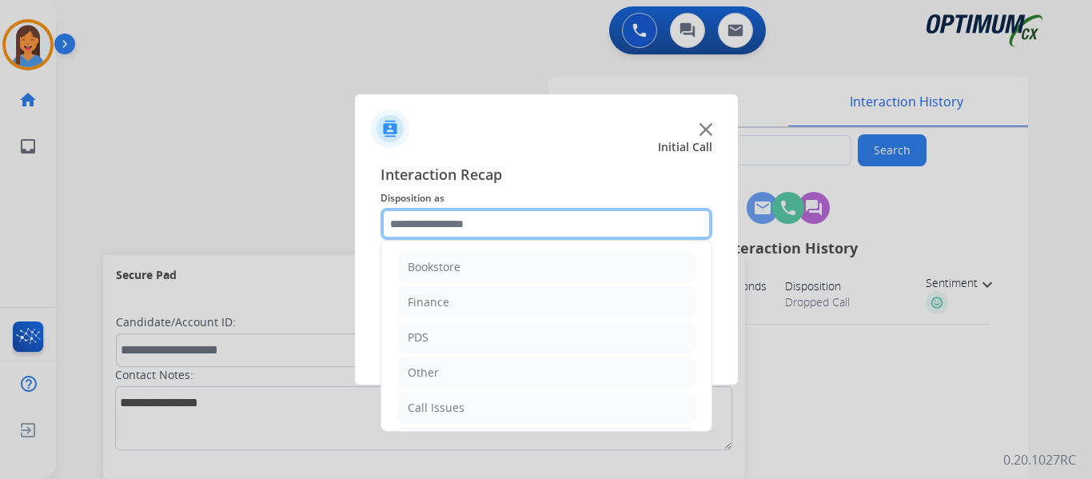
click at [464, 221] on input "text" at bounding box center [546, 224] width 332 height 32
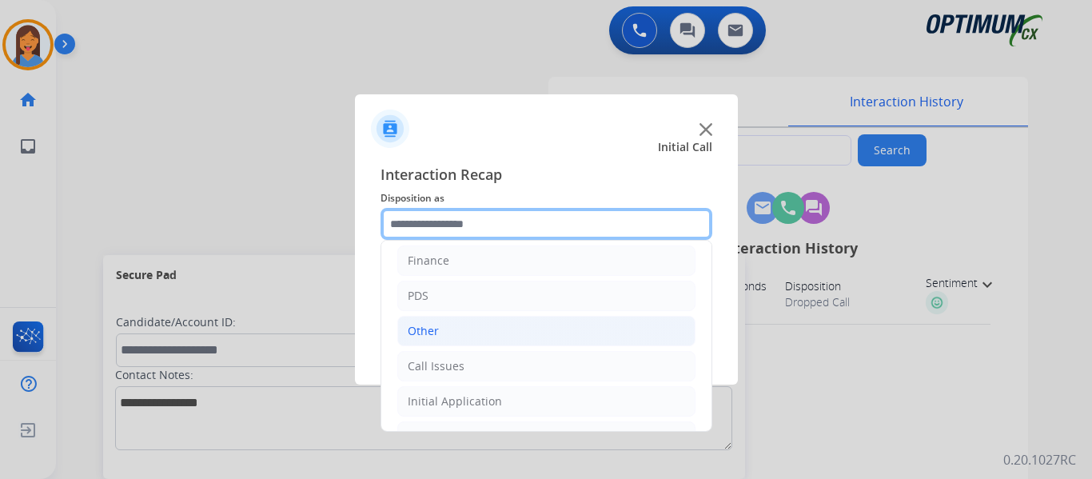
scroll to position [80, 0]
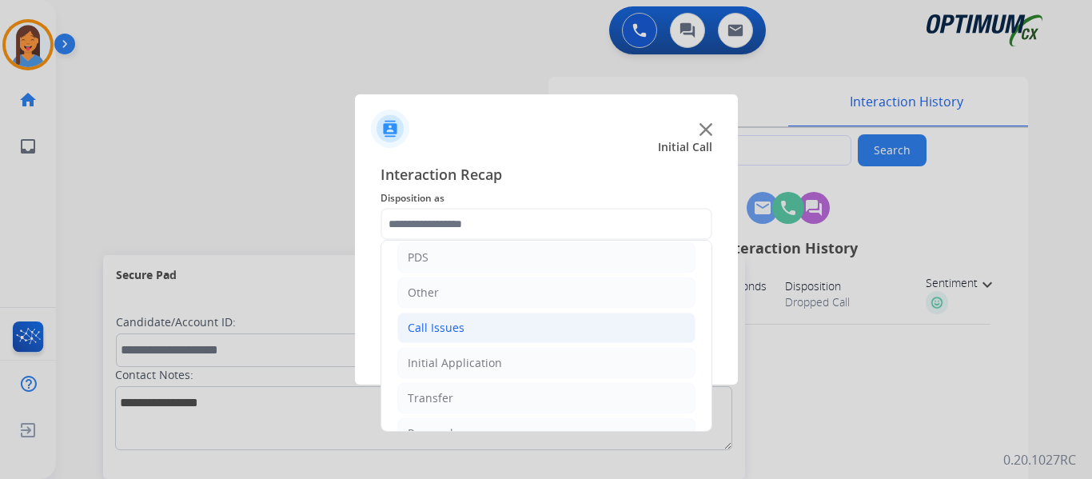
click at [472, 327] on li "Call Issues" at bounding box center [546, 327] width 298 height 30
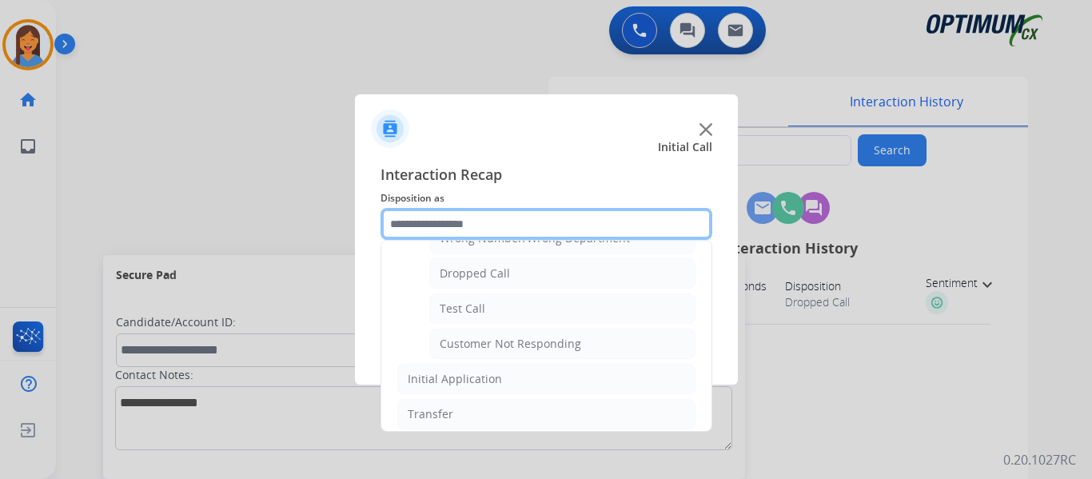
scroll to position [160, 0]
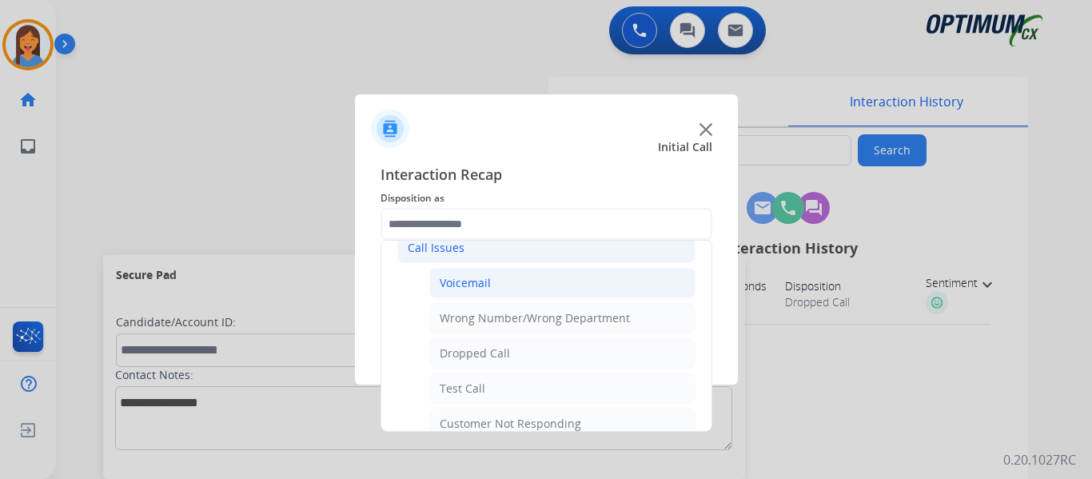
click at [483, 285] on div "Voicemail" at bounding box center [465, 283] width 51 height 16
type input "*********"
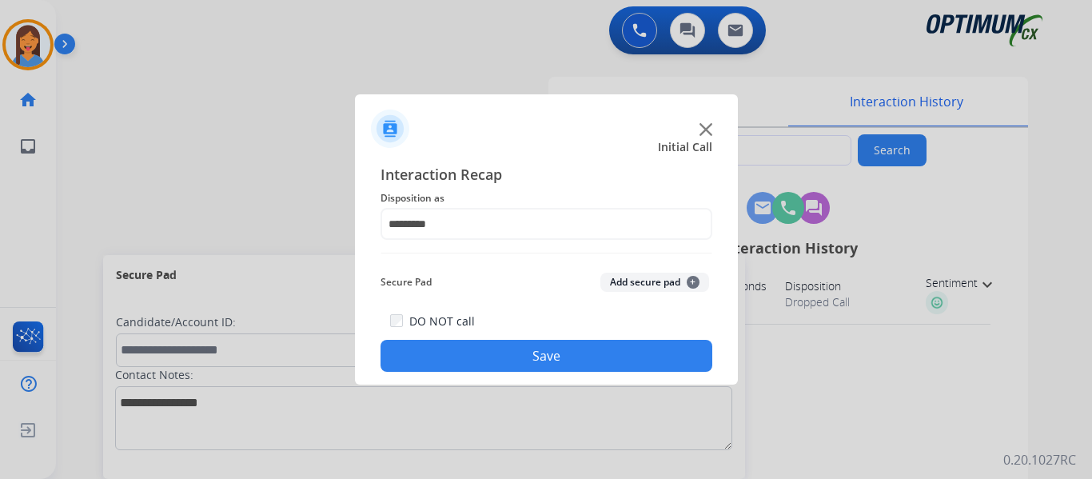
click at [532, 345] on button "Save" at bounding box center [546, 356] width 332 height 32
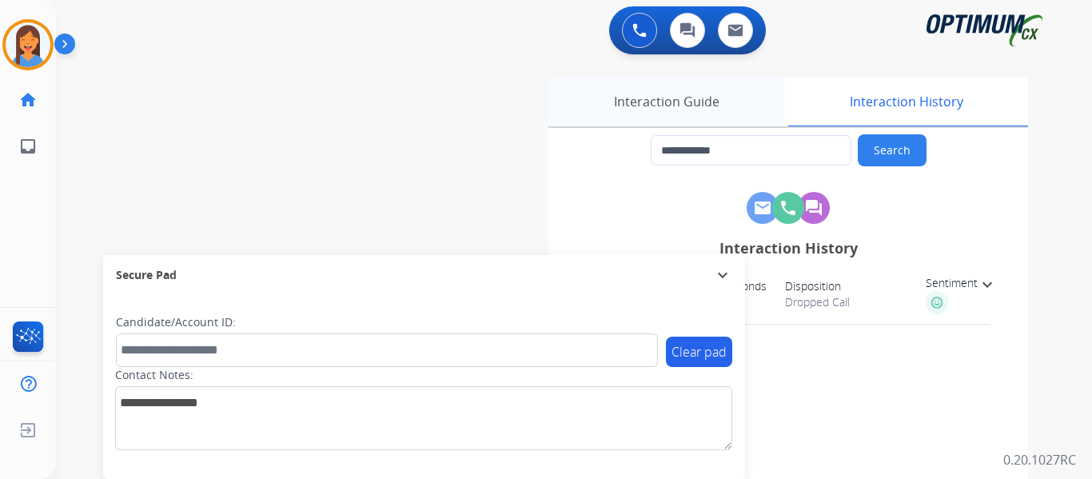
click at [671, 98] on div "Interaction Guide" at bounding box center [666, 102] width 236 height 50
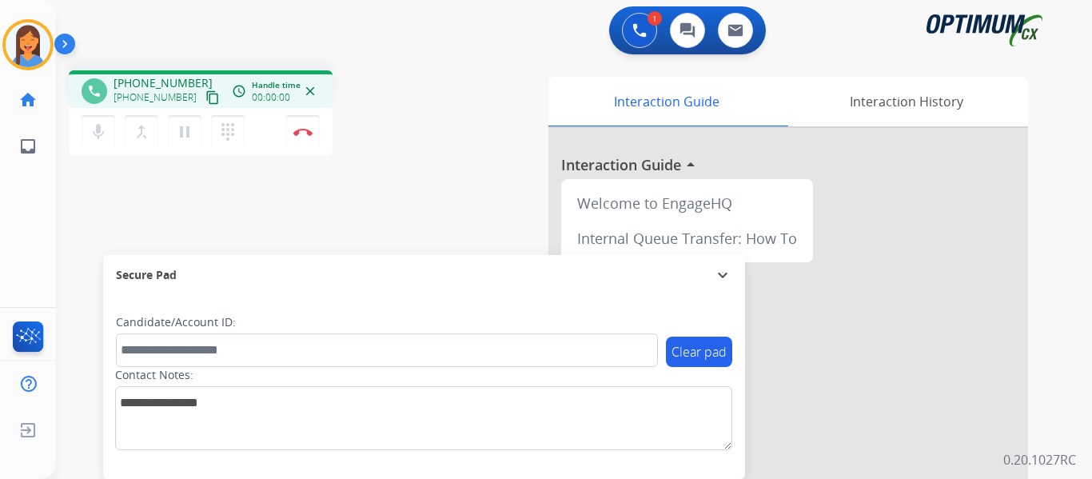
click at [205, 98] on mat-icon "content_copy" at bounding box center [212, 97] width 14 height 14
click at [297, 133] on img at bounding box center [302, 132] width 19 height 8
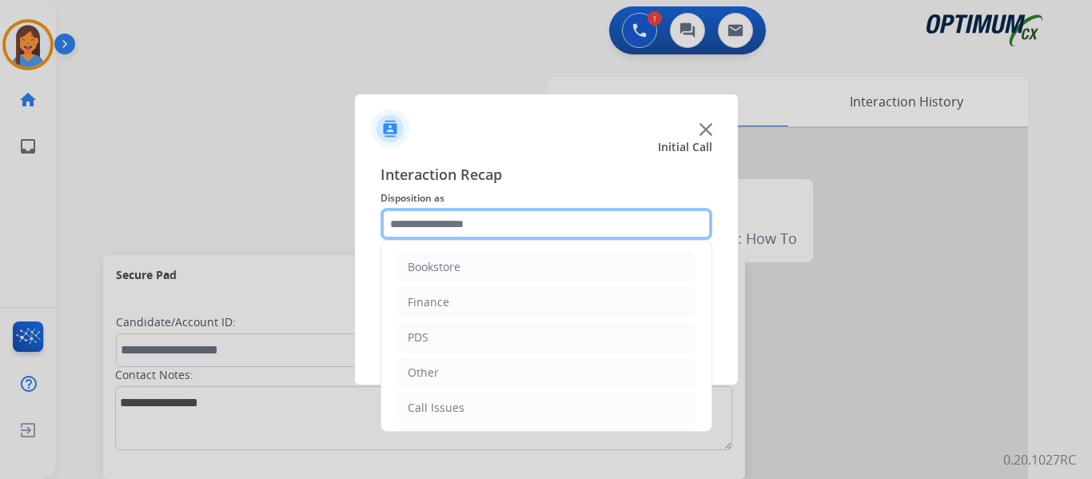
click at [424, 222] on input "text" at bounding box center [546, 224] width 332 height 32
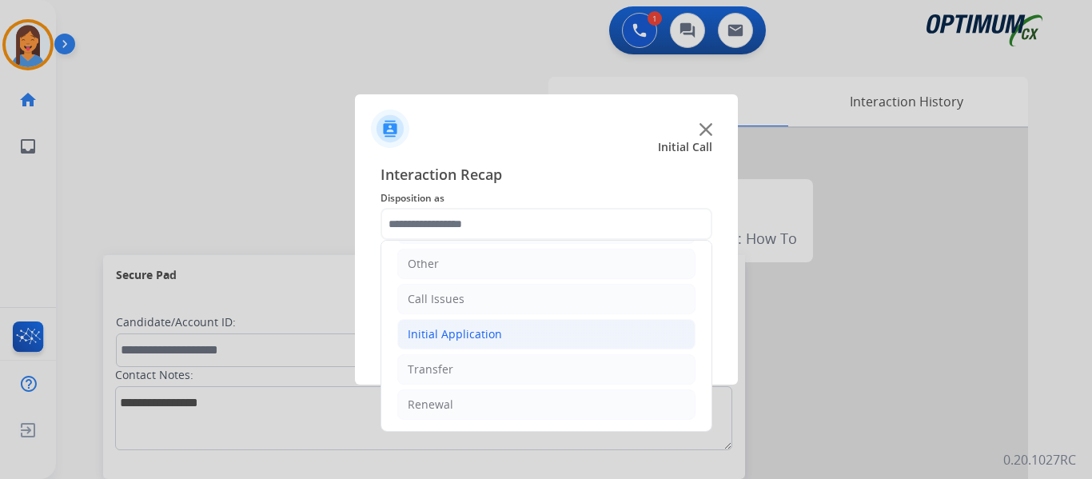
click at [460, 336] on div "Initial Application" at bounding box center [455, 334] width 94 height 16
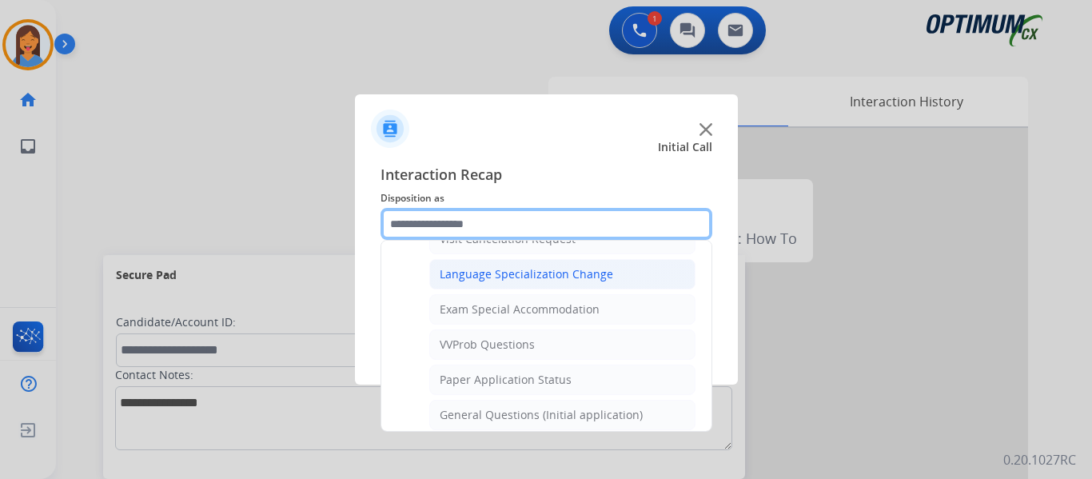
scroll to position [828, 0]
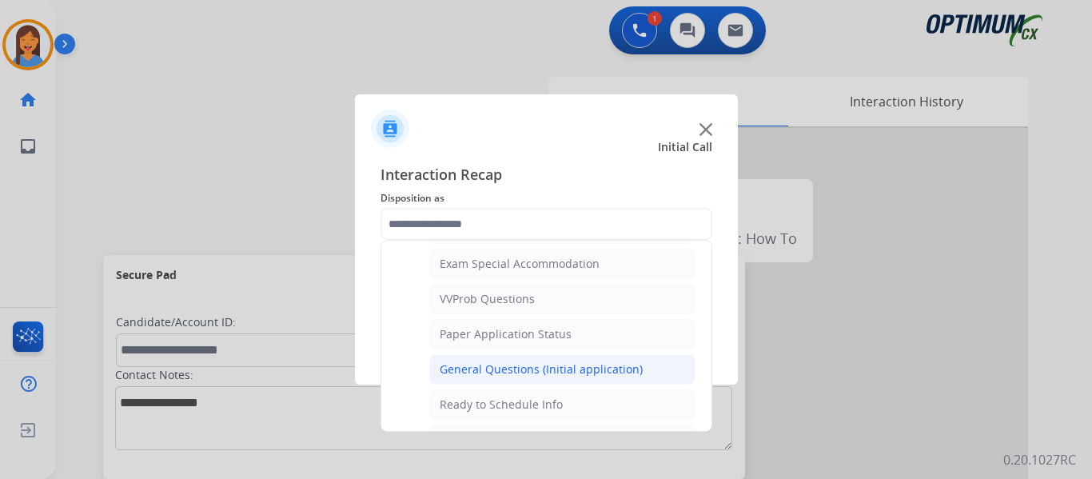
click at [526, 369] on div "General Questions (Initial application)" at bounding box center [541, 369] width 203 height 16
type input "**********"
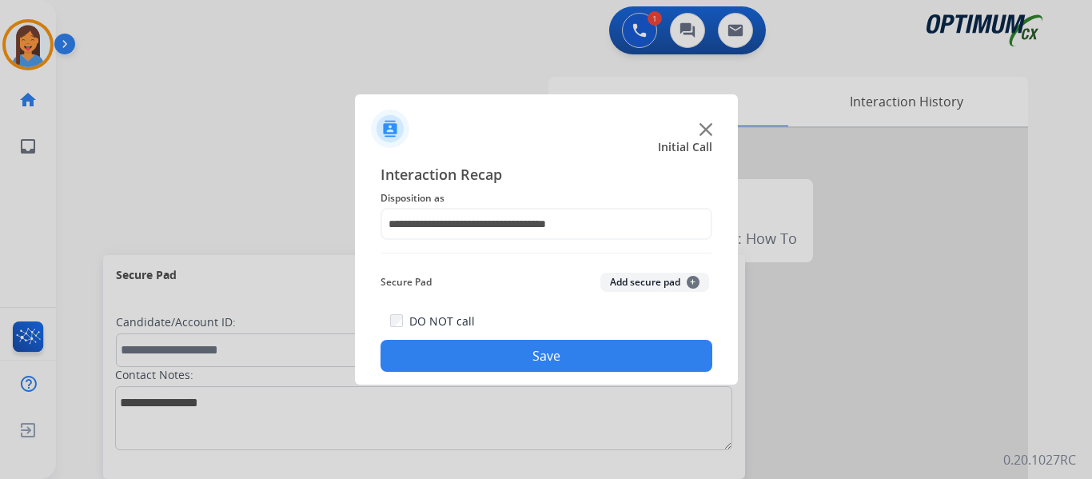
click at [539, 346] on button "Save" at bounding box center [546, 356] width 332 height 32
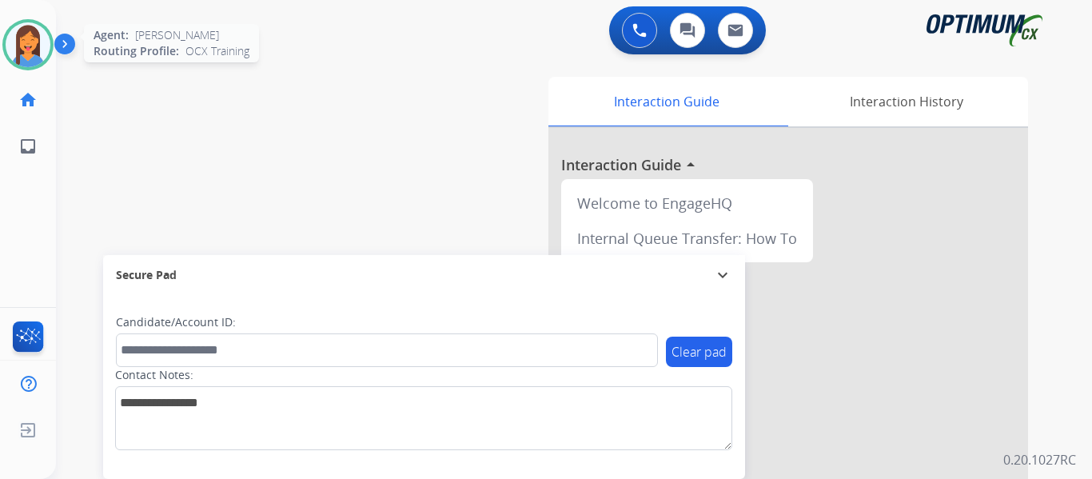
drag, startPoint x: 36, startPoint y: 48, endPoint x: 50, endPoint y: 57, distance: 16.9
click at [36, 48] on img at bounding box center [28, 44] width 45 height 45
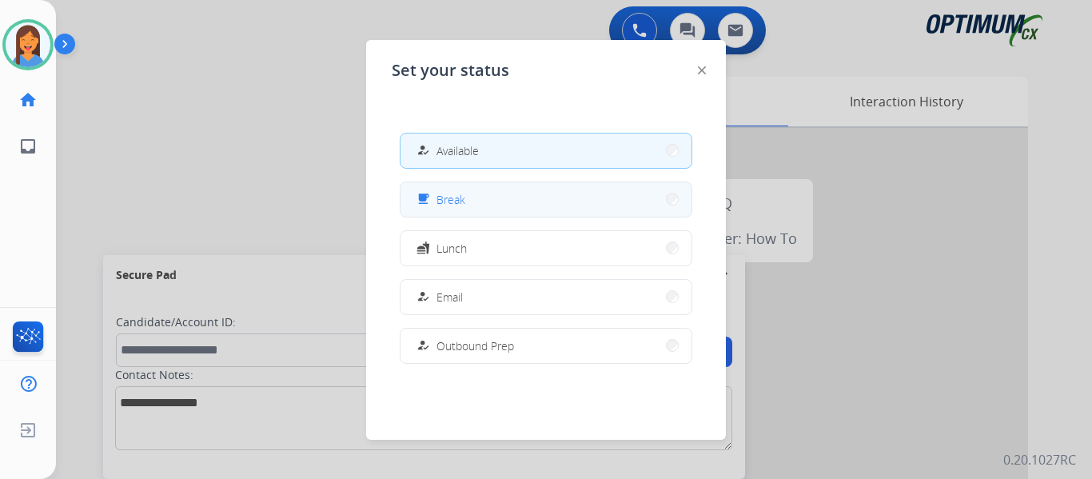
click at [464, 200] on span "Break" at bounding box center [450, 199] width 29 height 17
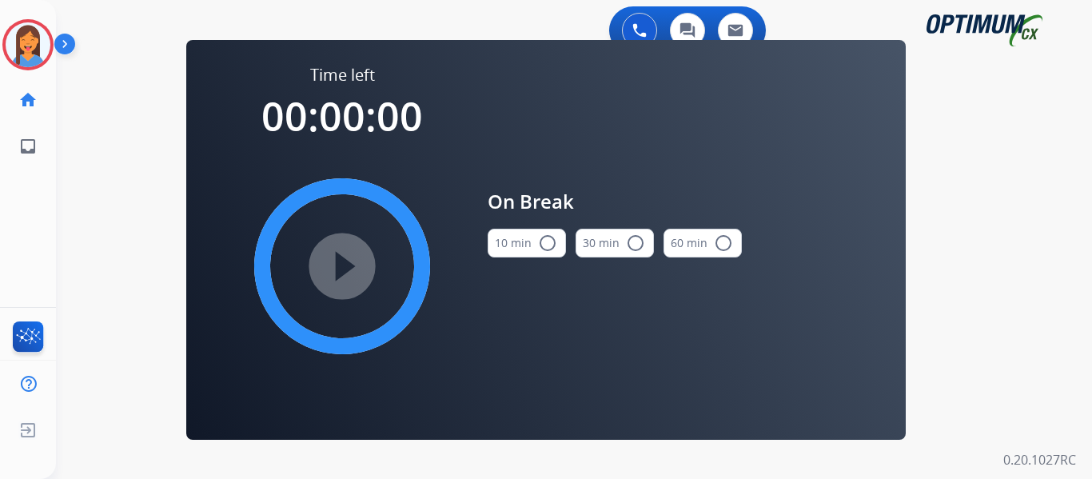
click at [526, 244] on button "10 min radio_button_unchecked" at bounding box center [527, 243] width 78 height 29
click at [348, 261] on mat-icon "play_circle_filled" at bounding box center [341, 266] width 19 height 19
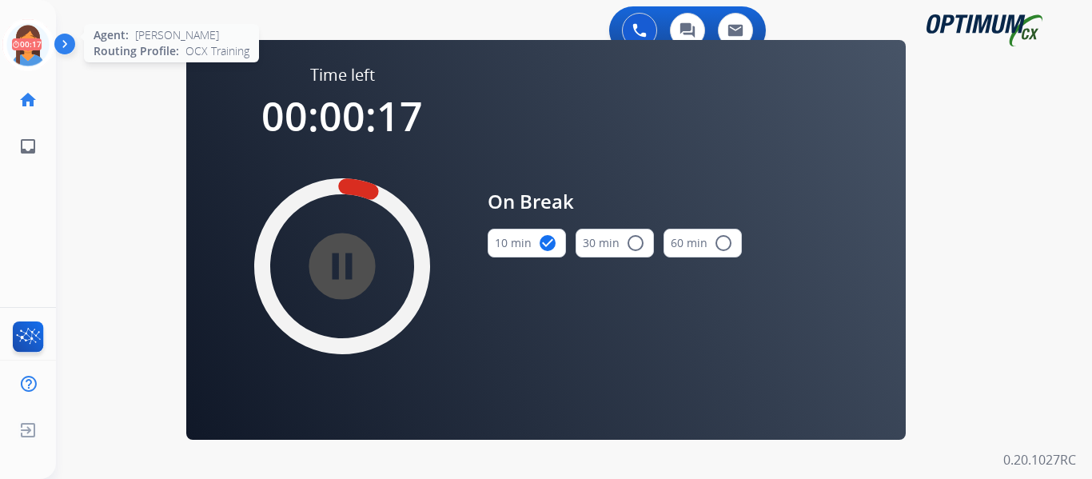
click at [30, 46] on icon at bounding box center [28, 45] width 52 height 52
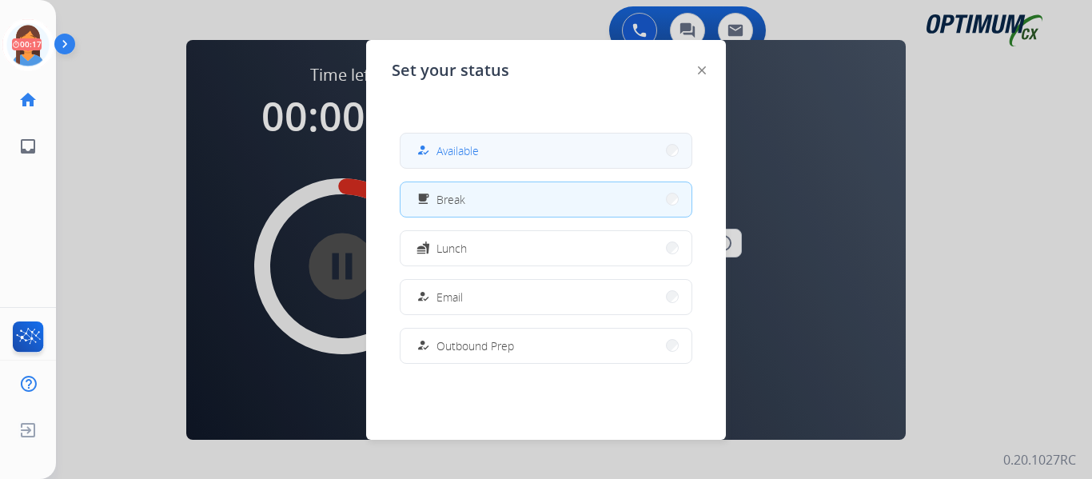
click at [423, 157] on mat-icon "how_to_reg" at bounding box center [423, 151] width 14 height 14
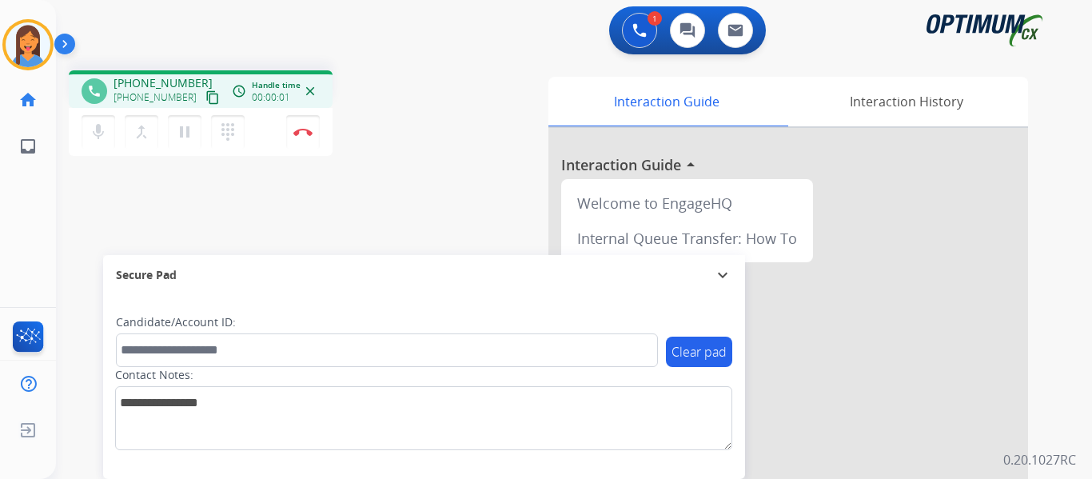
click at [205, 99] on mat-icon "content_copy" at bounding box center [212, 97] width 14 height 14
click at [299, 141] on button "Disconnect" at bounding box center [303, 132] width 34 height 34
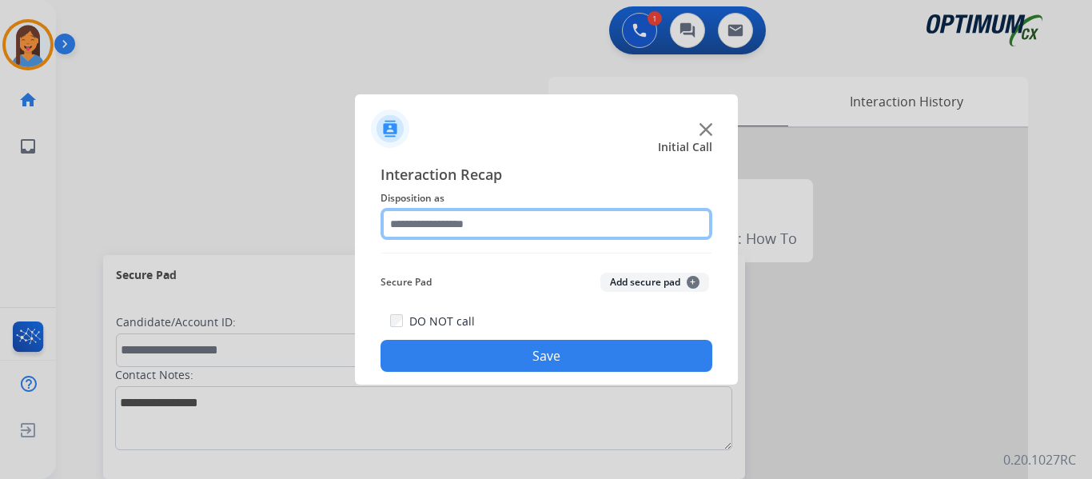
click at [500, 240] on div at bounding box center [546, 224] width 332 height 32
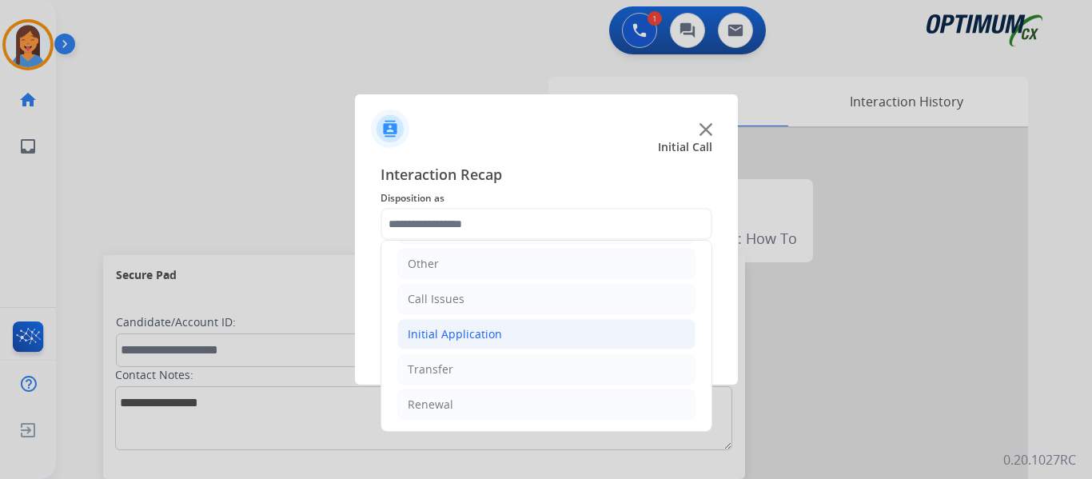
click at [463, 330] on div "Initial Application" at bounding box center [455, 334] width 94 height 16
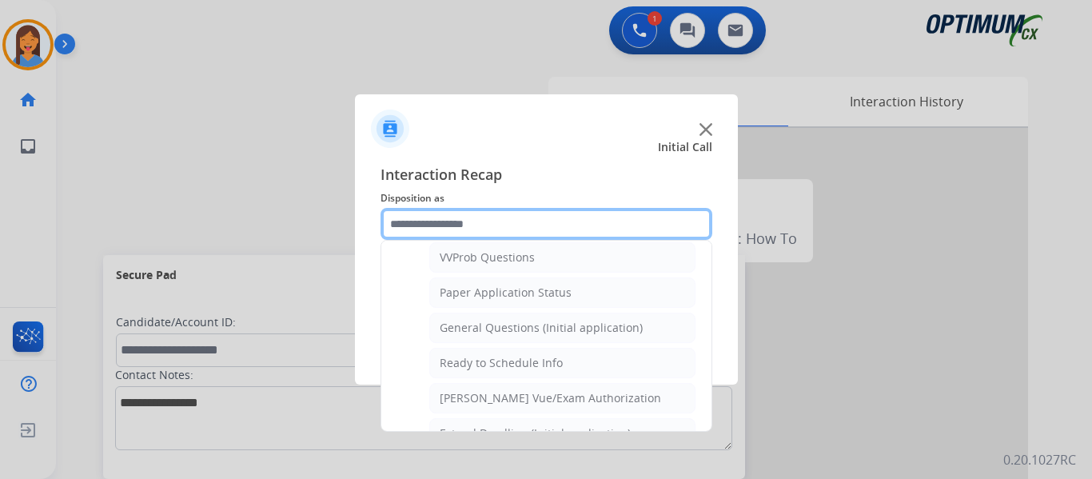
scroll to position [908, 0]
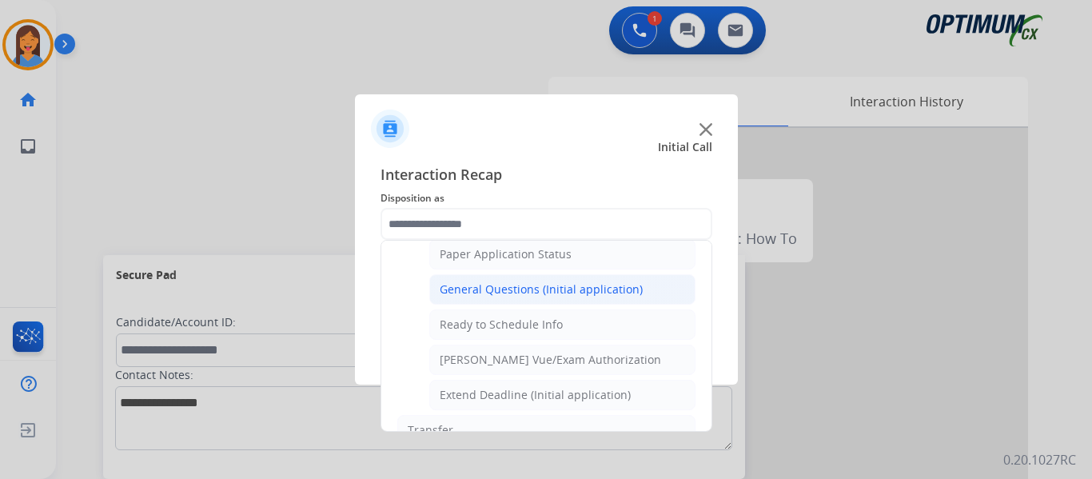
click at [491, 294] on div "General Questions (Initial application)" at bounding box center [541, 289] width 203 height 16
type input "**********"
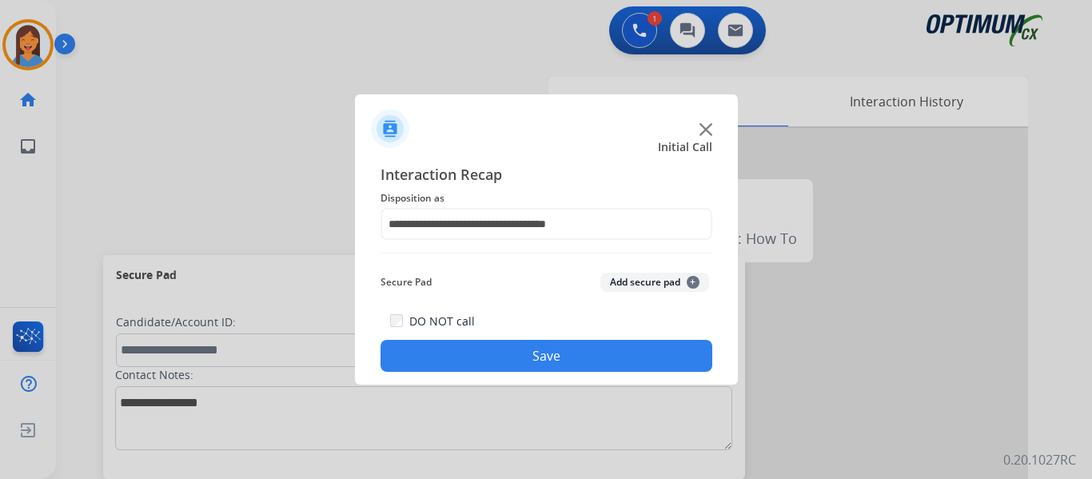
click at [516, 354] on button "Save" at bounding box center [546, 356] width 332 height 32
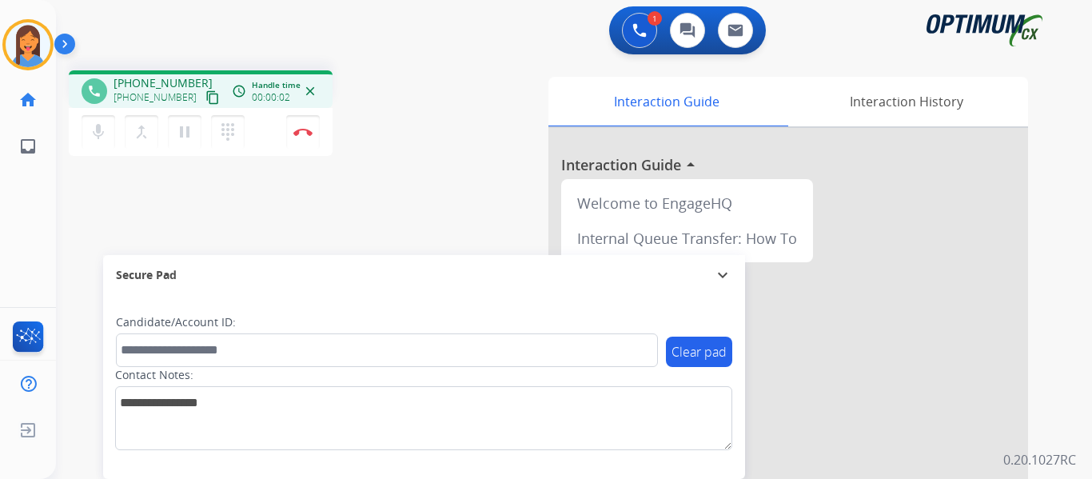
drag, startPoint x: 197, startPoint y: 95, endPoint x: 207, endPoint y: 106, distance: 15.3
click at [205, 95] on mat-icon "content_copy" at bounding box center [212, 97] width 14 height 14
click at [310, 135] on img at bounding box center [302, 132] width 19 height 8
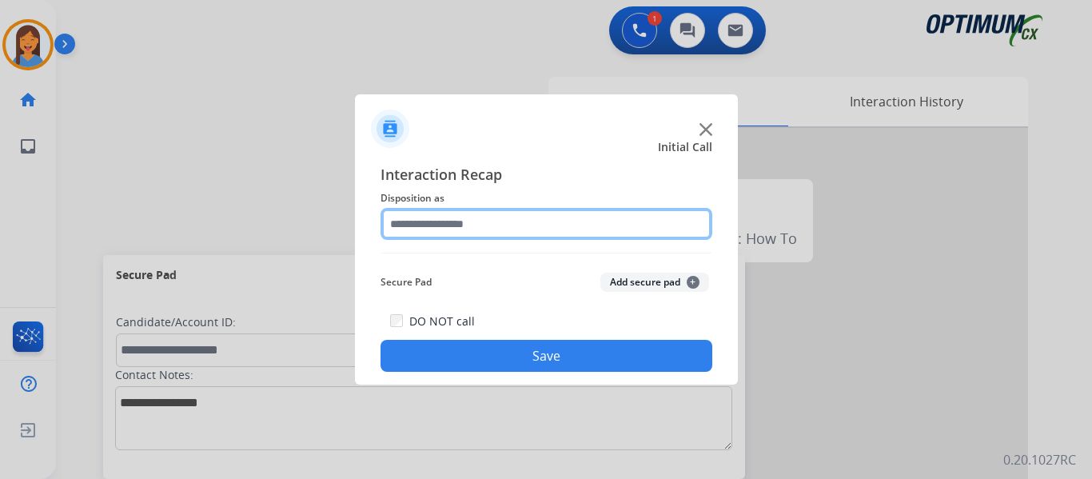
click at [472, 222] on input "text" at bounding box center [546, 224] width 332 height 32
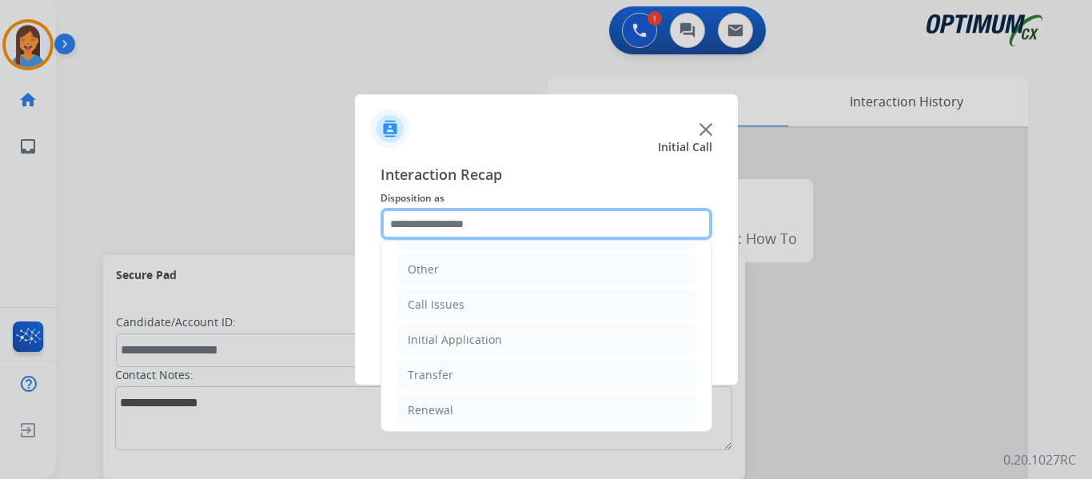
scroll to position [109, 0]
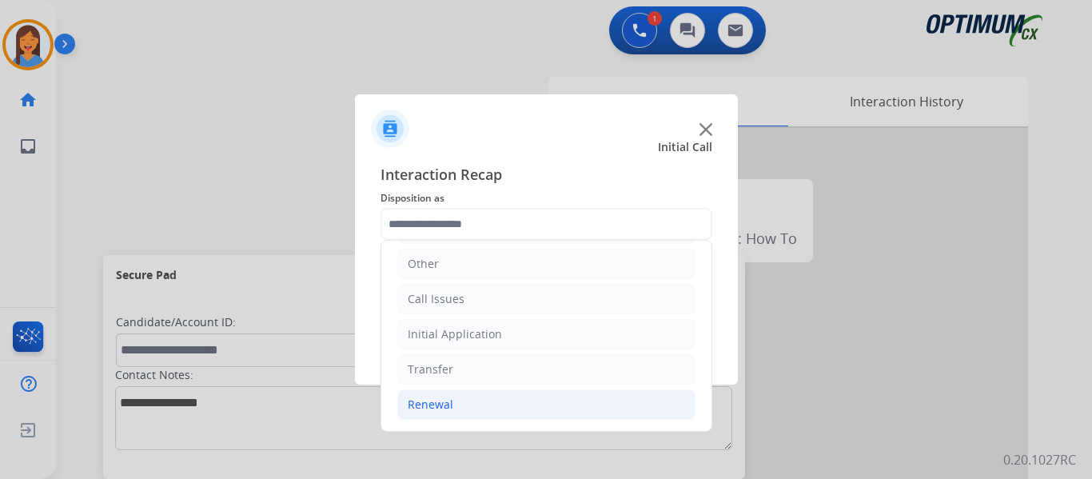
click at [428, 406] on div "Renewal" at bounding box center [431, 404] width 46 height 16
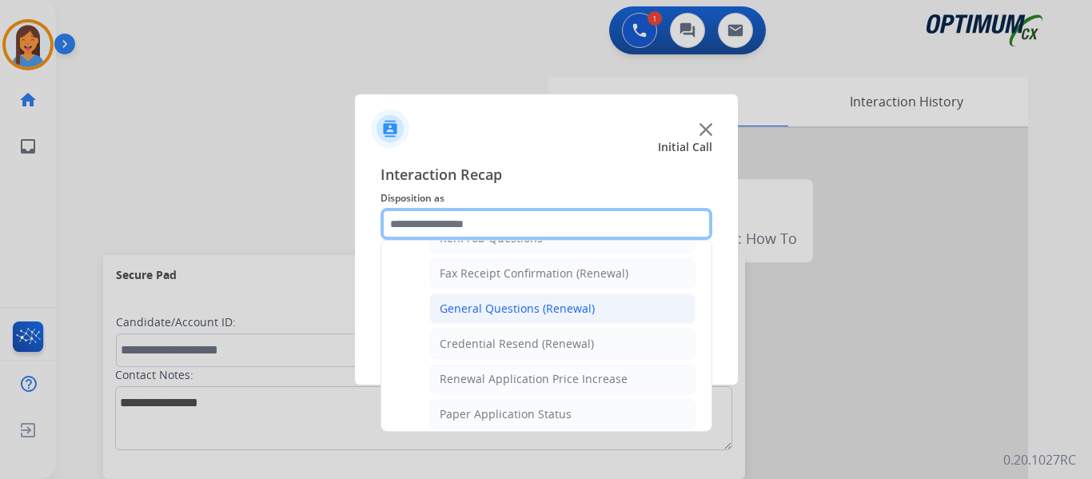
scroll to position [428, 0]
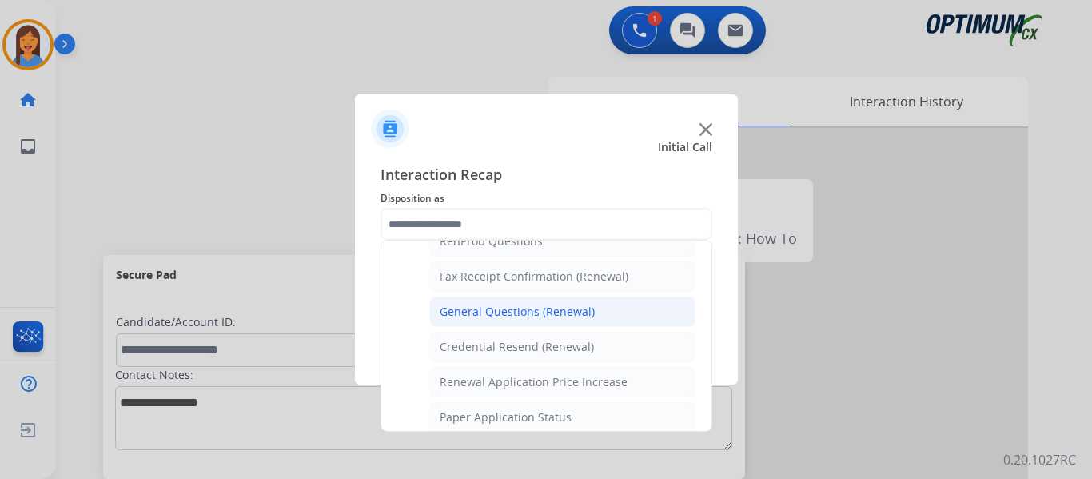
click at [487, 323] on li "General Questions (Renewal)" at bounding box center [562, 312] width 266 height 30
type input "**********"
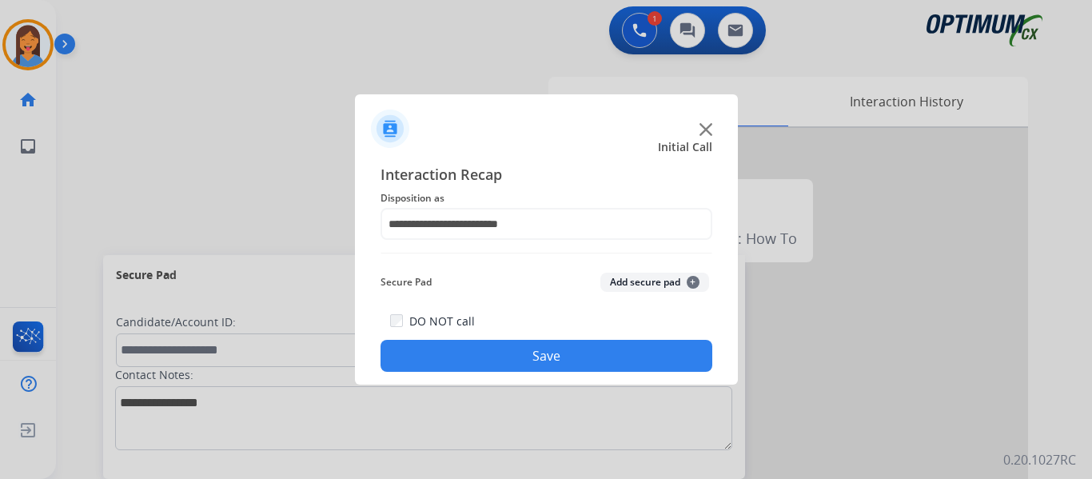
click at [553, 367] on button "Save" at bounding box center [546, 356] width 332 height 32
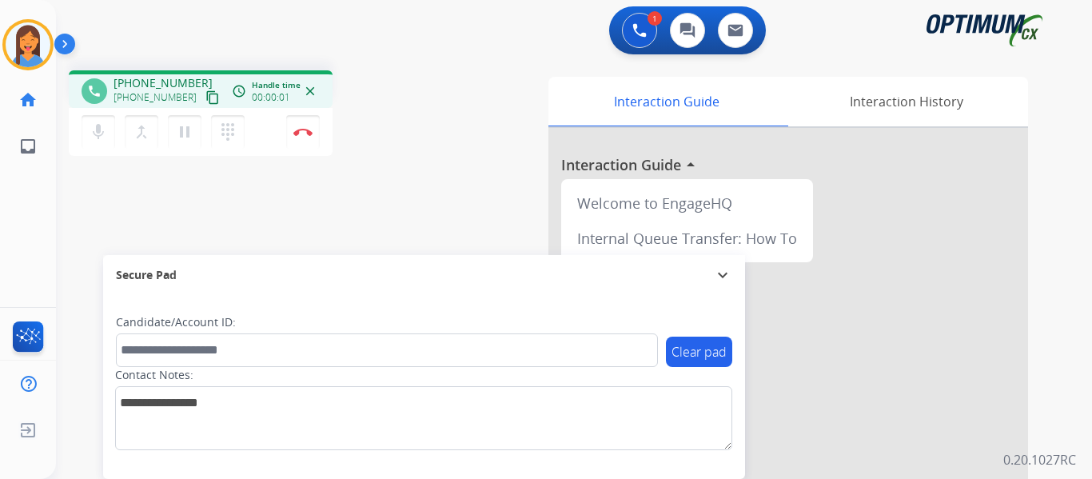
click at [205, 98] on mat-icon "content_copy" at bounding box center [212, 97] width 14 height 14
click at [308, 132] on img at bounding box center [302, 132] width 19 height 8
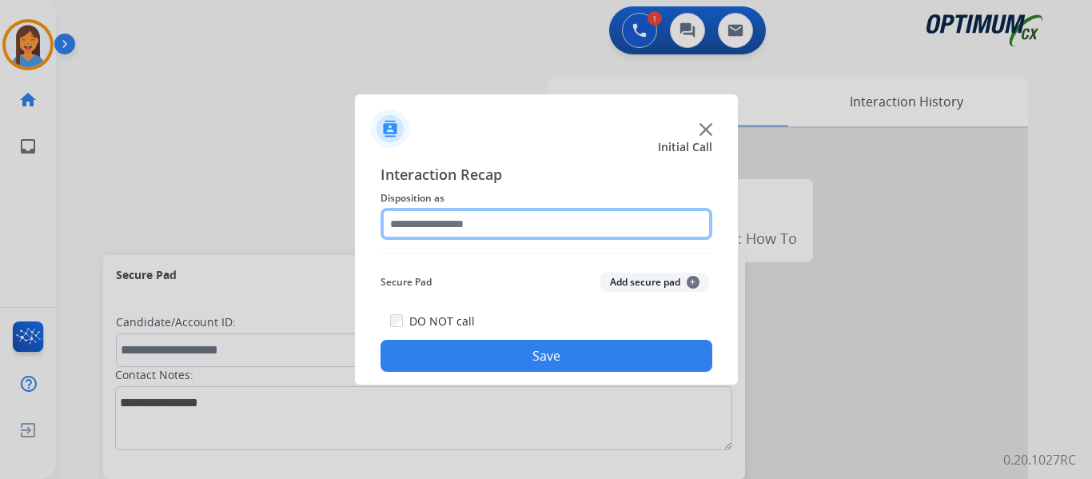
click at [440, 214] on input "text" at bounding box center [546, 224] width 332 height 32
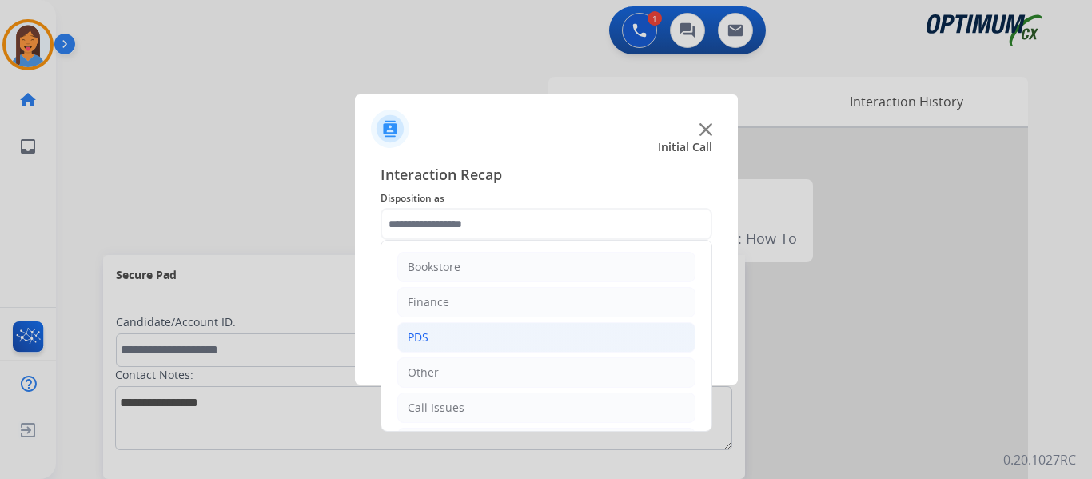
click at [439, 331] on li "PDS" at bounding box center [546, 337] width 298 height 30
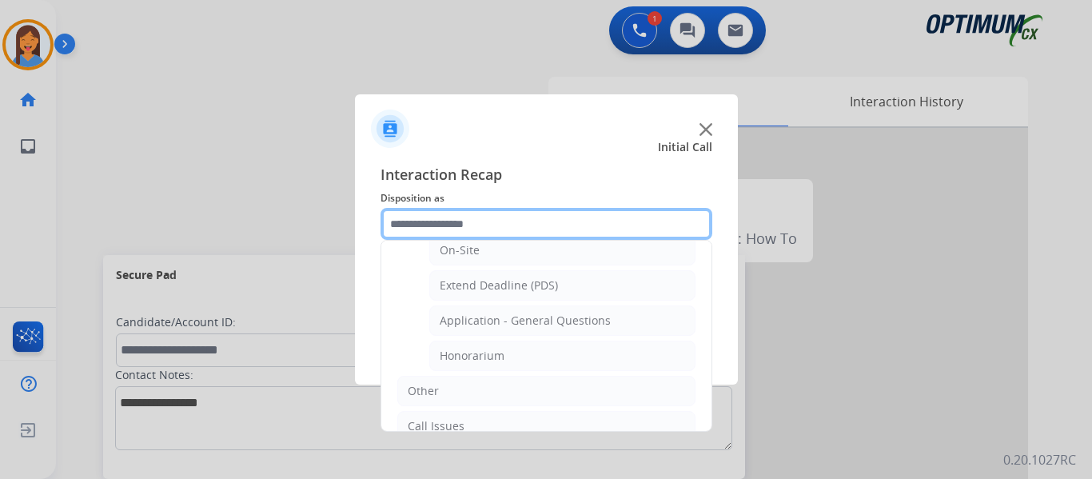
scroll to position [400, 0]
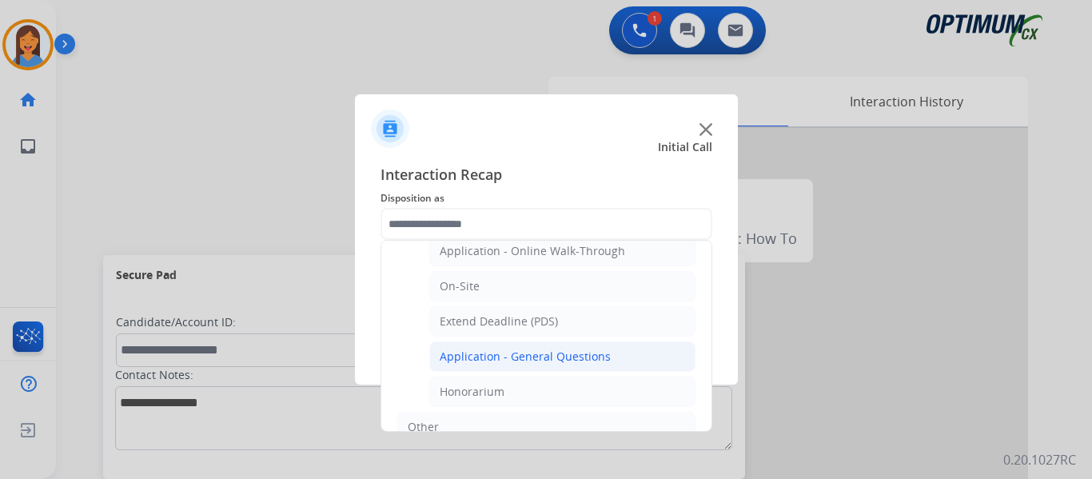
click at [529, 365] on li "Application - General Questions" at bounding box center [562, 356] width 266 height 30
type input "**********"
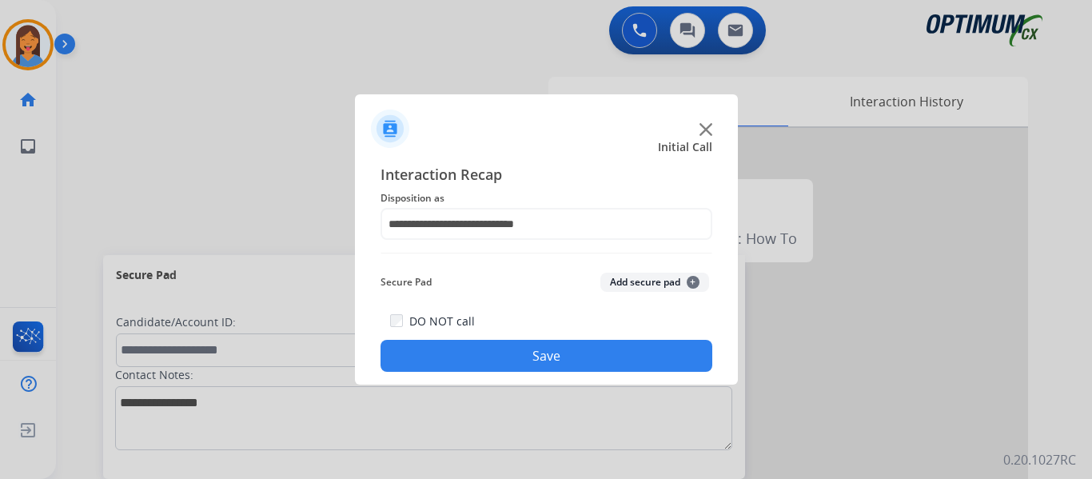
click at [538, 368] on button "Save" at bounding box center [546, 356] width 332 height 32
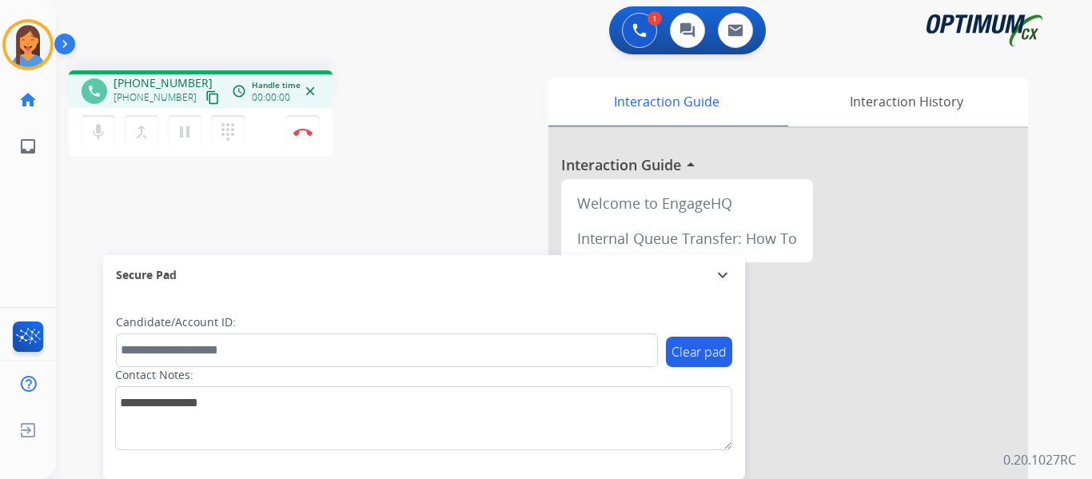
click at [205, 96] on mat-icon "content_copy" at bounding box center [212, 97] width 14 height 14
click at [298, 137] on button "Disconnect" at bounding box center [303, 132] width 34 height 34
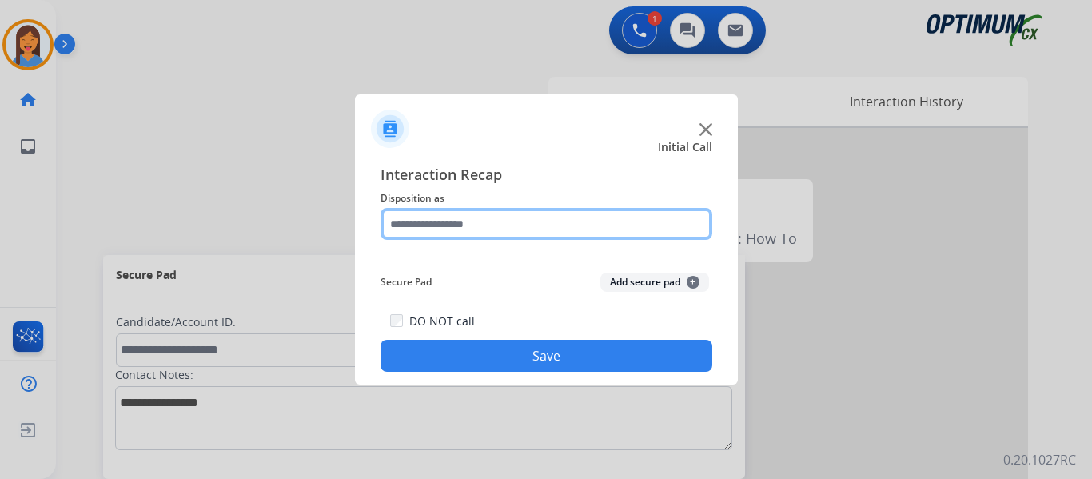
click at [450, 229] on input "text" at bounding box center [546, 224] width 332 height 32
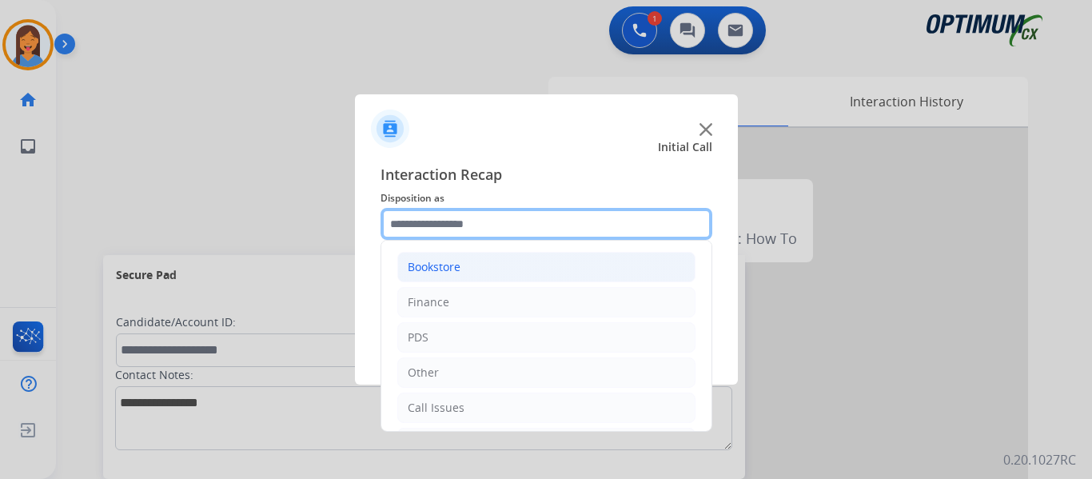
scroll to position [80, 0]
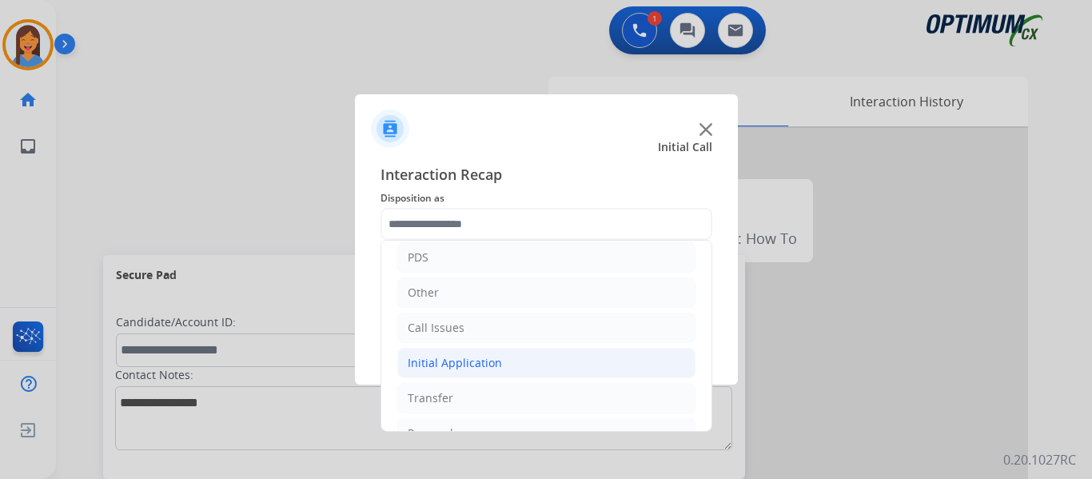
click at [478, 368] on div "Initial Application" at bounding box center [455, 363] width 94 height 16
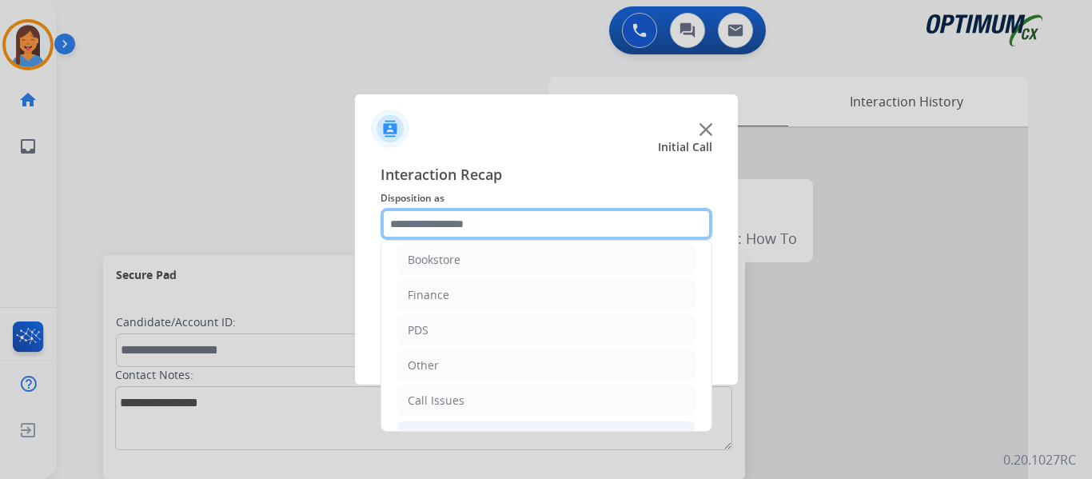
scroll to position [0, 0]
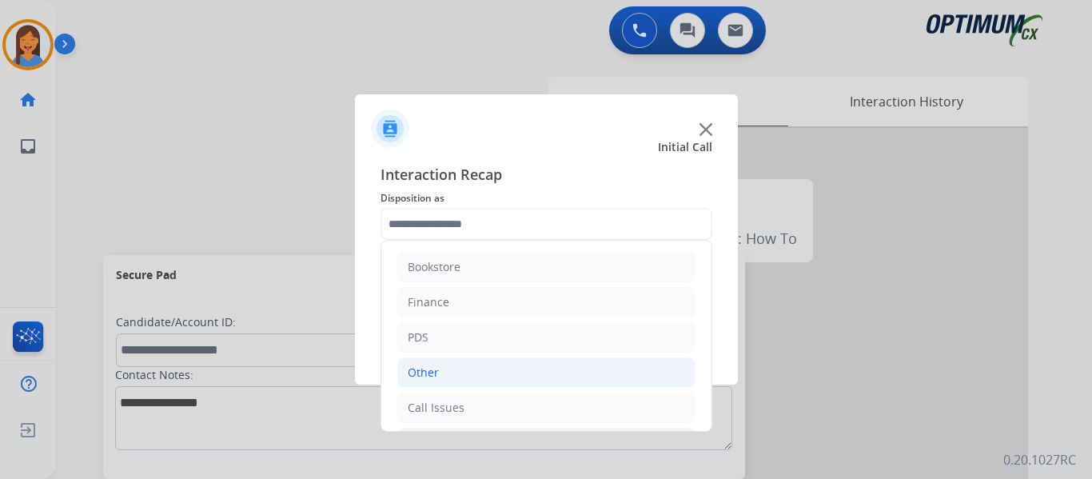
click at [471, 369] on li "Other" at bounding box center [546, 372] width 298 height 30
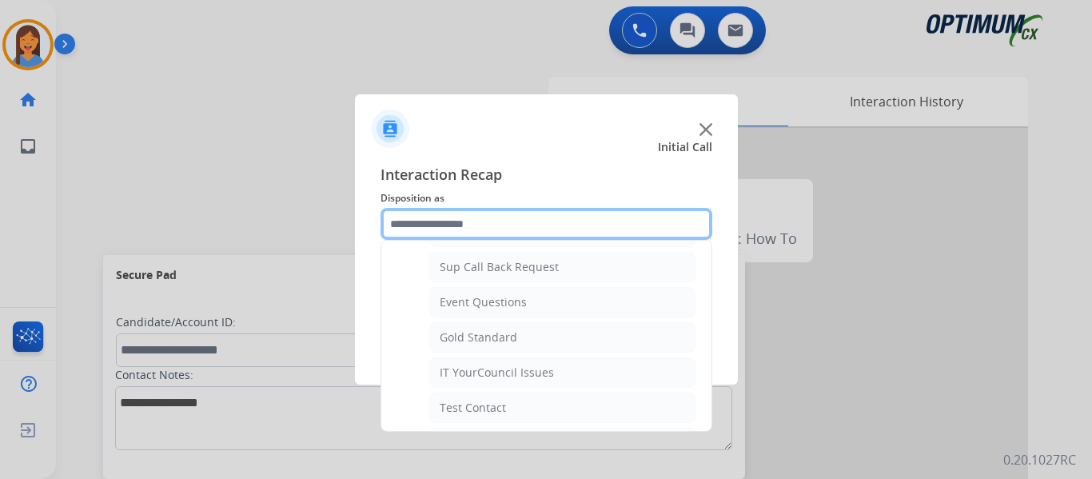
scroll to position [240, 0]
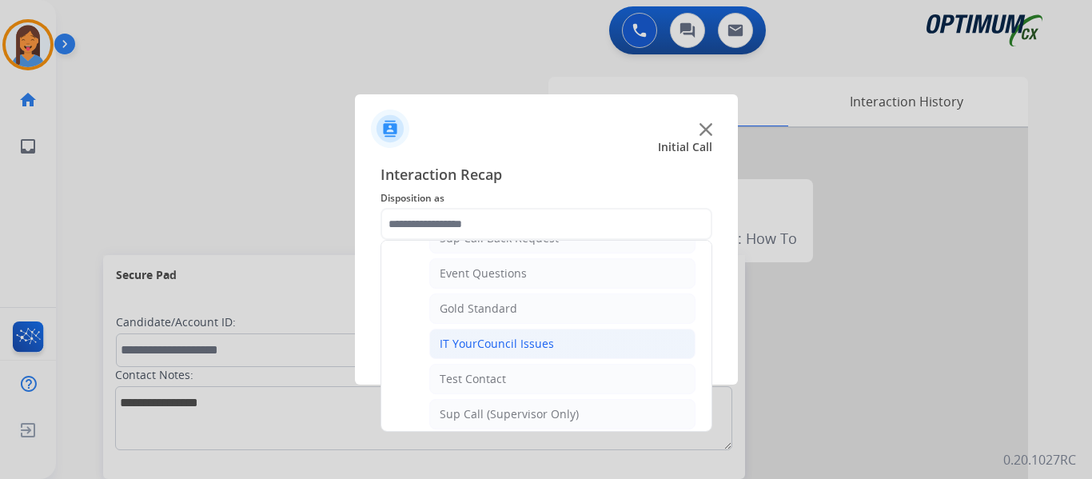
click at [502, 351] on div "IT YourCouncil Issues" at bounding box center [497, 344] width 114 height 16
type input "**********"
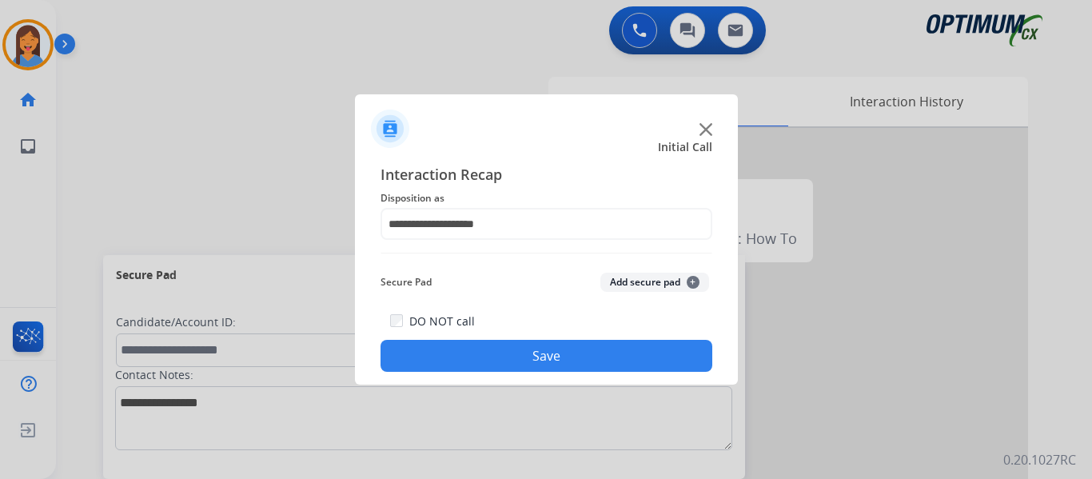
click at [508, 355] on button "Save" at bounding box center [546, 356] width 332 height 32
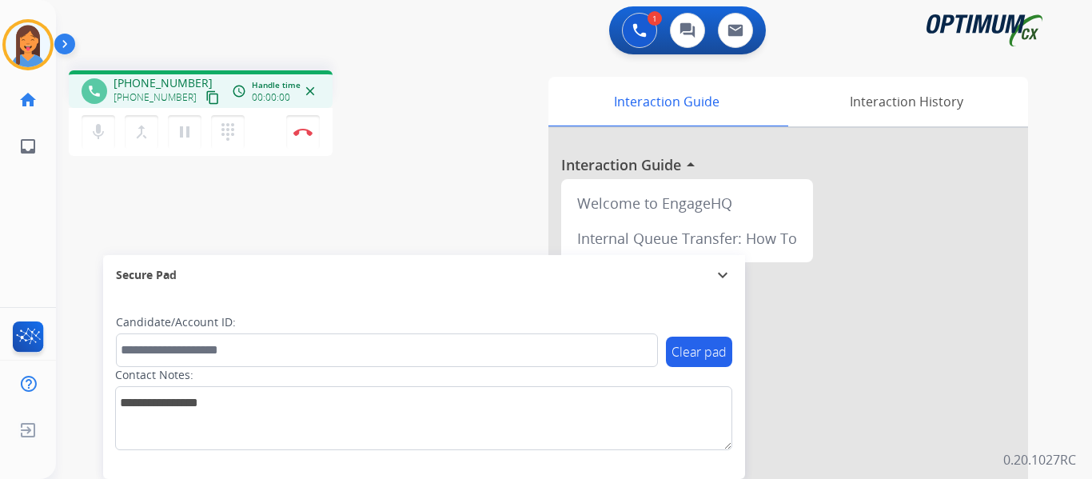
click at [205, 101] on mat-icon "content_copy" at bounding box center [212, 97] width 14 height 14
click at [299, 136] on button "Disconnect" at bounding box center [303, 132] width 34 height 34
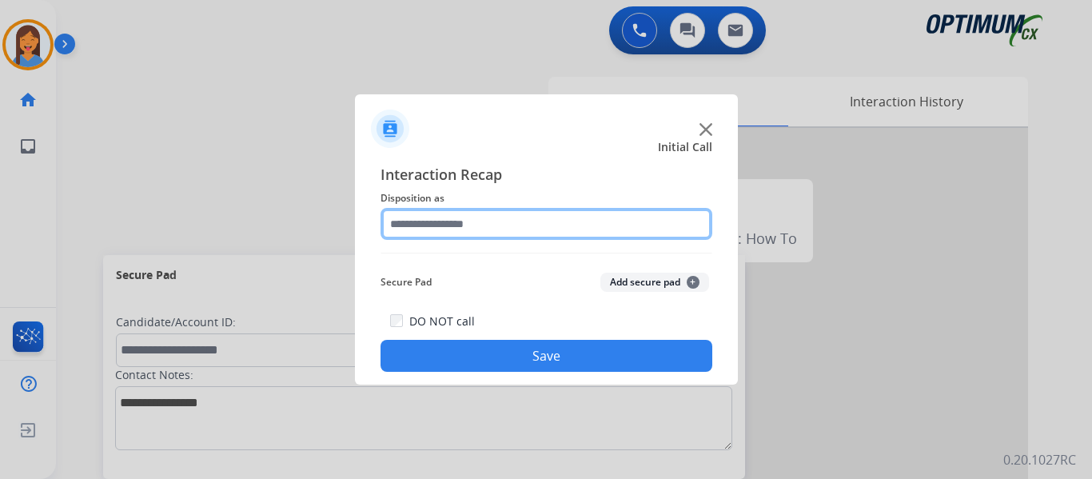
click at [446, 220] on input "text" at bounding box center [546, 224] width 332 height 32
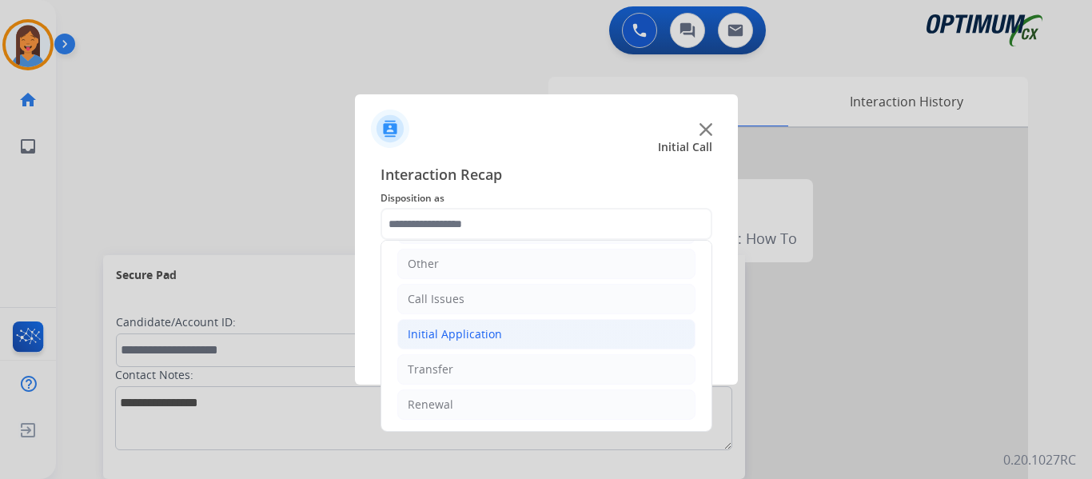
click at [488, 339] on div "Initial Application" at bounding box center [455, 334] width 94 height 16
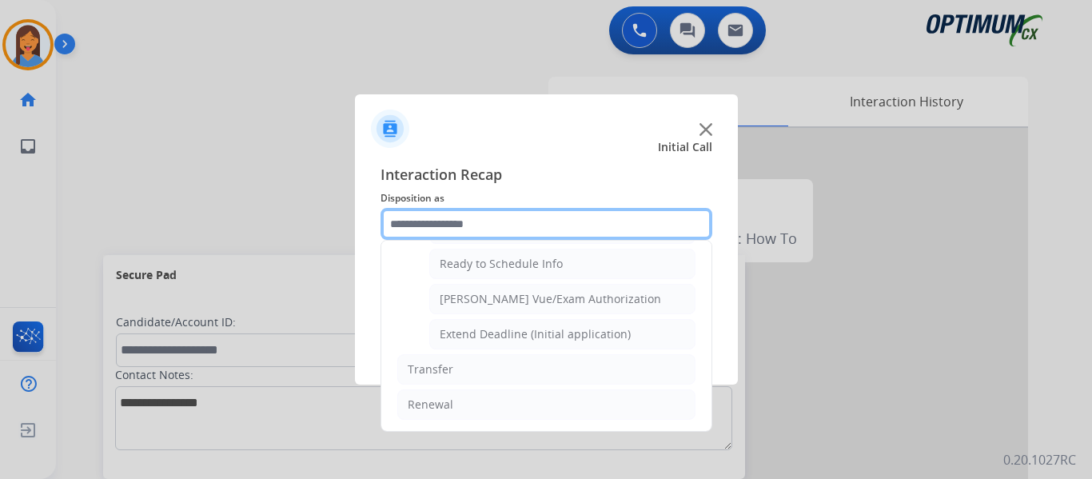
scroll to position [889, 0]
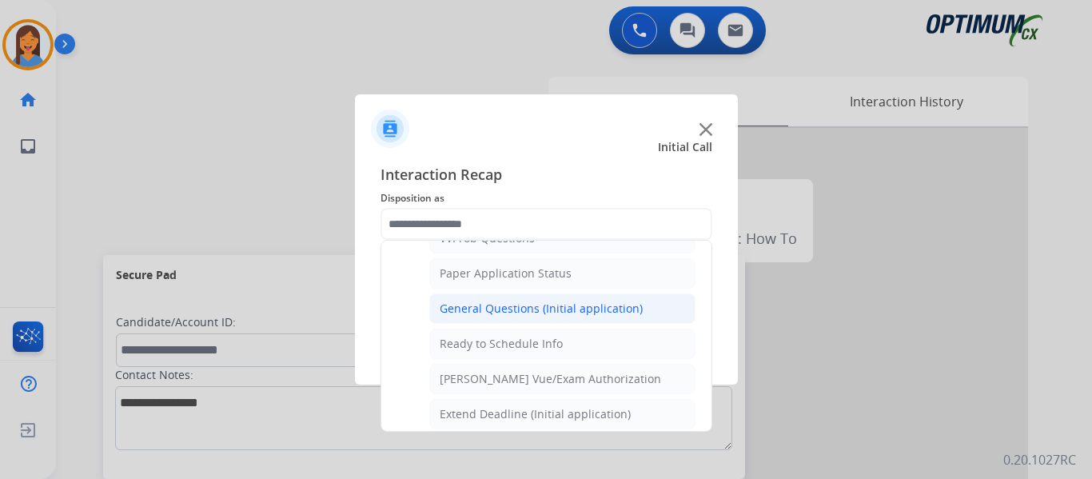
click at [495, 315] on div "General Questions (Initial application)" at bounding box center [541, 309] width 203 height 16
type input "**********"
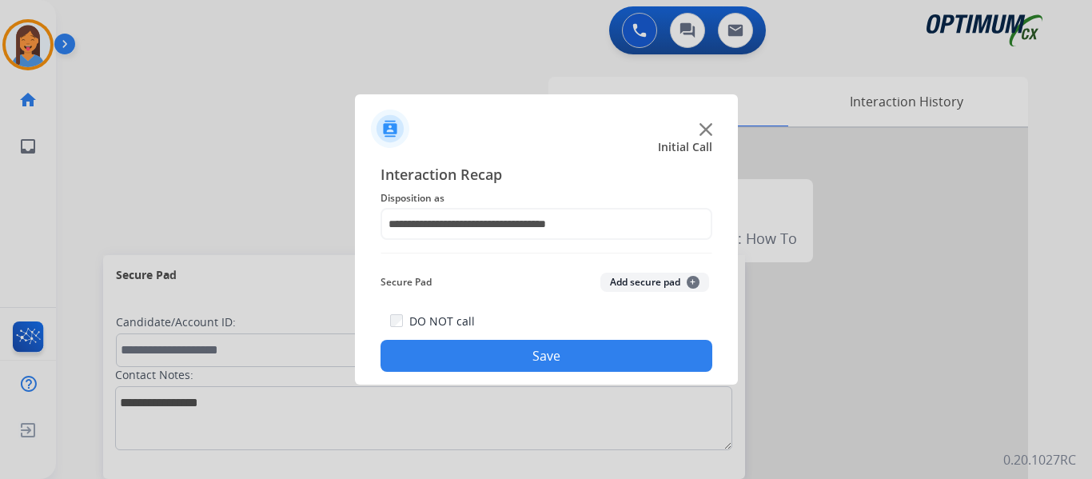
click at [512, 348] on button "Save" at bounding box center [546, 356] width 332 height 32
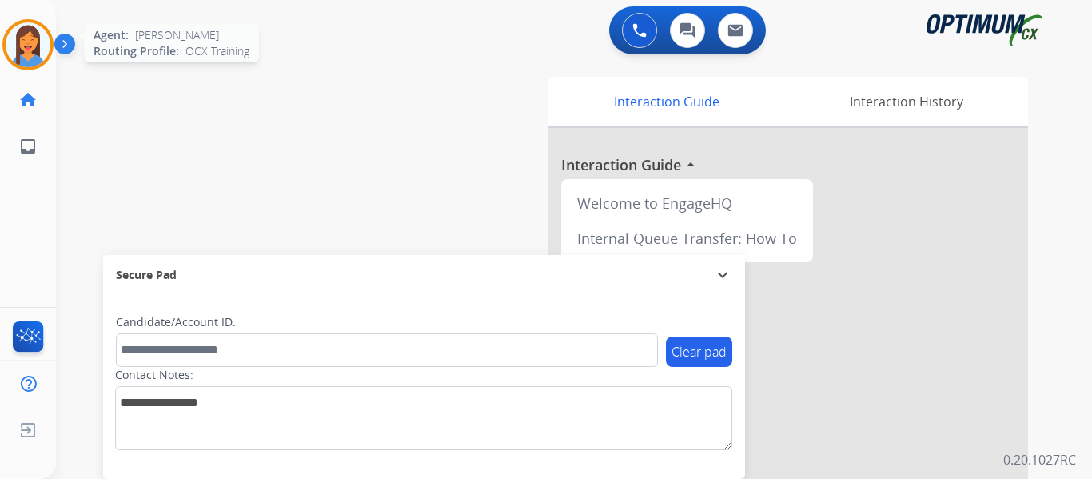
drag, startPoint x: 21, startPoint y: 45, endPoint x: 52, endPoint y: 62, distance: 35.8
click at [21, 45] on img at bounding box center [28, 44] width 45 height 45
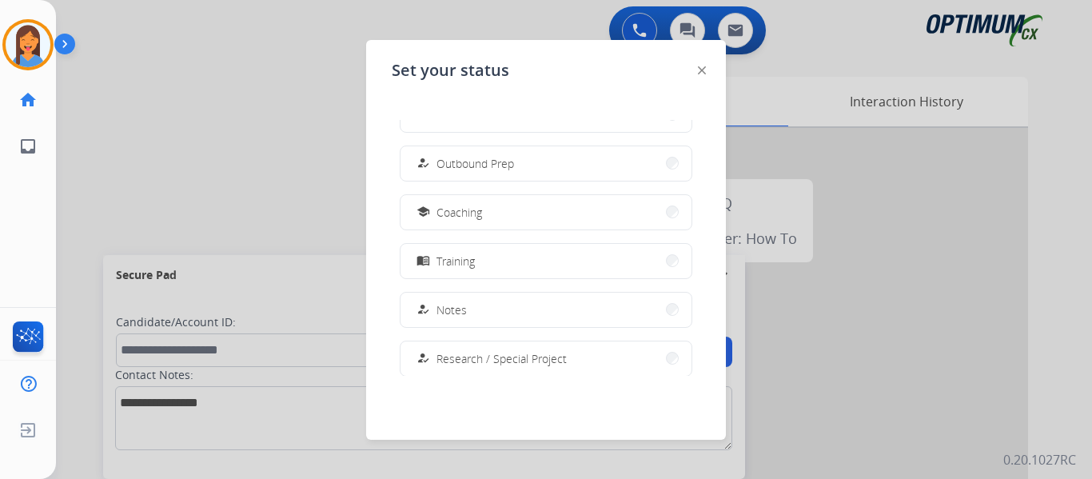
scroll to position [399, 0]
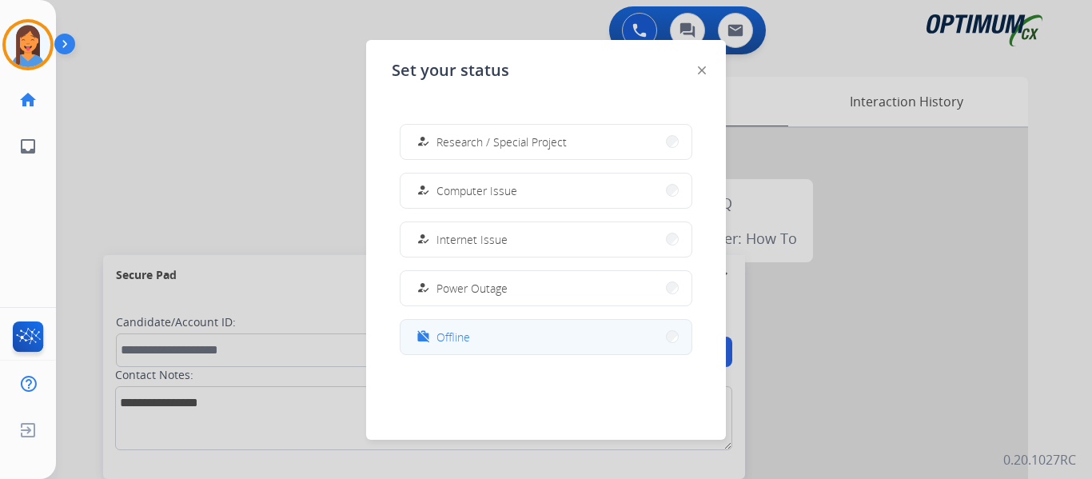
click at [453, 334] on span "Offline" at bounding box center [453, 336] width 34 height 17
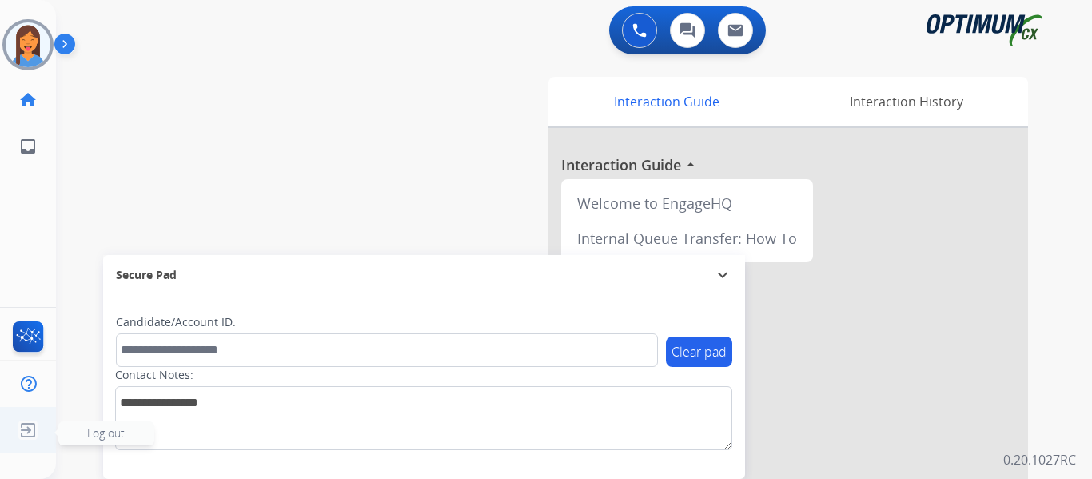
click at [26, 431] on img at bounding box center [28, 430] width 29 height 30
